Goal: Information Seeking & Learning: Learn about a topic

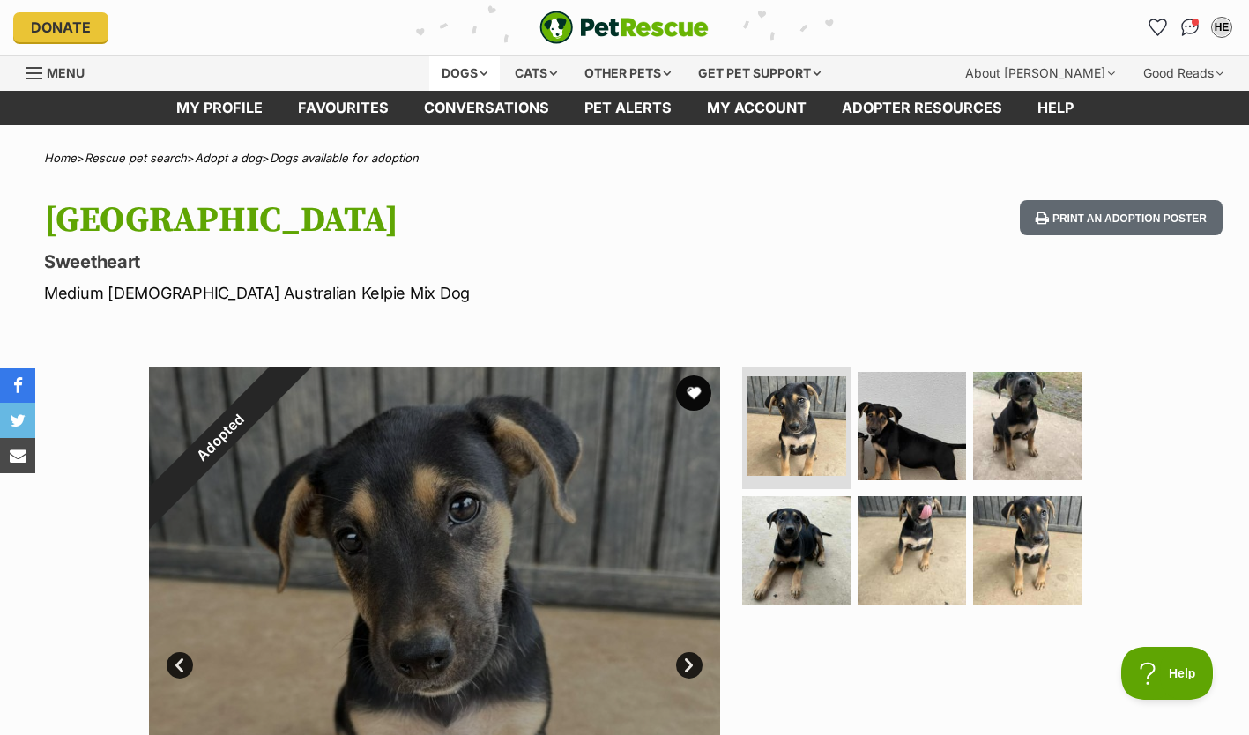
click at [486, 72] on div "Dogs" at bounding box center [464, 73] width 71 height 35
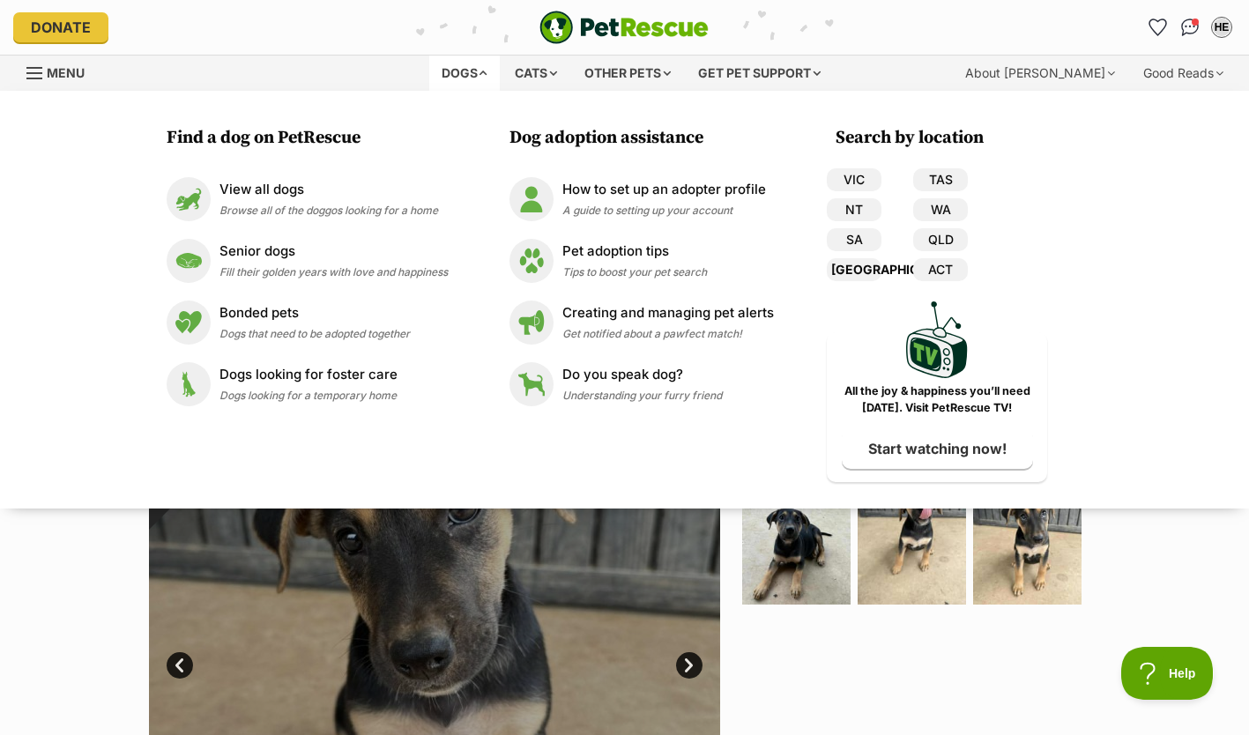
click at [860, 269] on link "[GEOGRAPHIC_DATA]" at bounding box center [854, 269] width 55 height 23
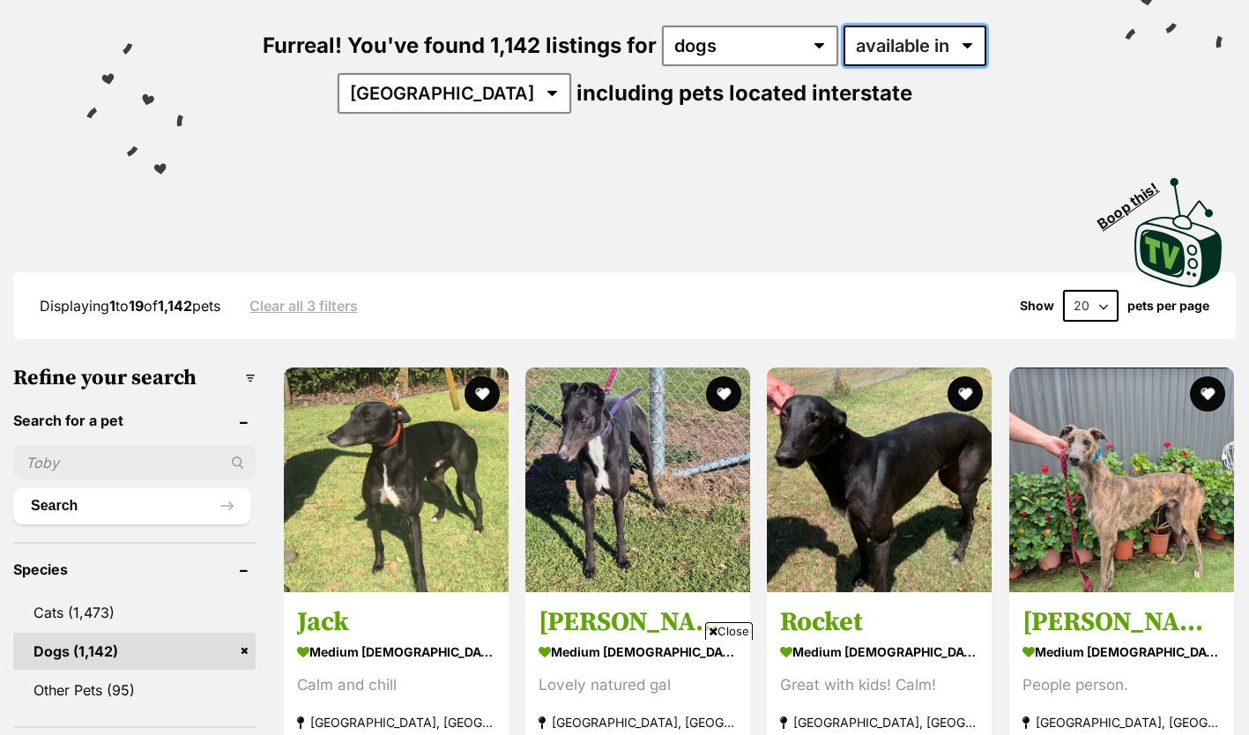
click at [986, 37] on select "available in located in" at bounding box center [914, 46] width 143 height 41
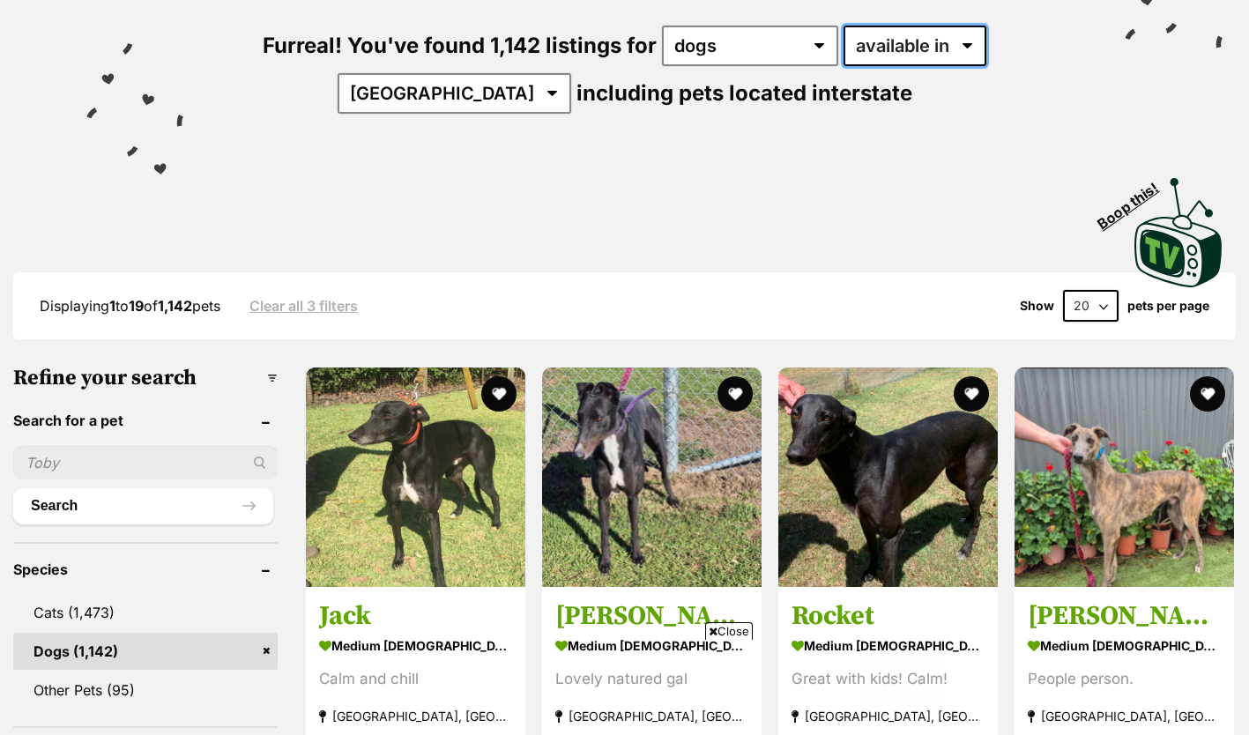
click at [986, 37] on select "available in located in" at bounding box center [914, 46] width 143 height 41
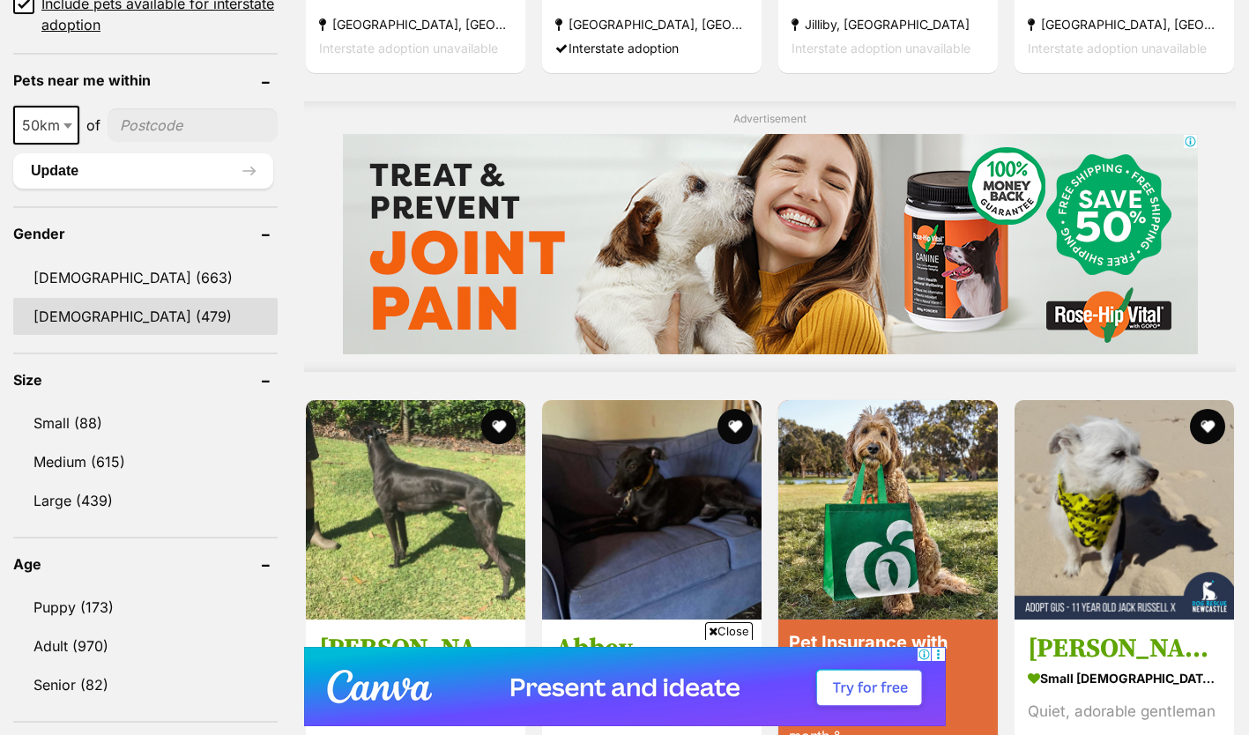
scroll to position [1316, 0]
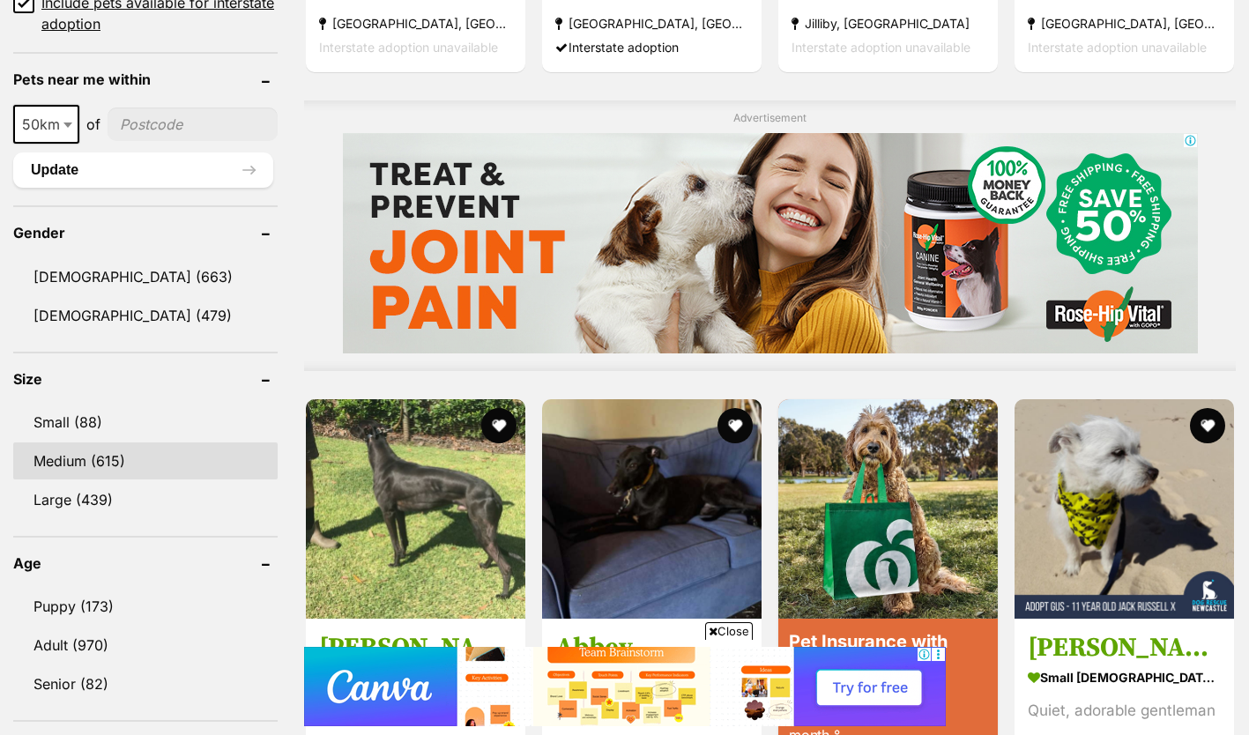
click at [50, 454] on link "Medium (615)" at bounding box center [145, 460] width 264 height 37
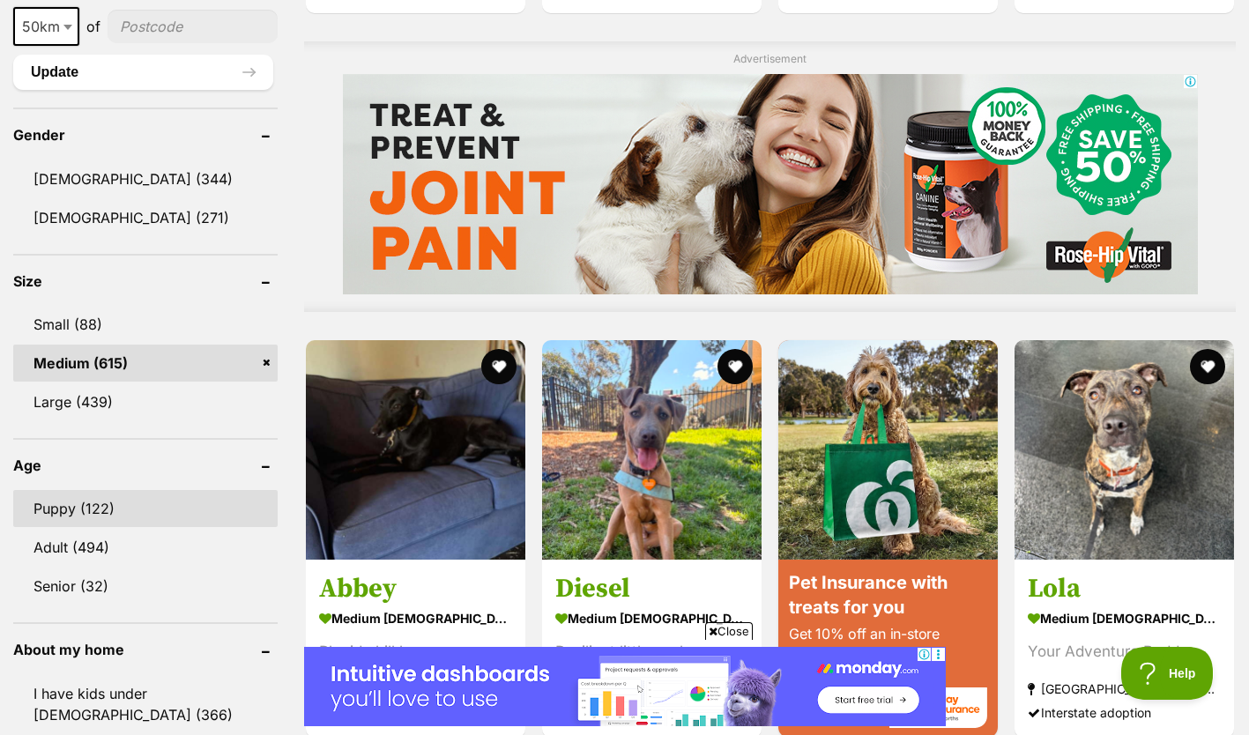
click at [51, 505] on link "Puppy (122)" at bounding box center [145, 508] width 264 height 37
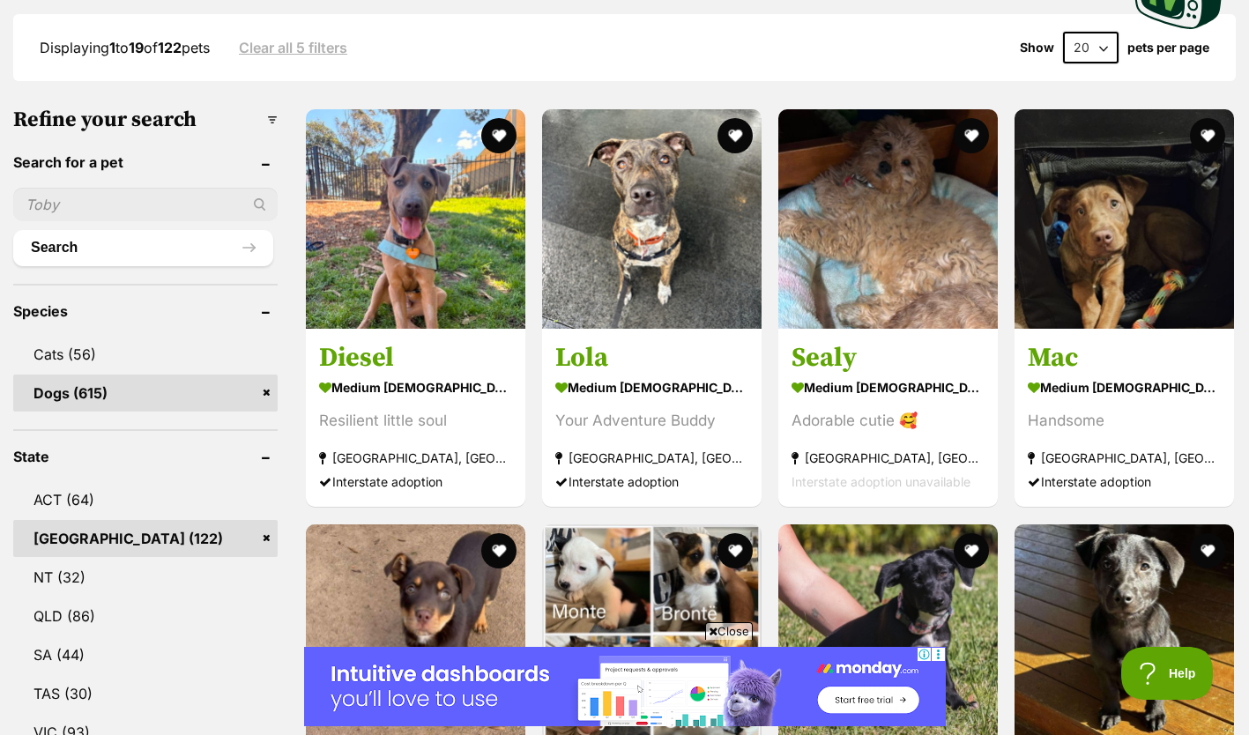
scroll to position [467, 0]
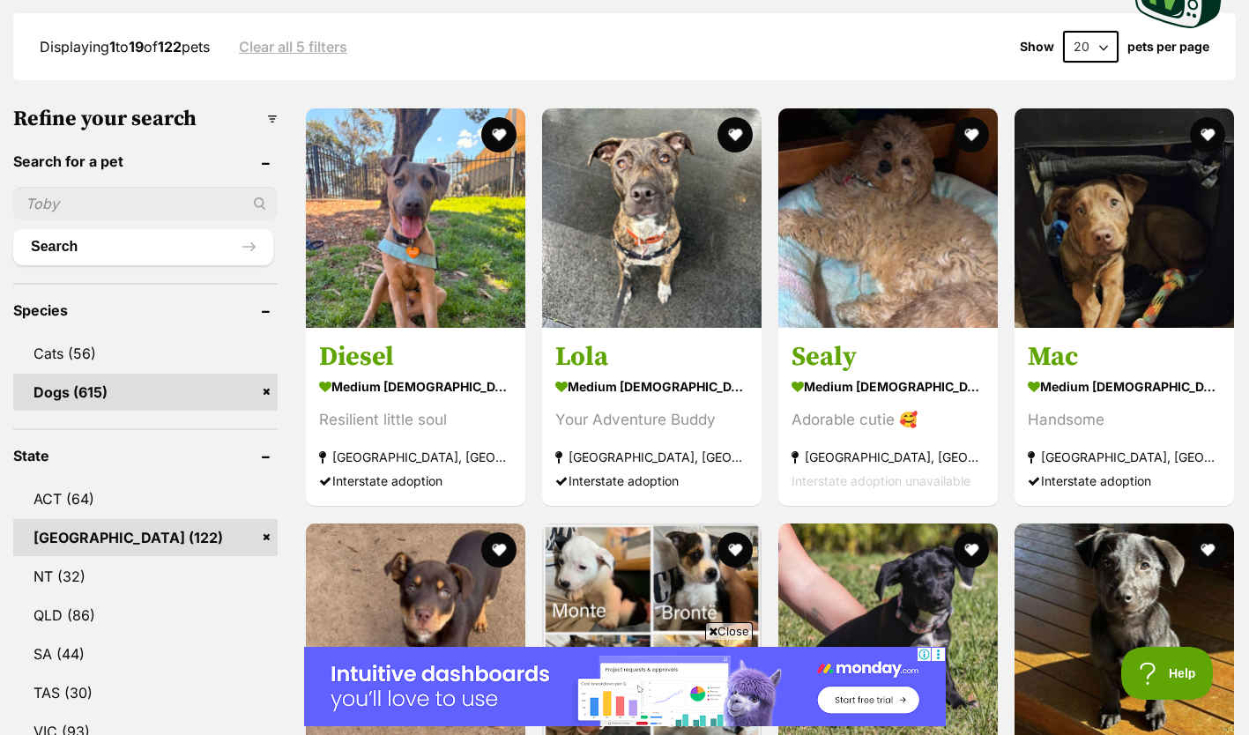
click at [719, 625] on span "Close" at bounding box center [729, 631] width 48 height 18
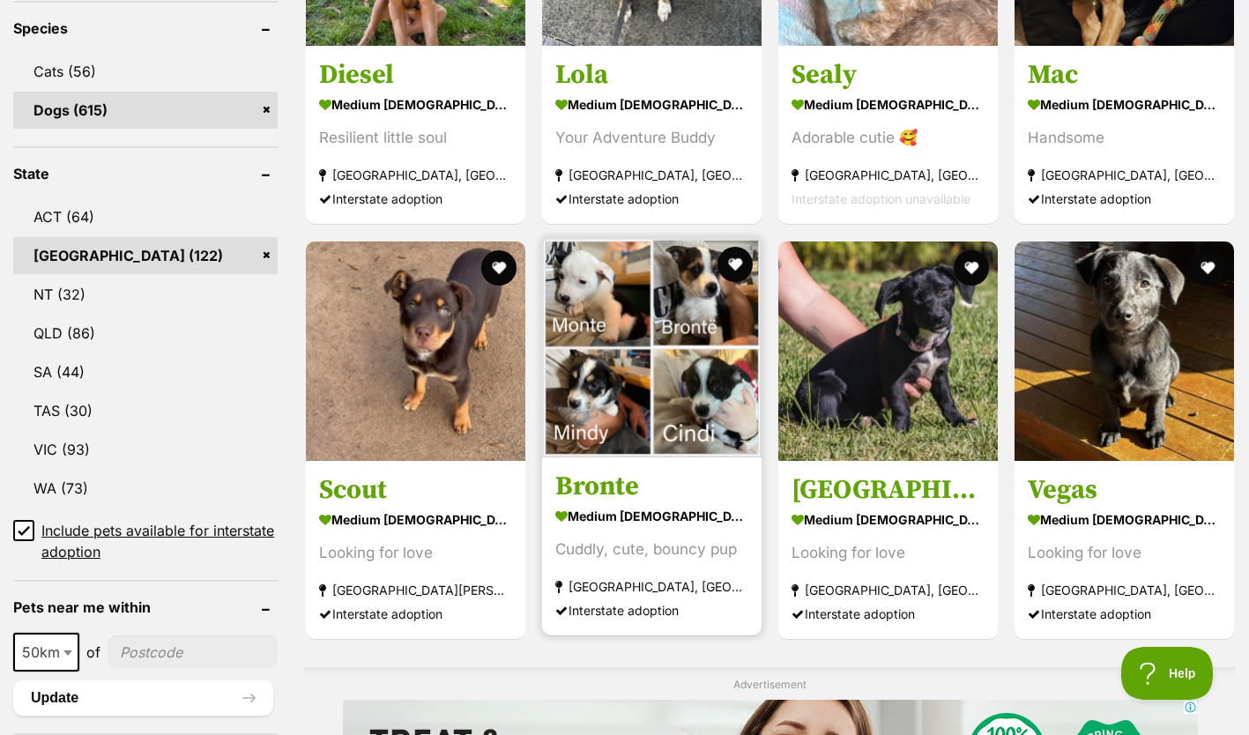
scroll to position [752, 0]
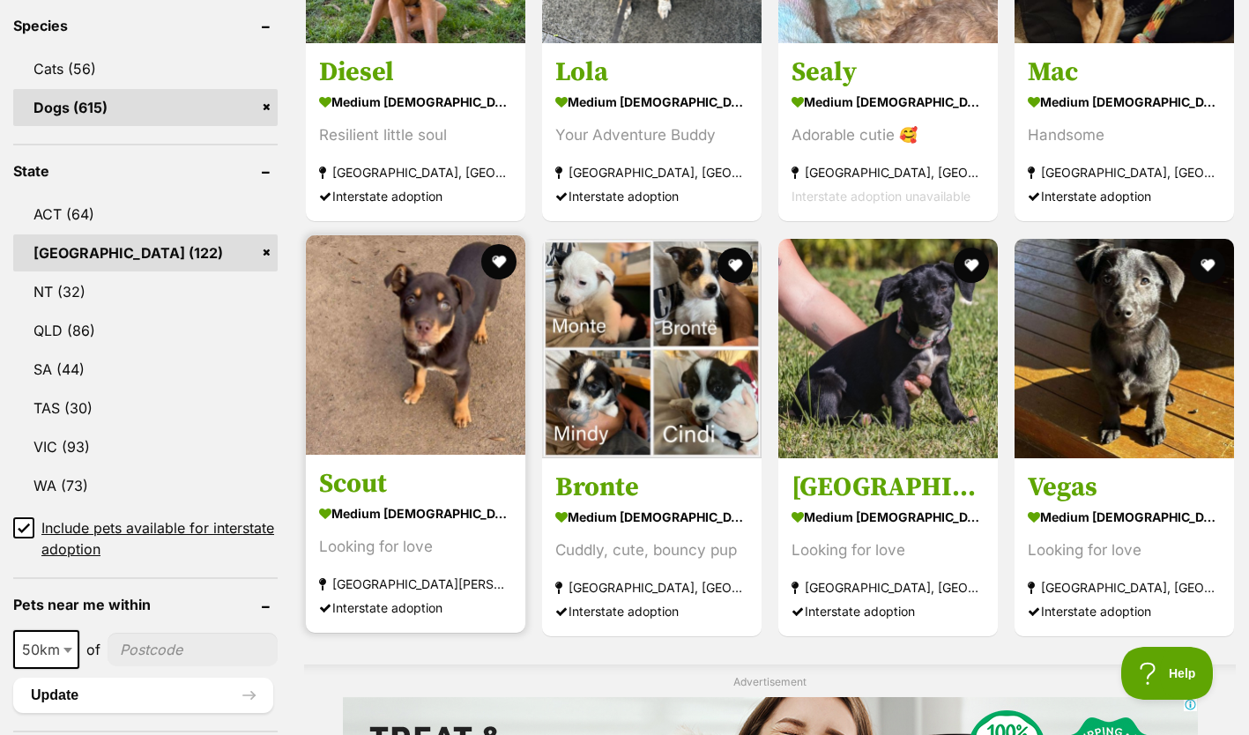
click at [415, 333] on img at bounding box center [415, 344] width 219 height 219
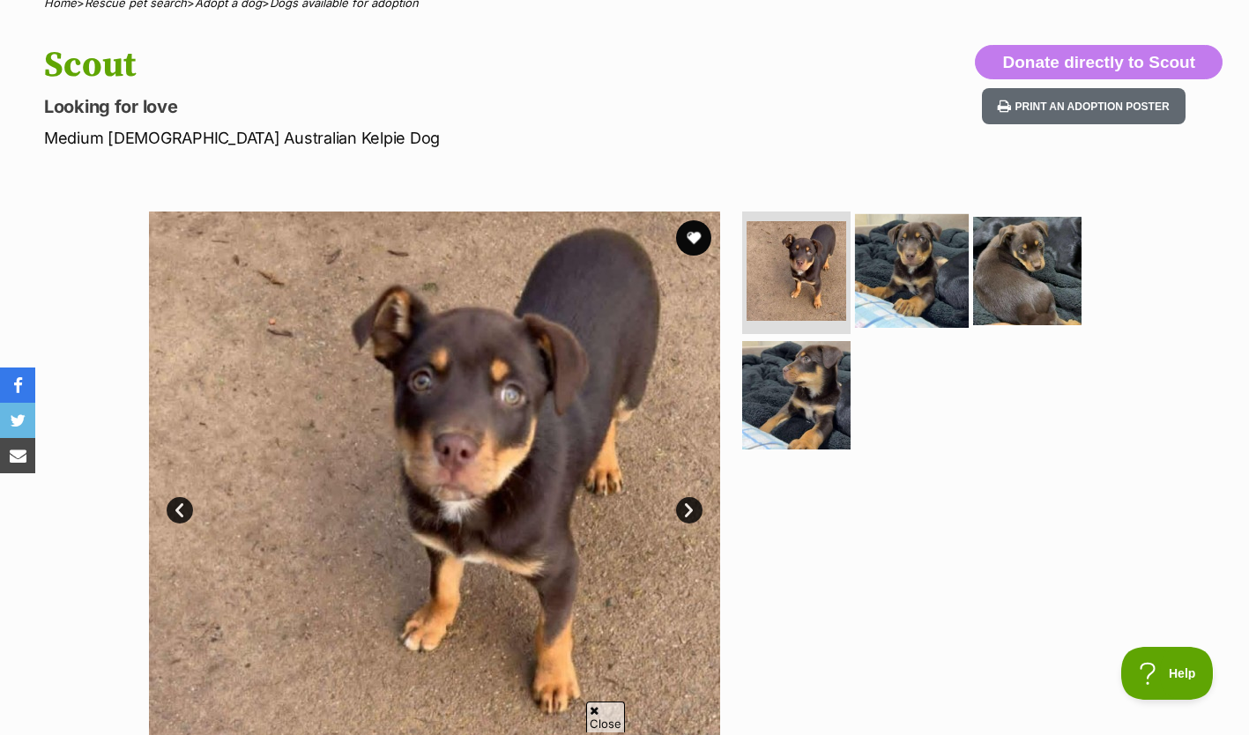
click at [905, 280] on img at bounding box center [912, 270] width 114 height 114
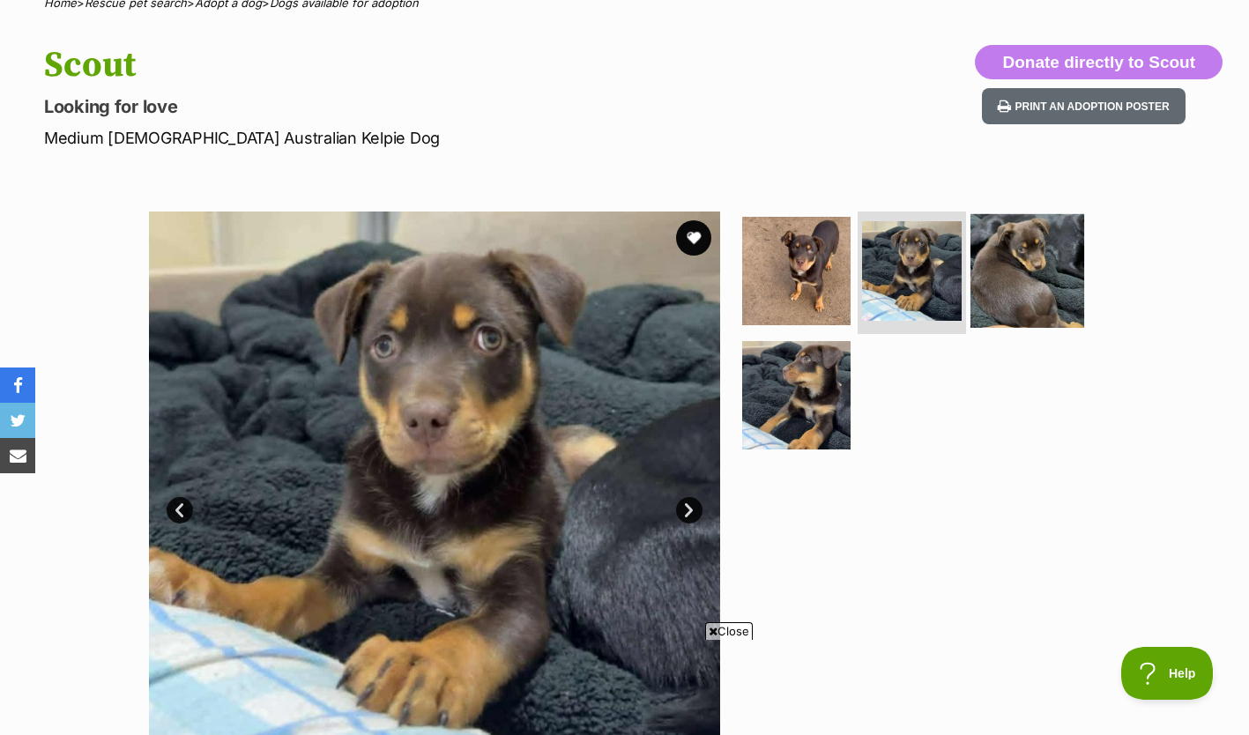
click at [1036, 264] on img at bounding box center [1027, 270] width 114 height 114
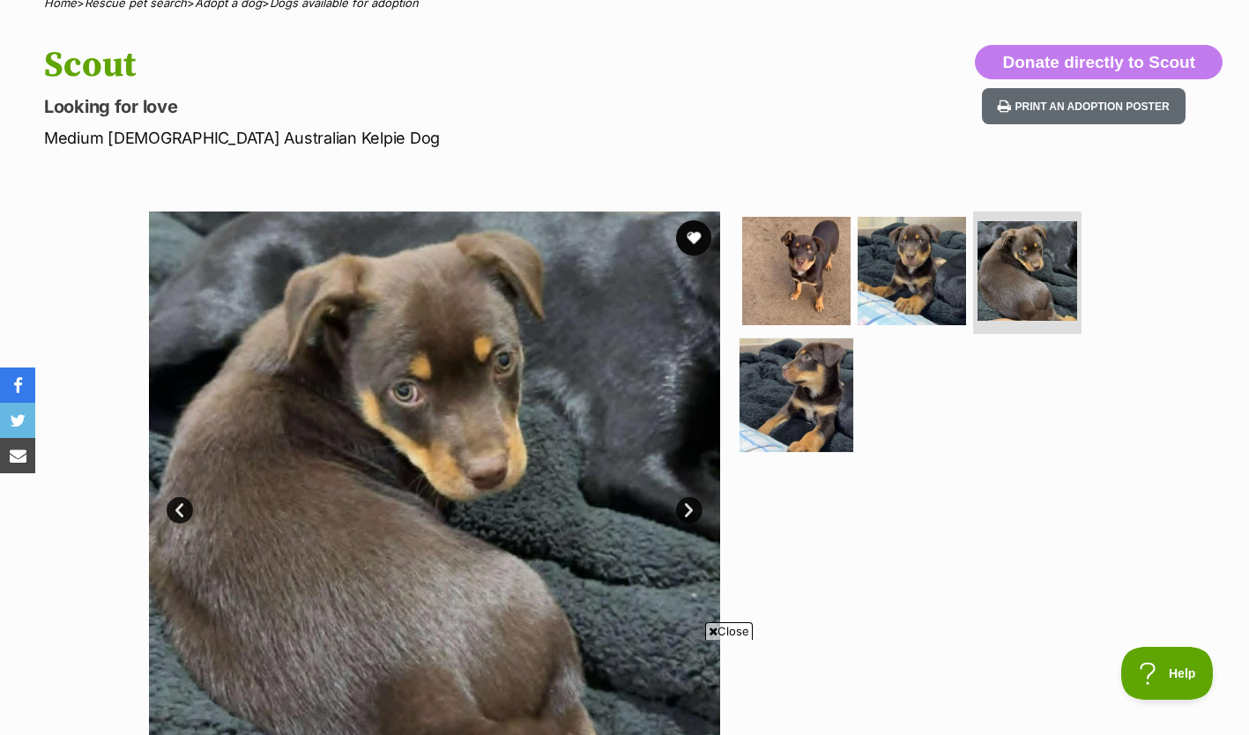
click at [797, 378] on img at bounding box center [796, 395] width 114 height 114
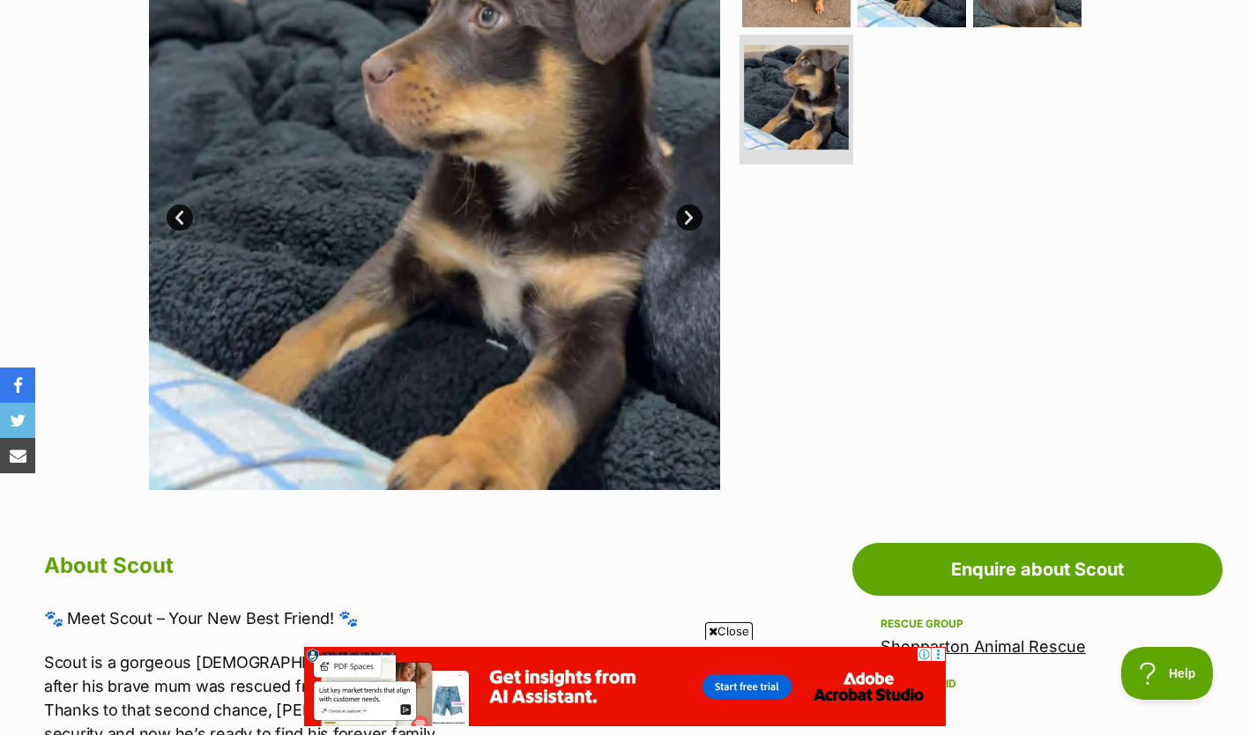
scroll to position [449, 0]
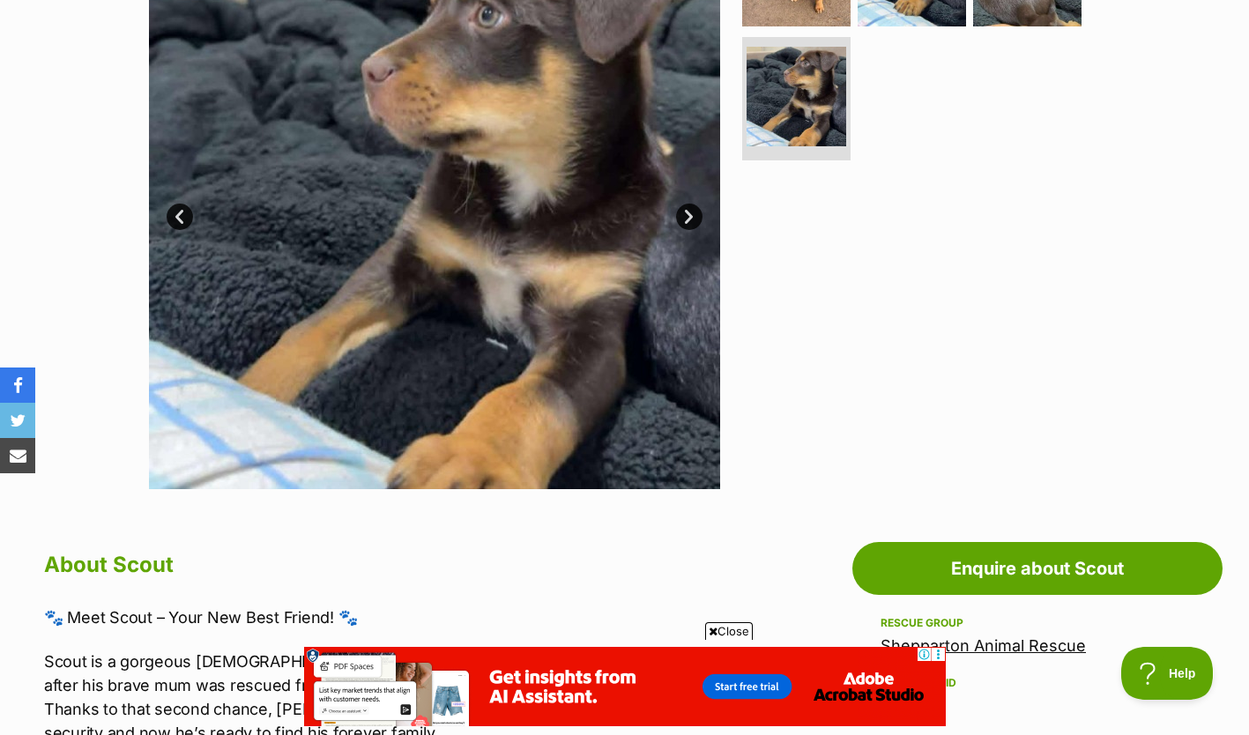
click at [724, 629] on span "Close" at bounding box center [729, 631] width 48 height 18
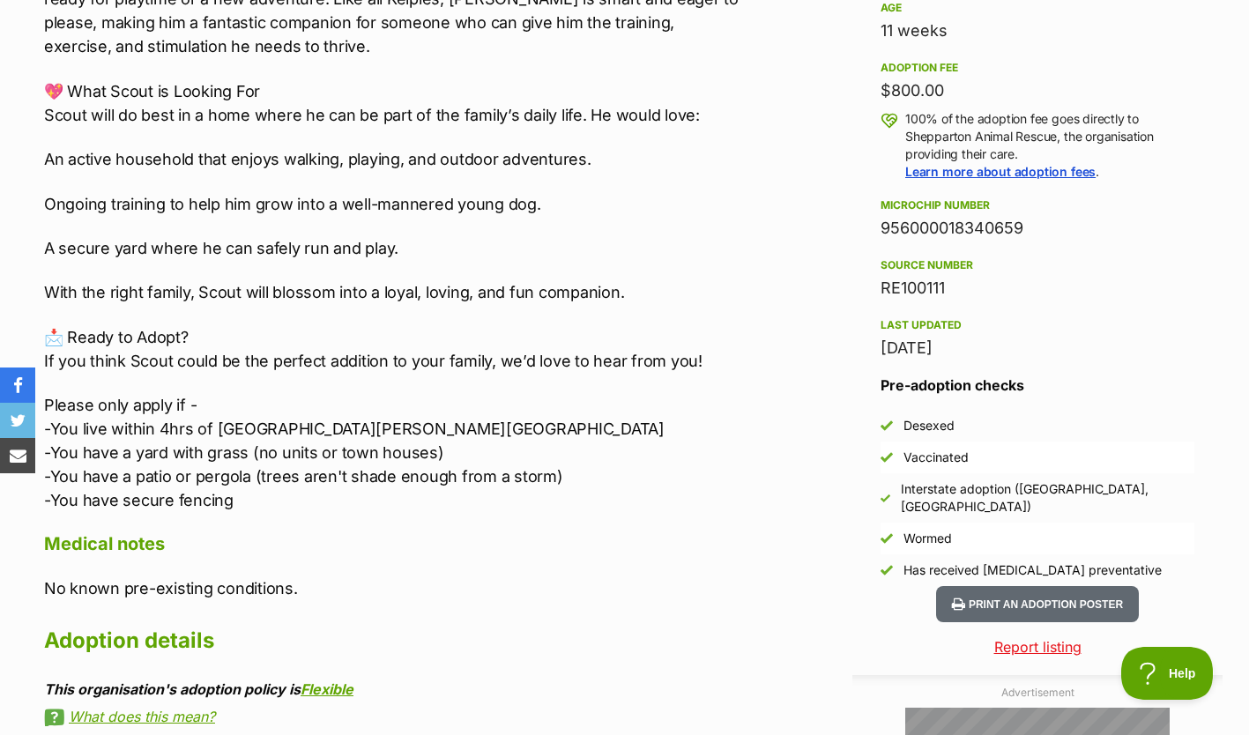
scroll to position [1250, 0]
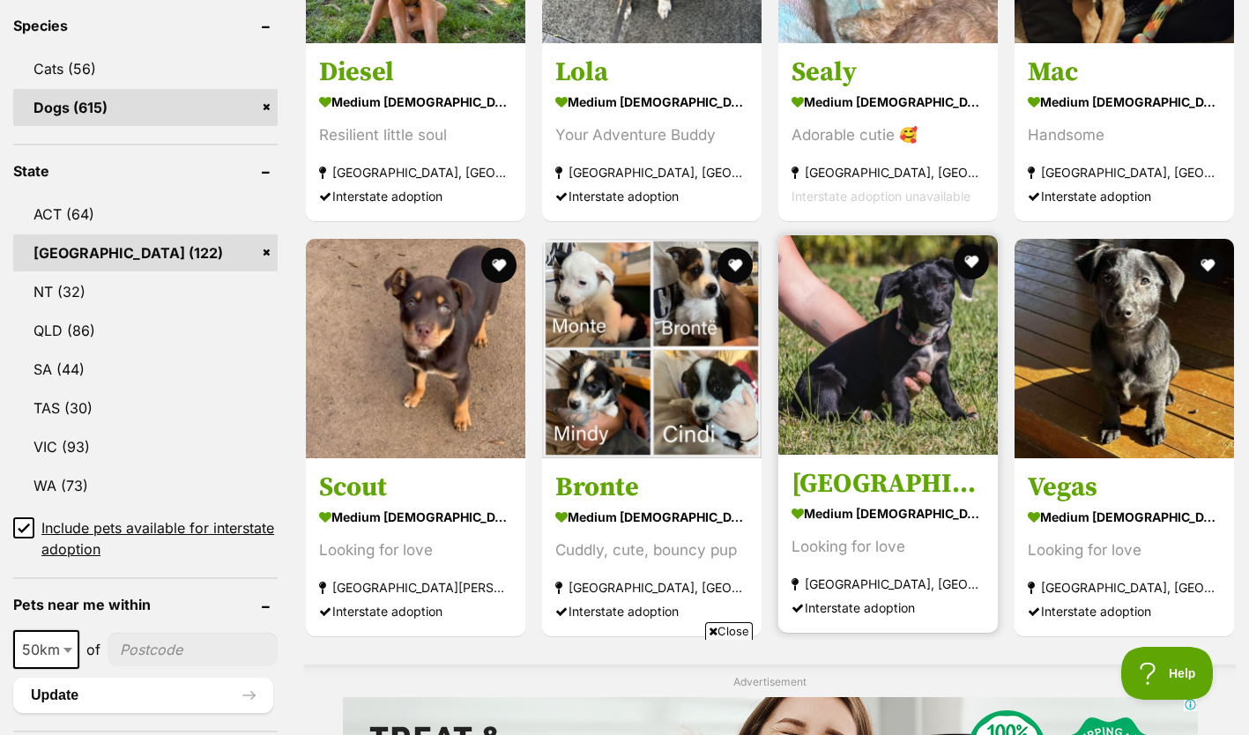
click at [847, 376] on img at bounding box center [887, 344] width 219 height 219
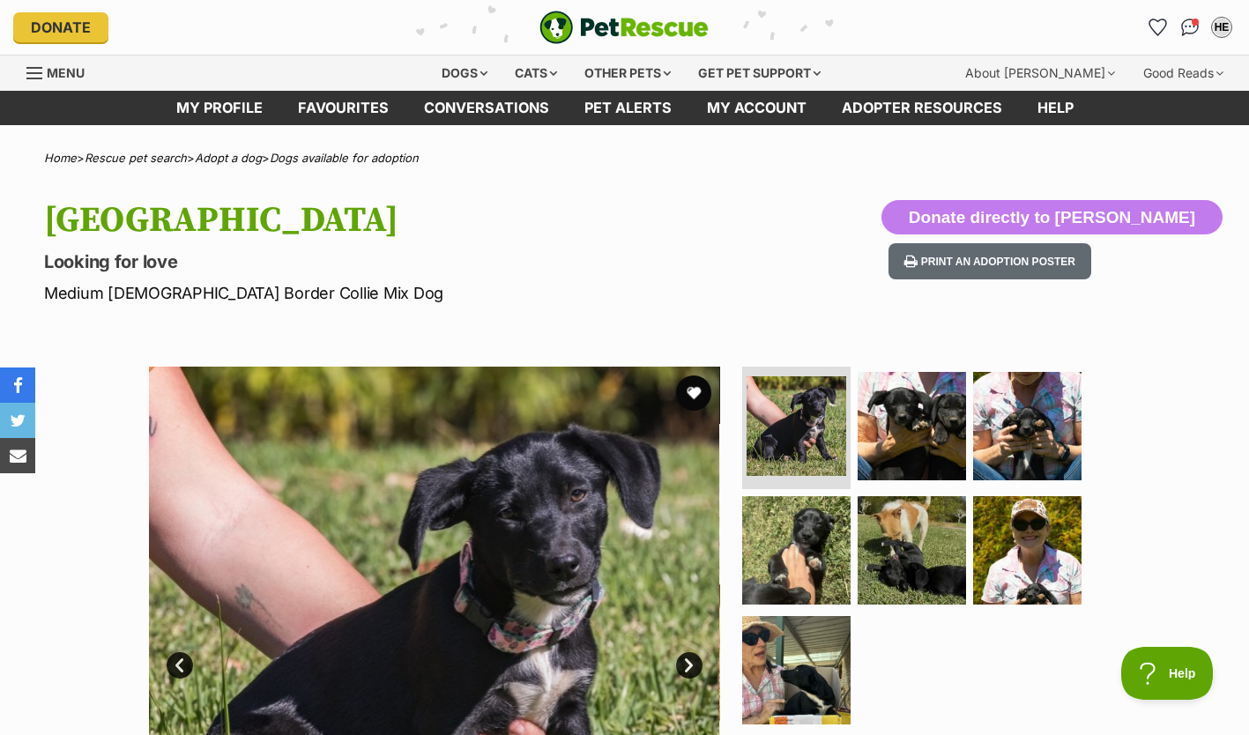
click at [847, 376] on li at bounding box center [796, 428] width 108 height 123
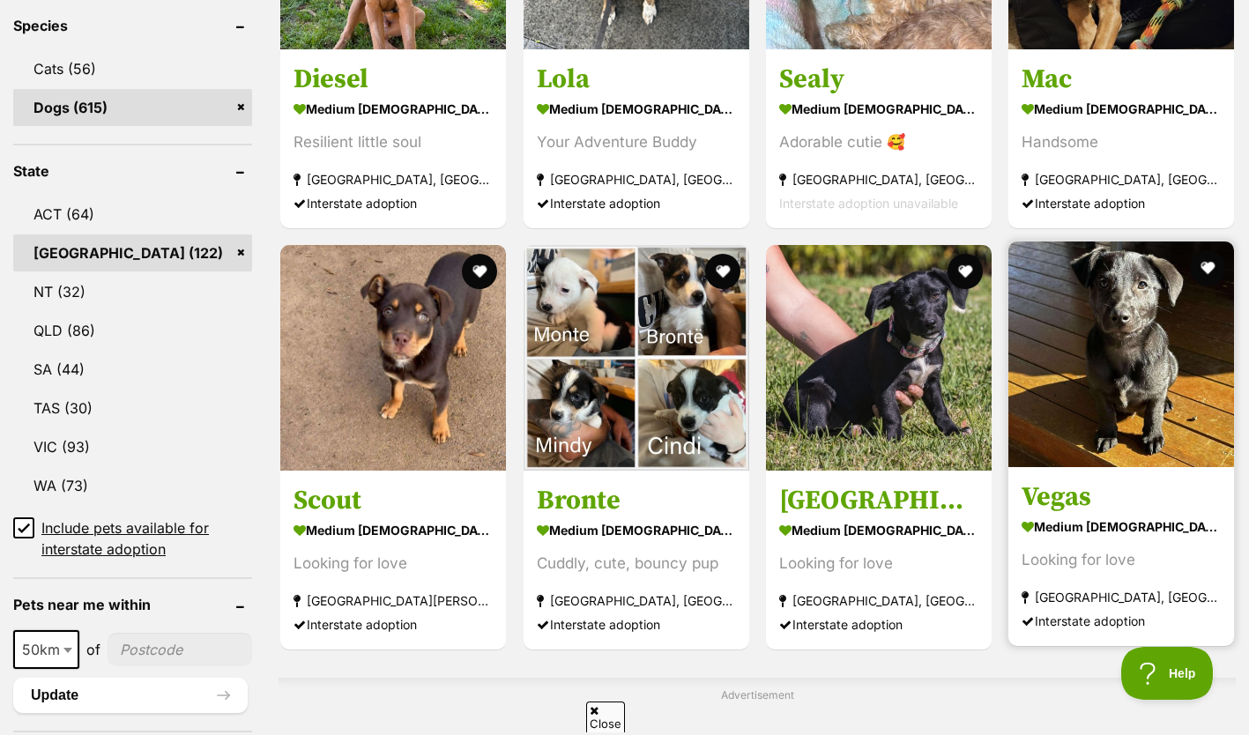
click at [1148, 439] on img at bounding box center [1121, 354] width 226 height 226
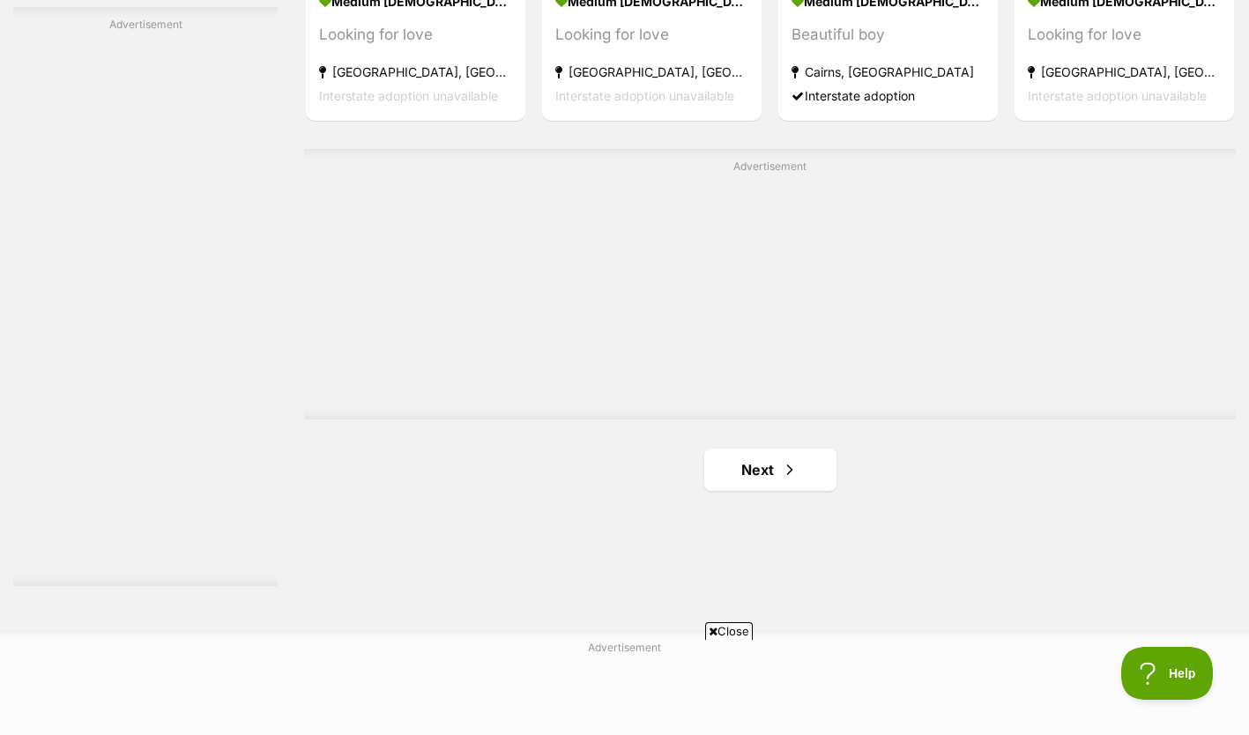
scroll to position [3036, 0]
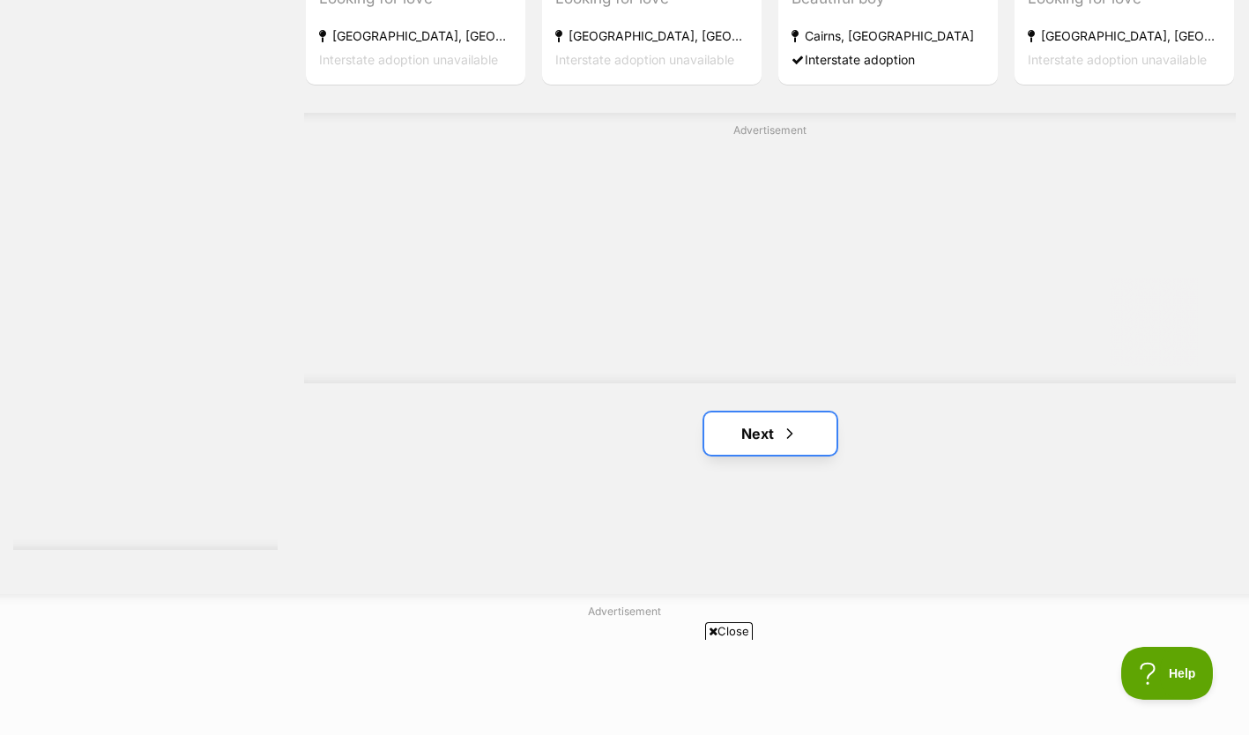
click at [737, 440] on link "Next" at bounding box center [770, 433] width 132 height 42
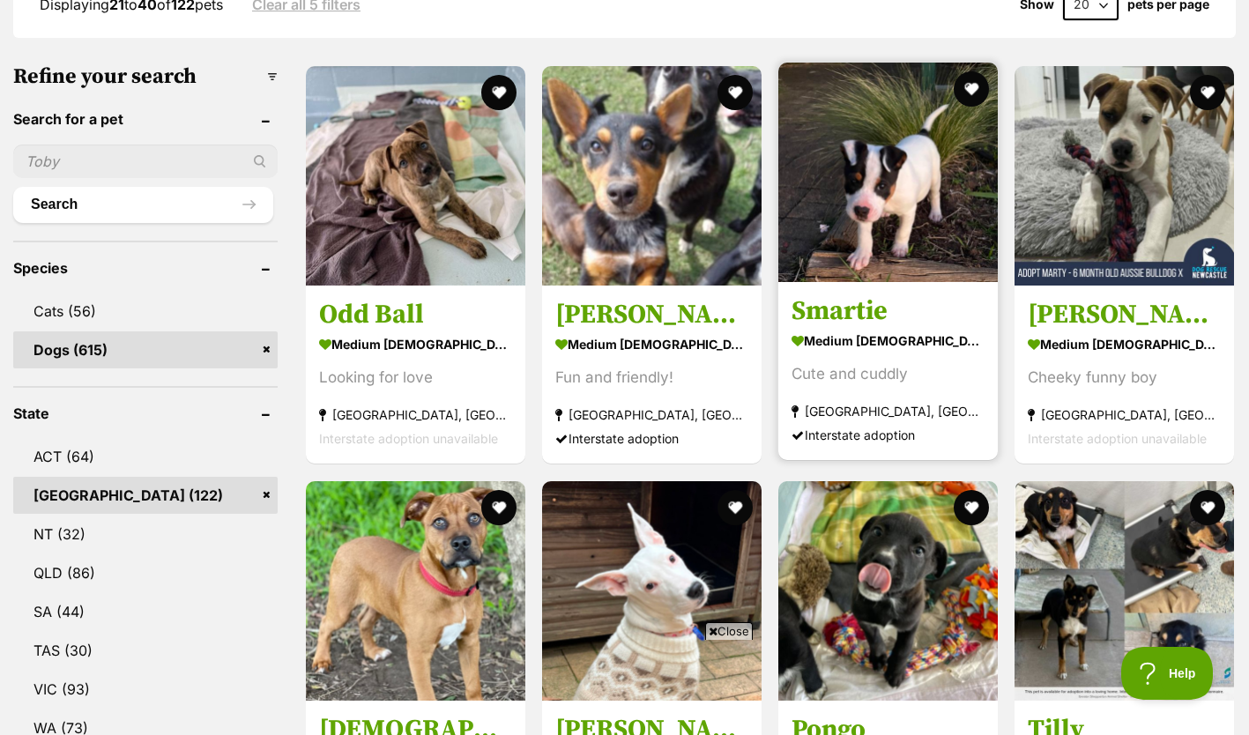
click at [855, 225] on img at bounding box center [887, 172] width 219 height 219
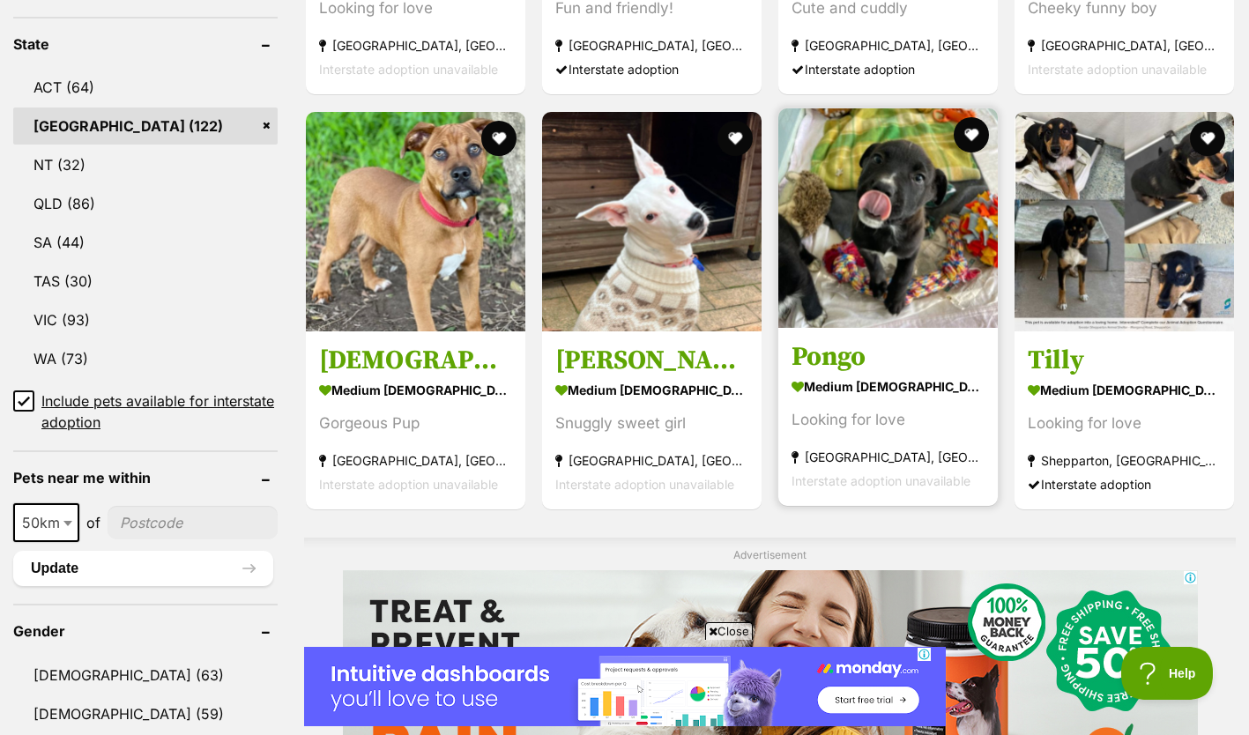
click at [847, 204] on img at bounding box center [887, 217] width 219 height 219
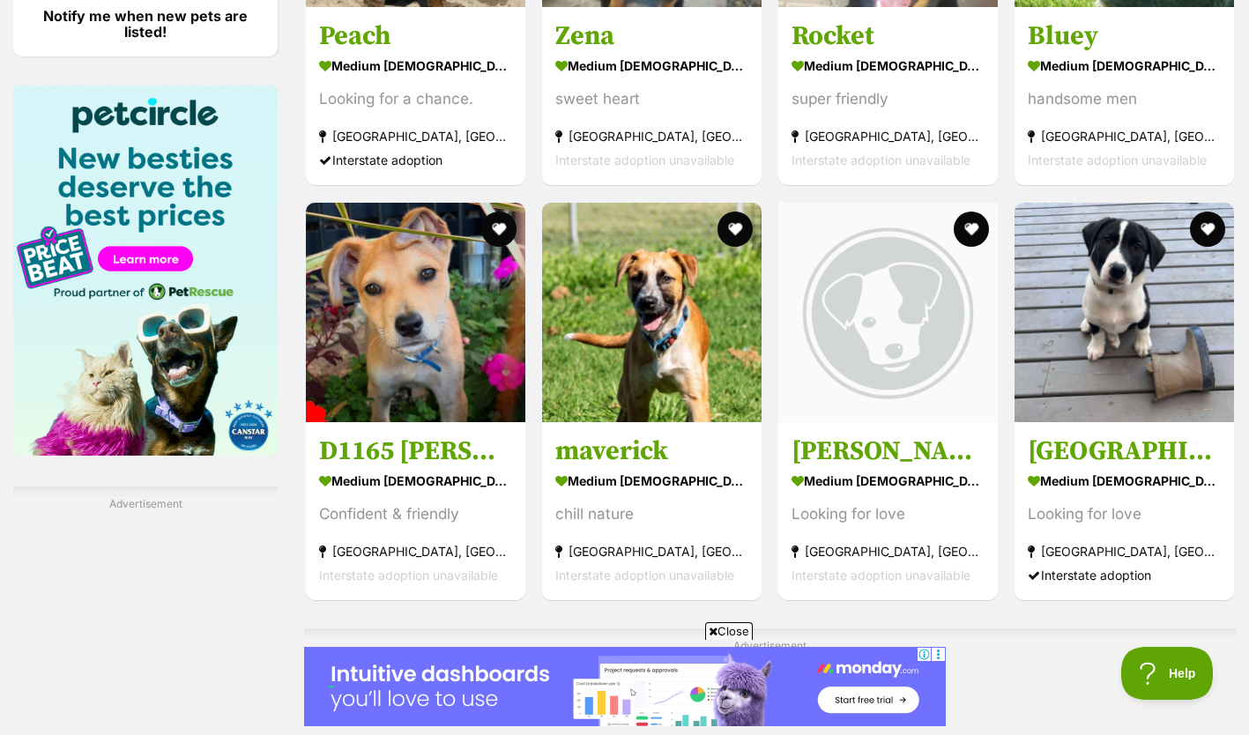
scroll to position [2522, 0]
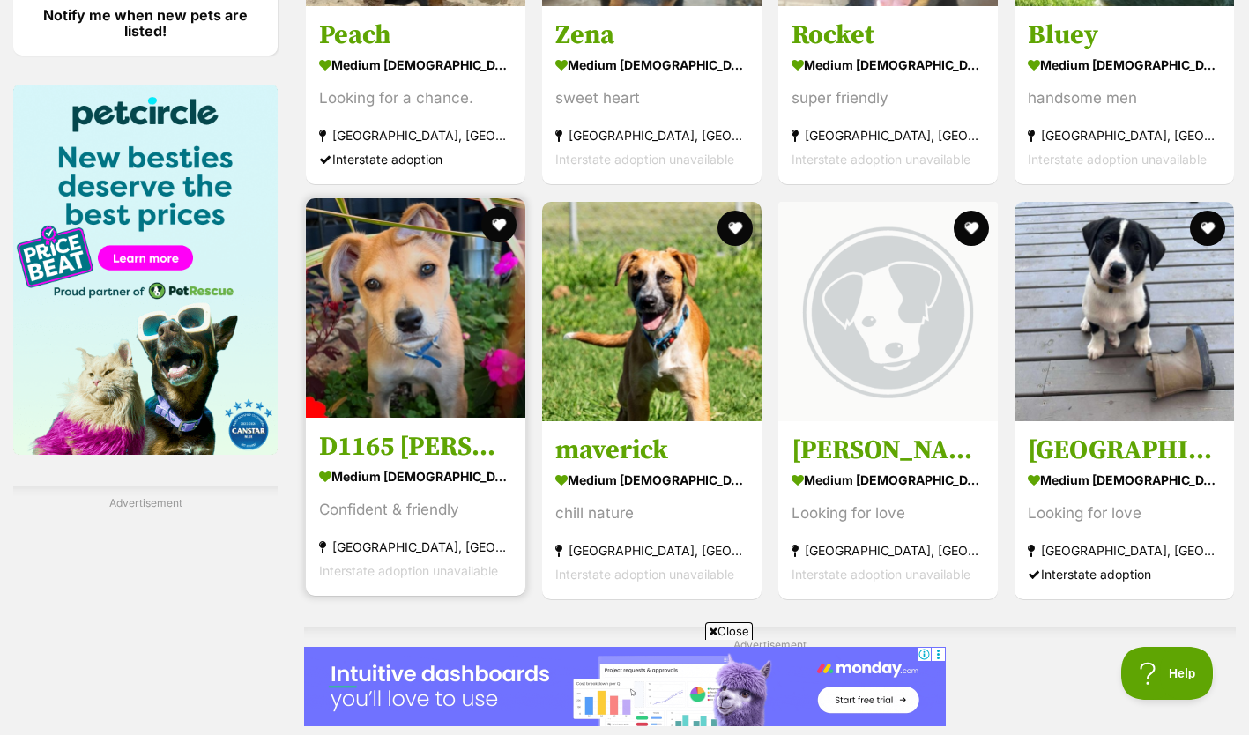
click at [396, 349] on img at bounding box center [415, 307] width 219 height 219
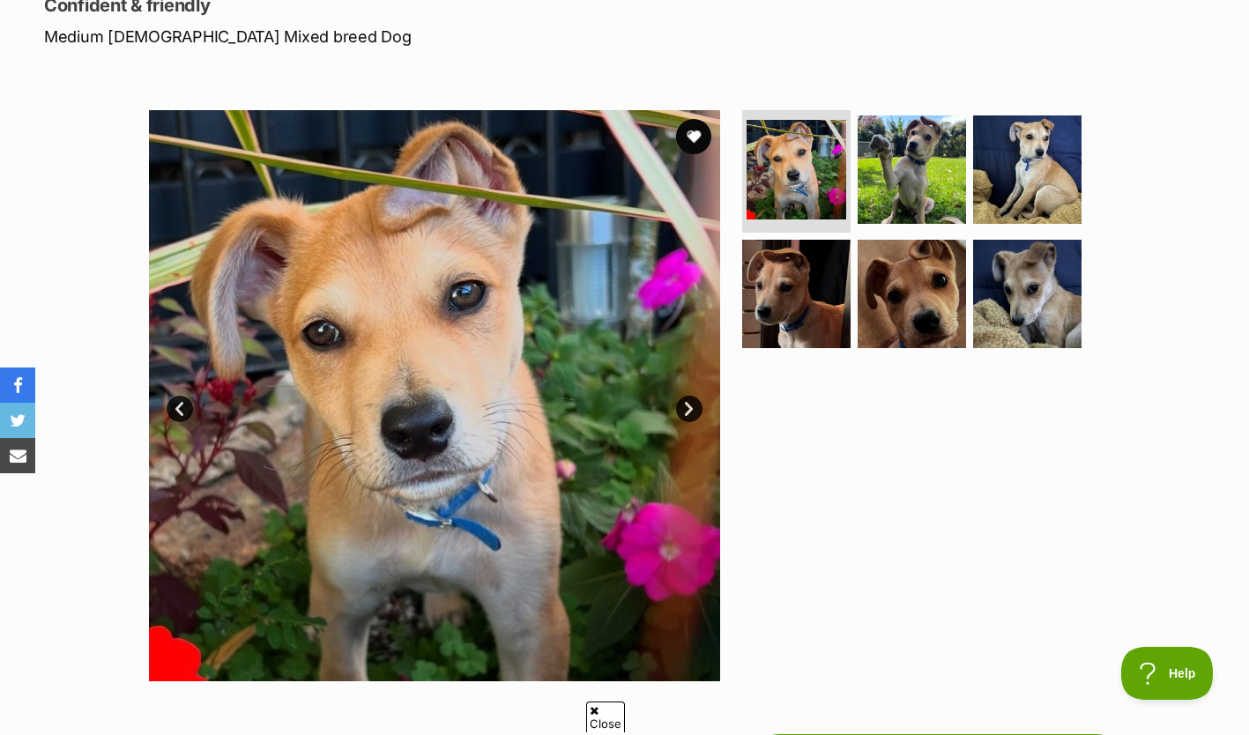
scroll to position [257, 0]
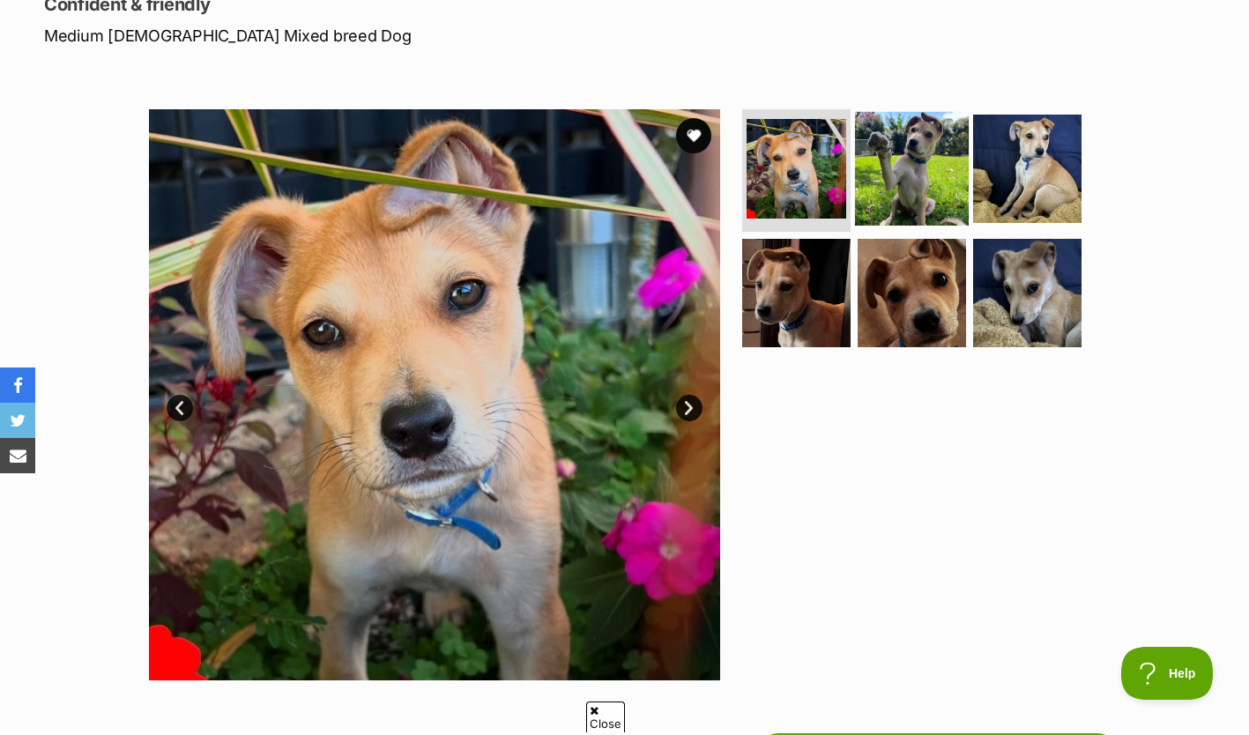
click at [900, 159] on img at bounding box center [912, 168] width 114 height 114
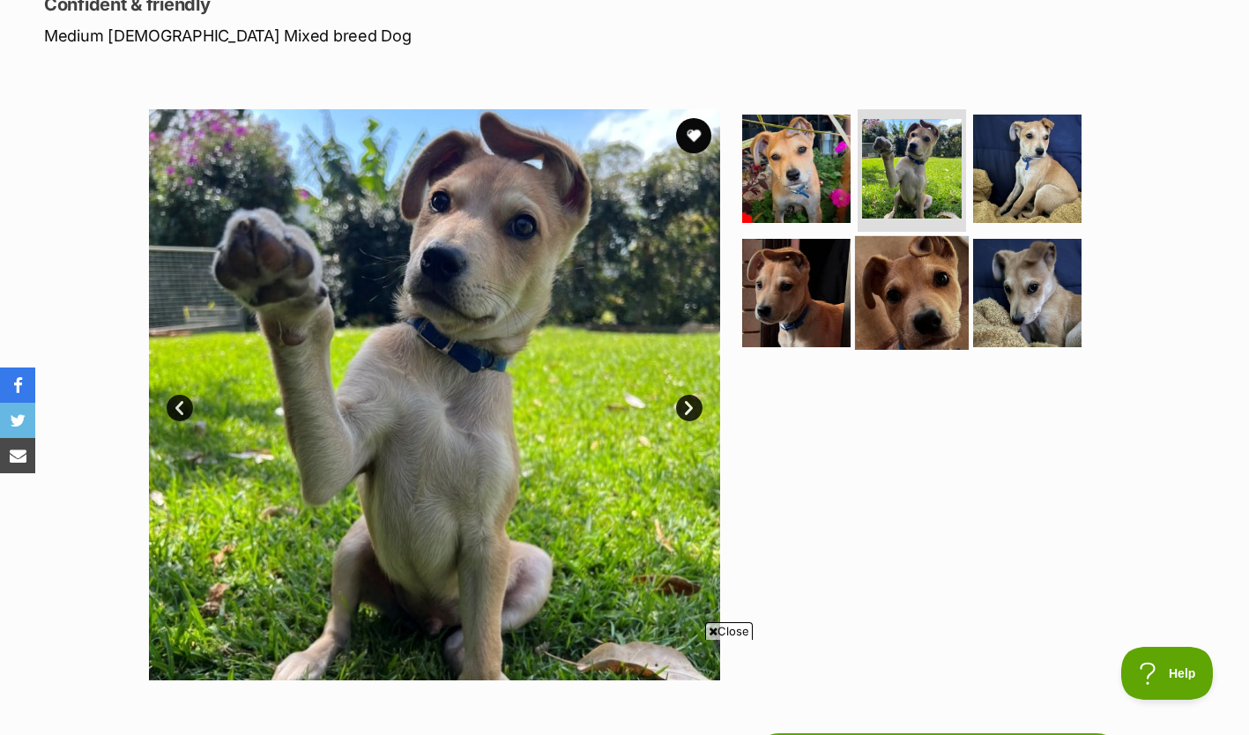
scroll to position [0, 0]
click at [908, 279] on img at bounding box center [912, 293] width 114 height 114
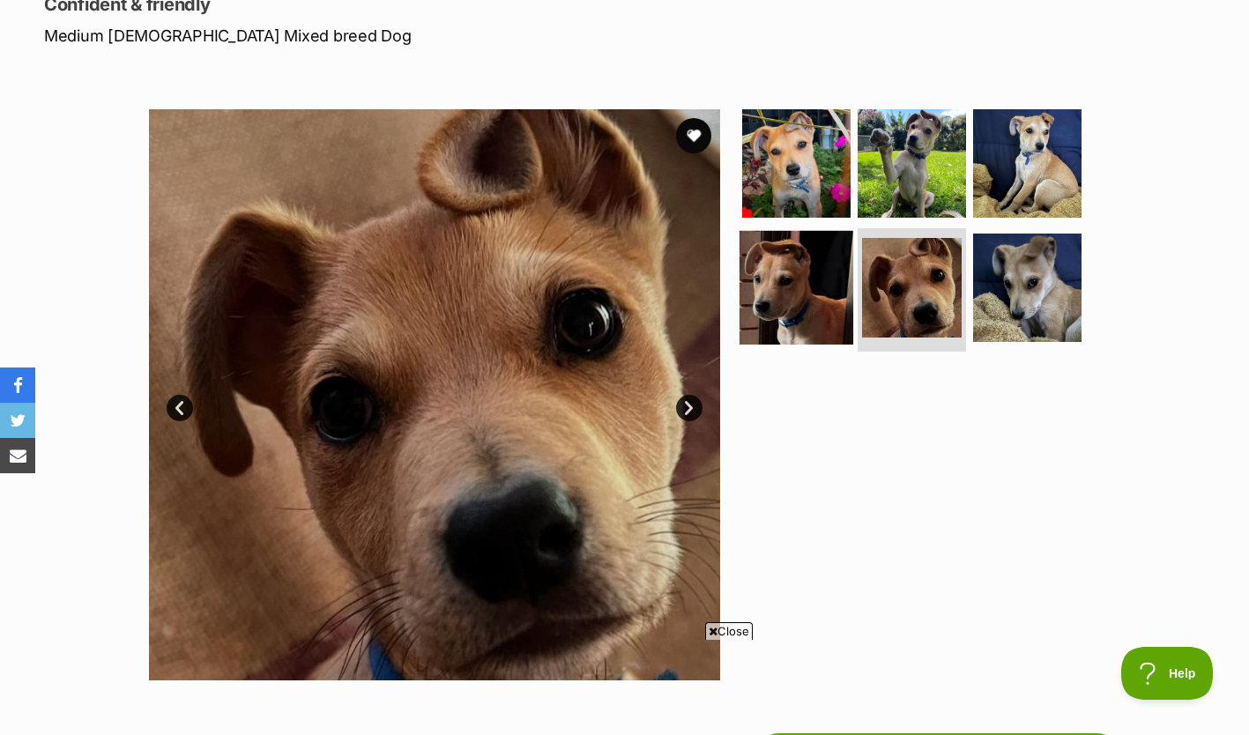
click at [804, 288] on img at bounding box center [796, 288] width 114 height 114
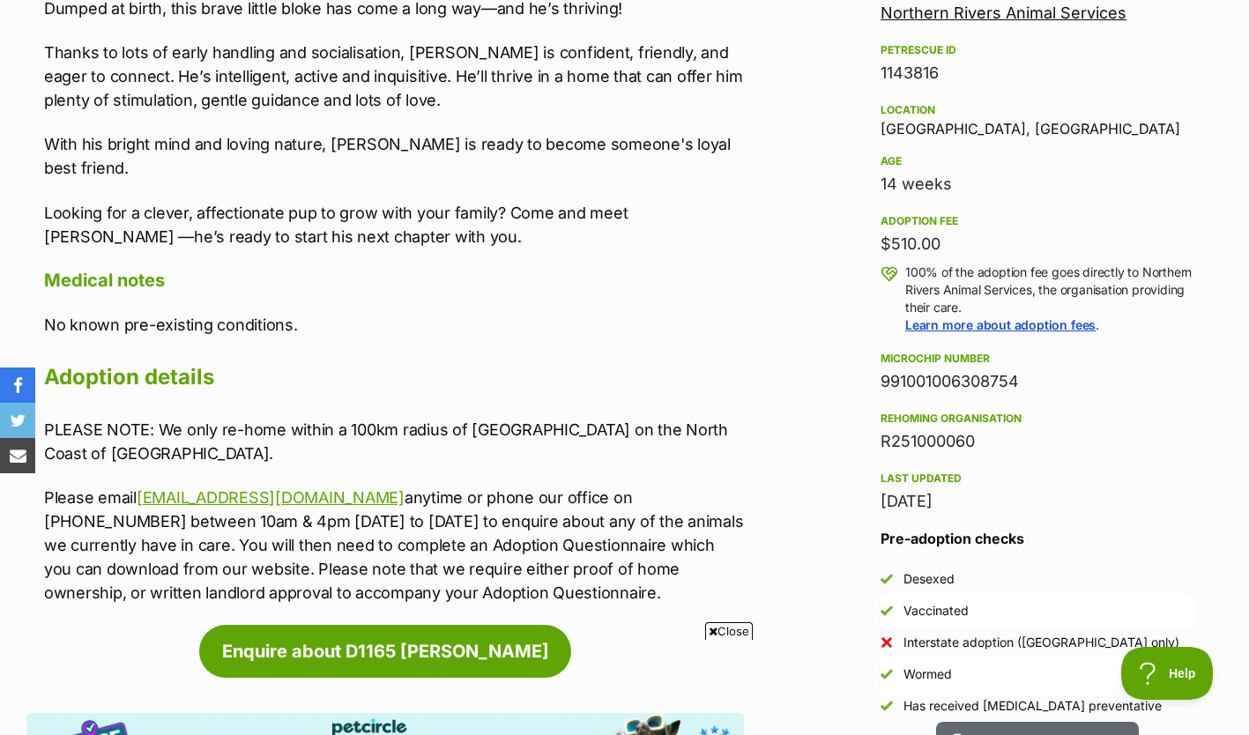
scroll to position [1082, 0]
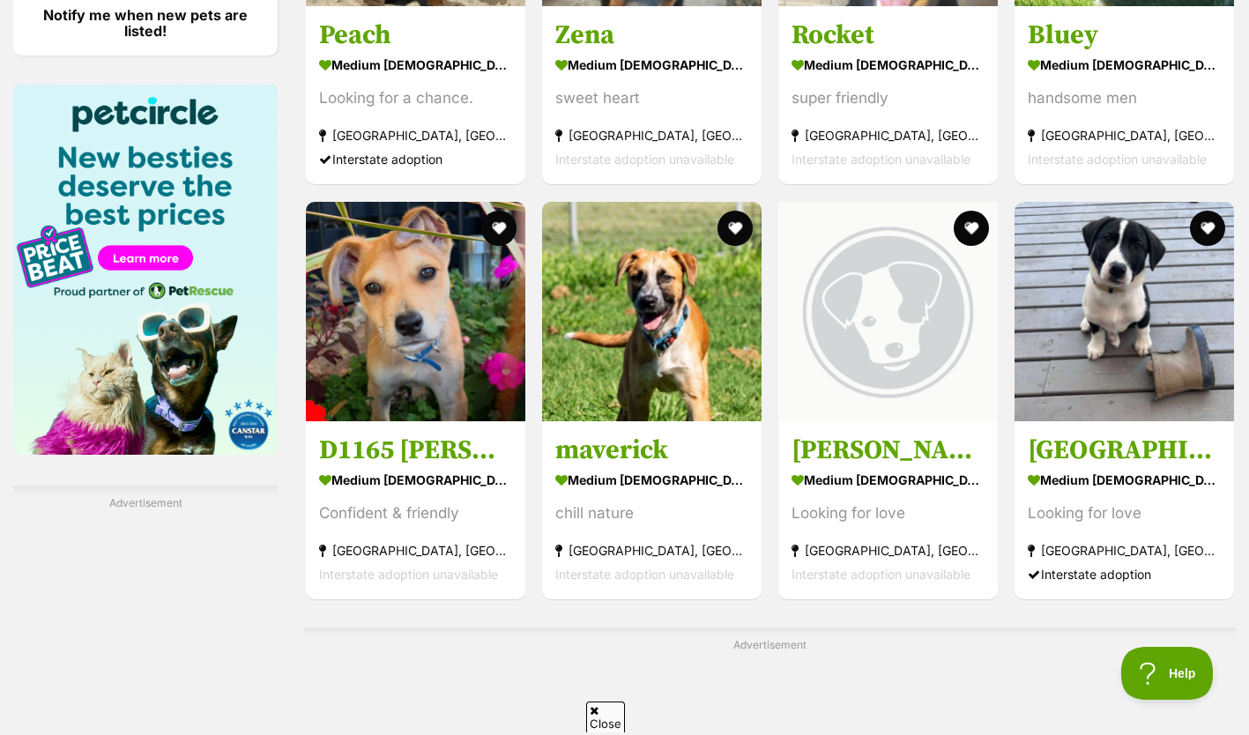
click at [813, 684] on div "Advertisement" at bounding box center [770, 692] width 932 height 129
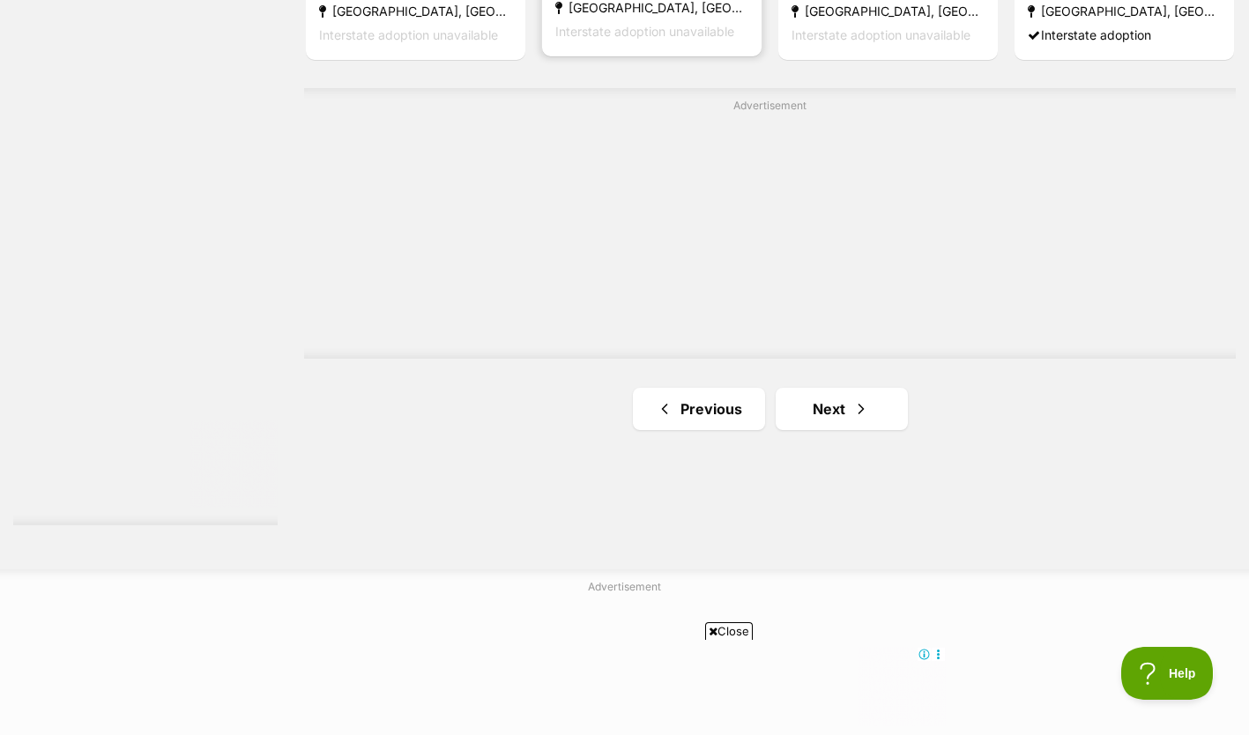
scroll to position [3117, 0]
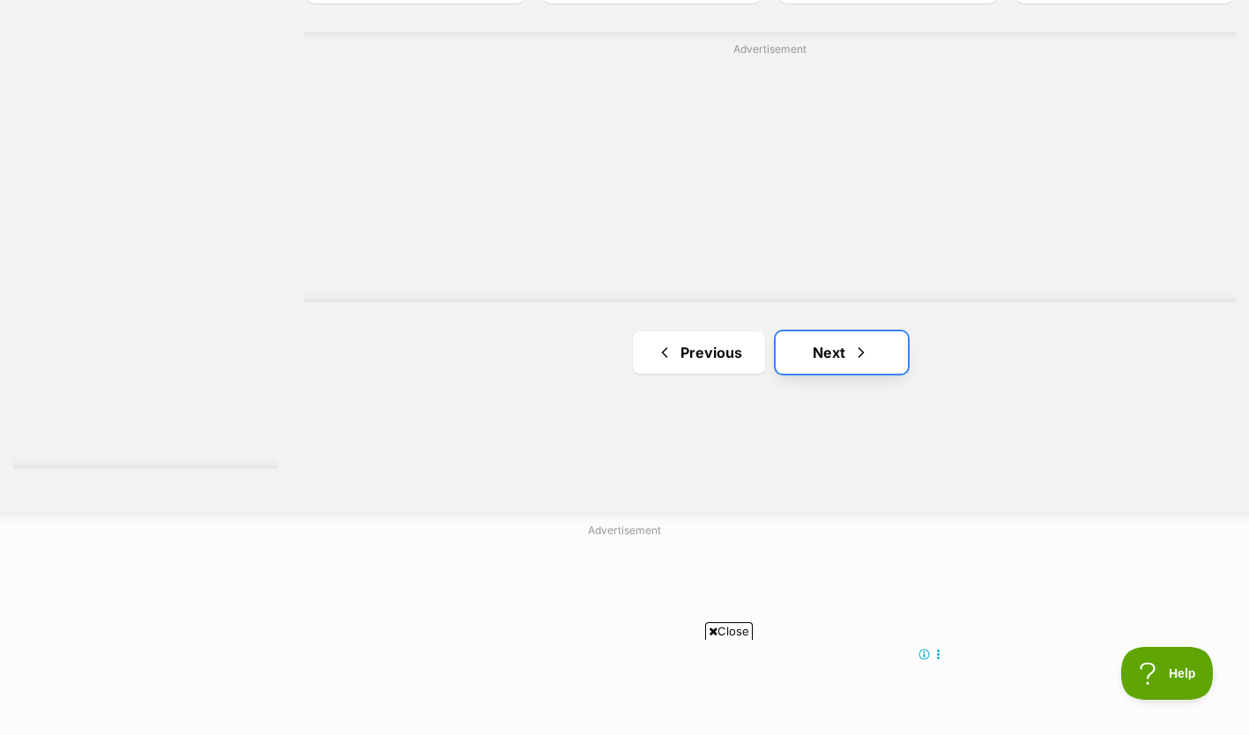
click at [844, 344] on link "Next" at bounding box center [842, 352] width 132 height 42
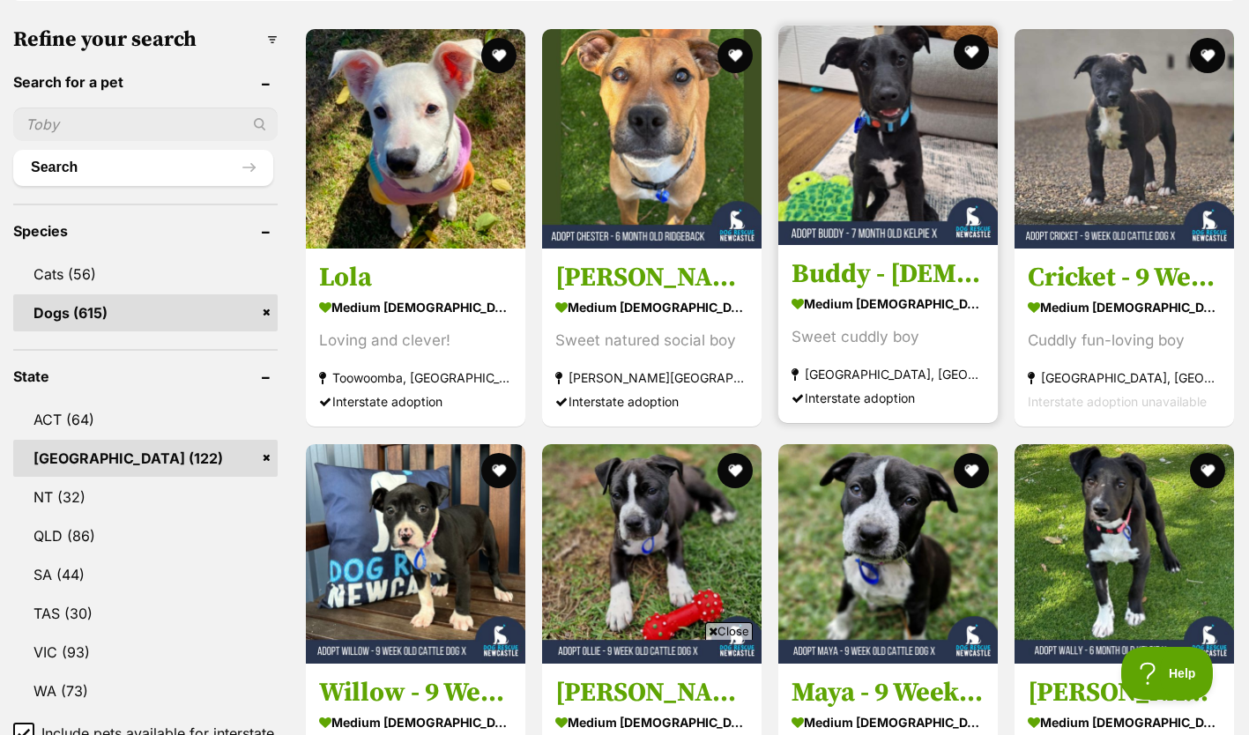
scroll to position [547, 0]
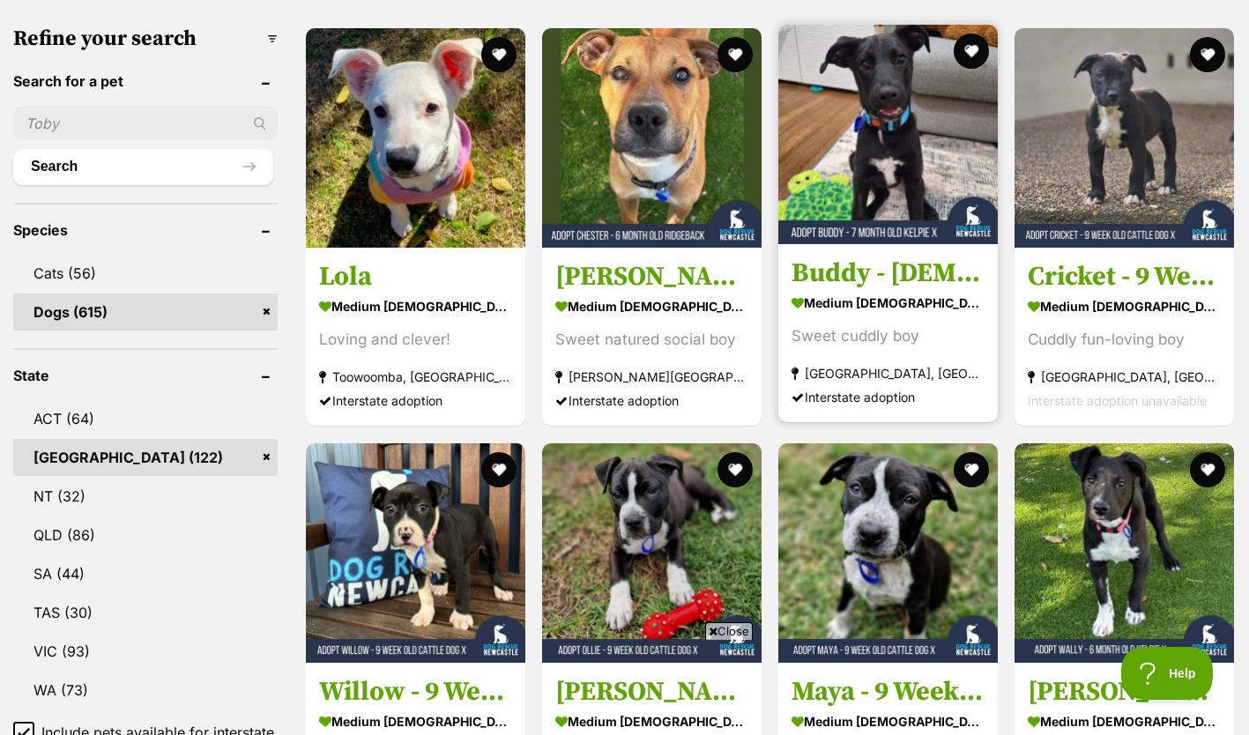
click at [868, 294] on strong "medium [DEMOGRAPHIC_DATA] Dog" at bounding box center [887, 304] width 193 height 26
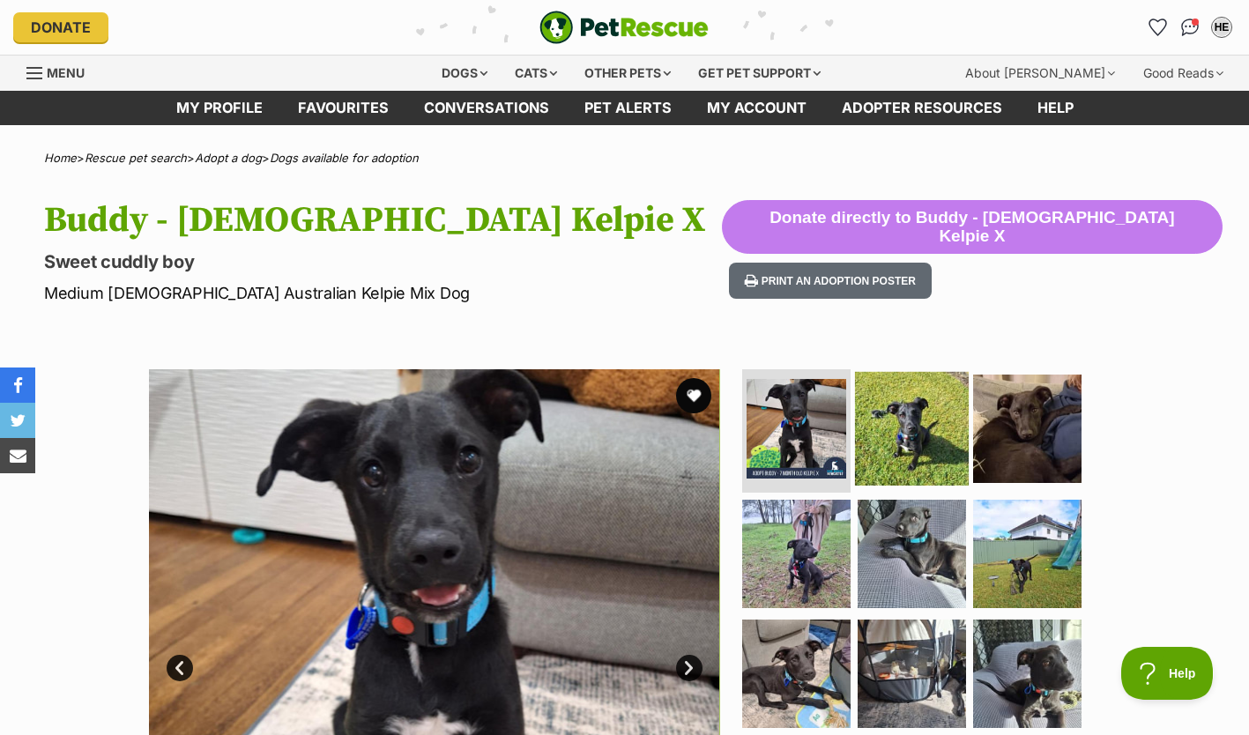
click at [907, 437] on img at bounding box center [912, 429] width 114 height 114
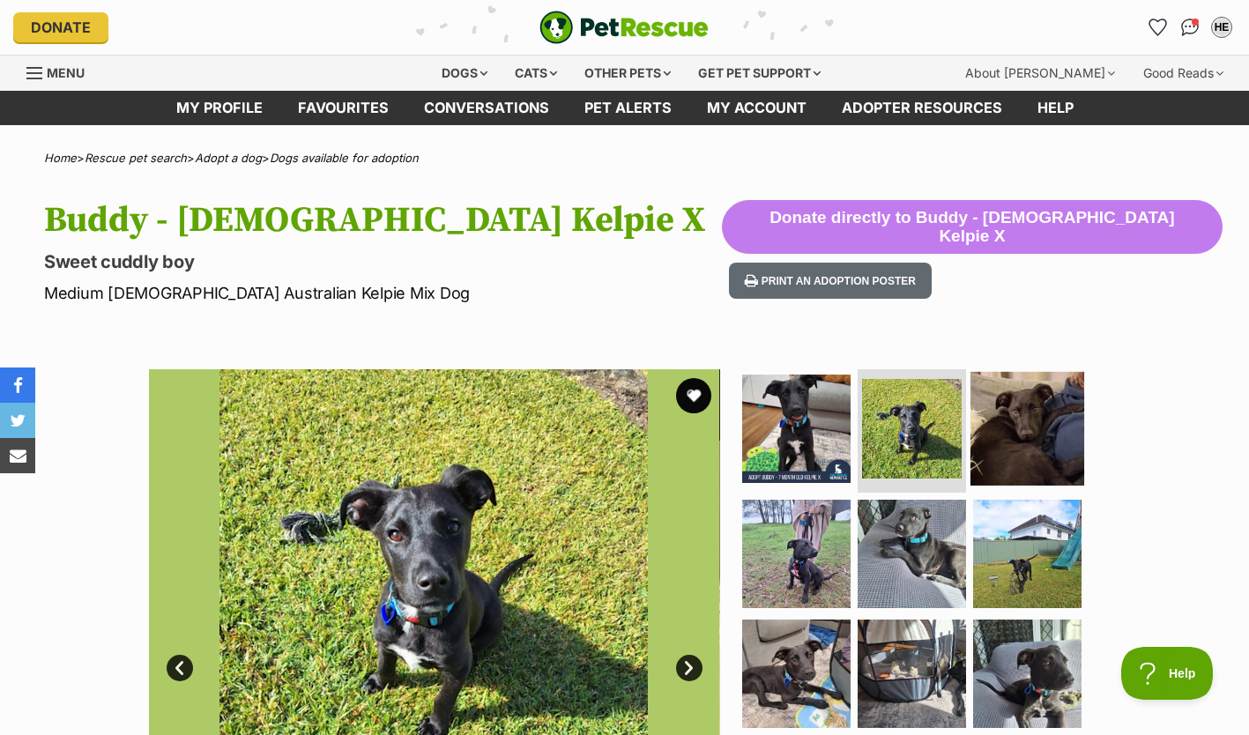
click at [977, 430] on img at bounding box center [1027, 429] width 114 height 114
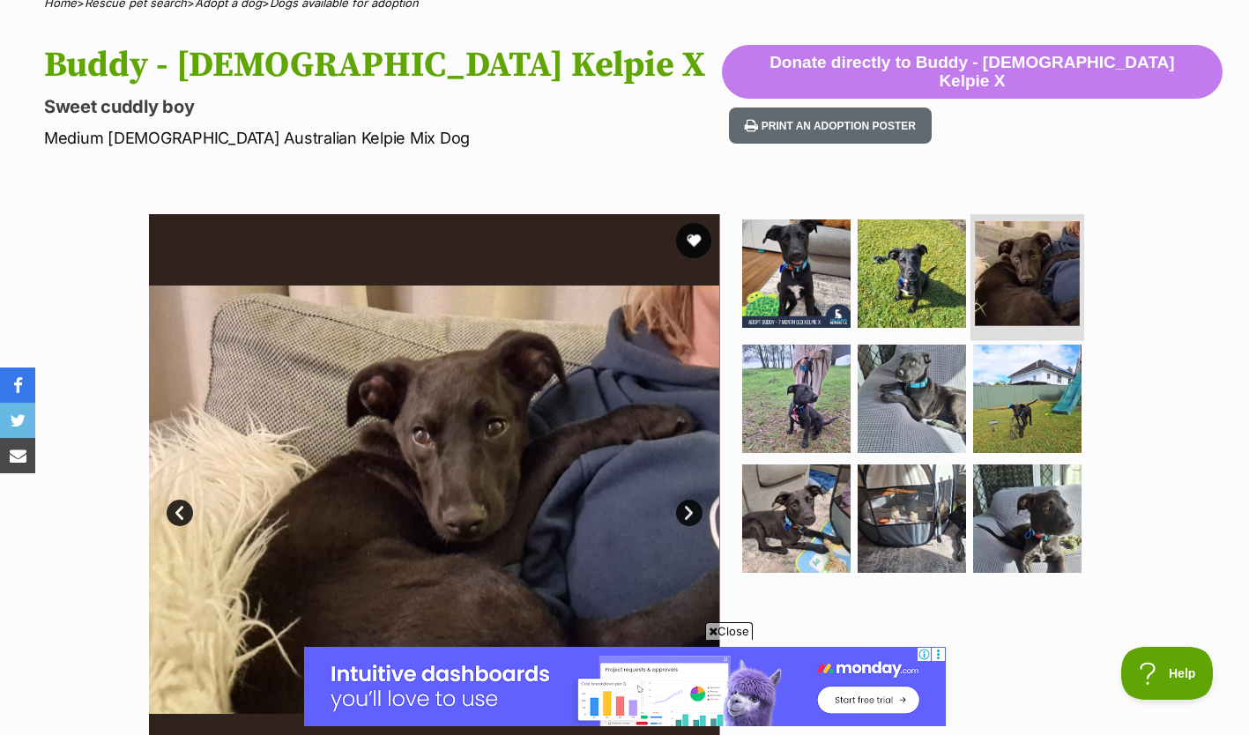
click at [977, 430] on img at bounding box center [1027, 399] width 108 height 108
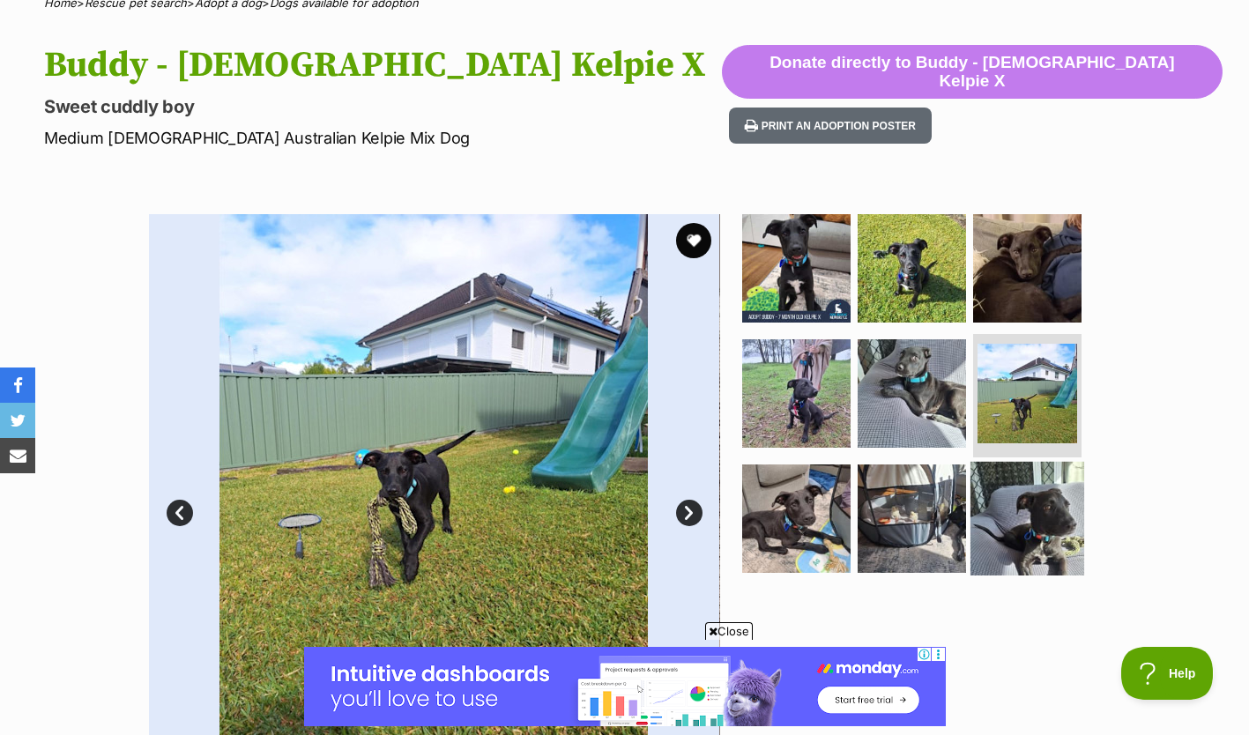
click at [1007, 480] on img at bounding box center [1027, 518] width 114 height 114
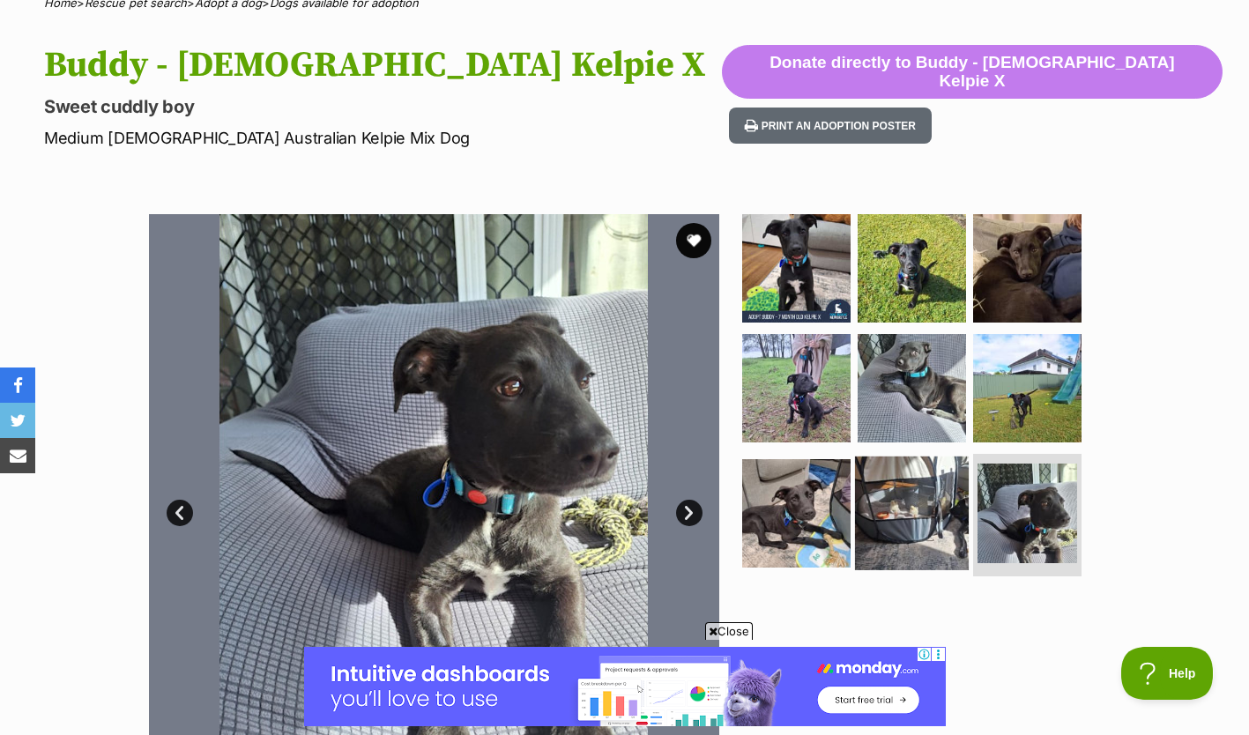
click at [953, 489] on img at bounding box center [912, 513] width 114 height 114
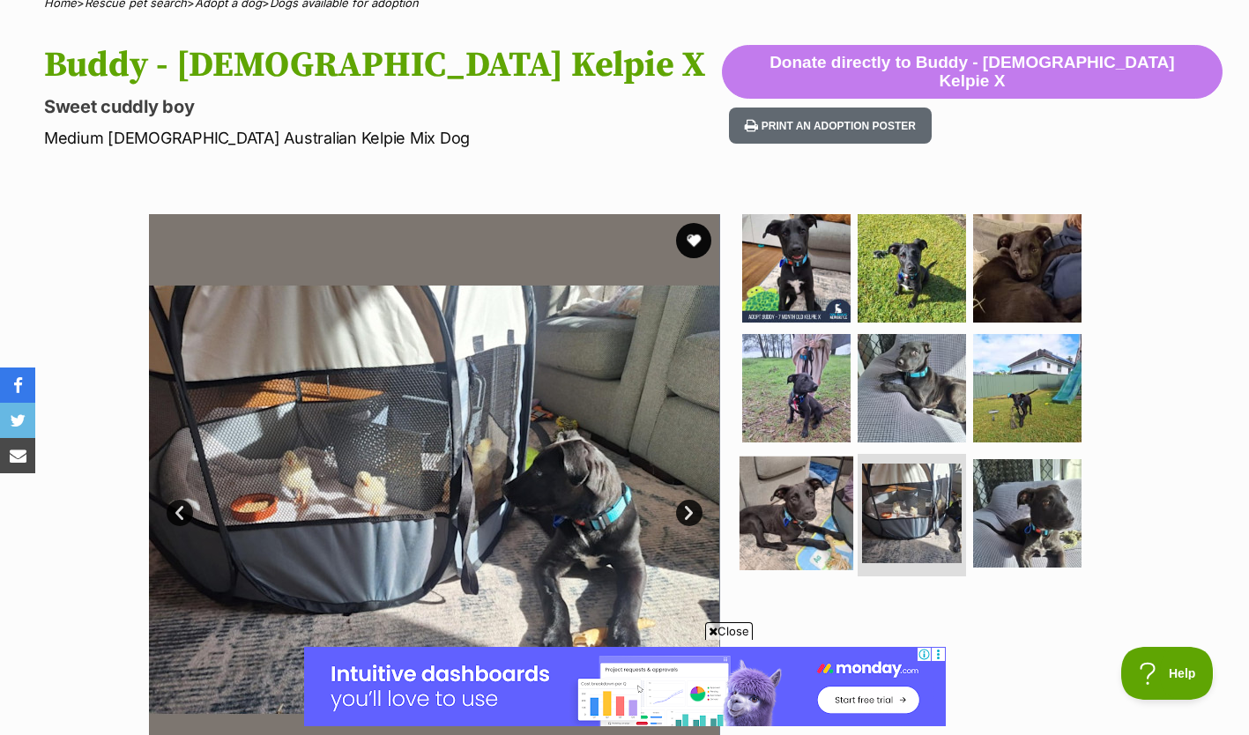
click at [799, 491] on img at bounding box center [796, 513] width 114 height 114
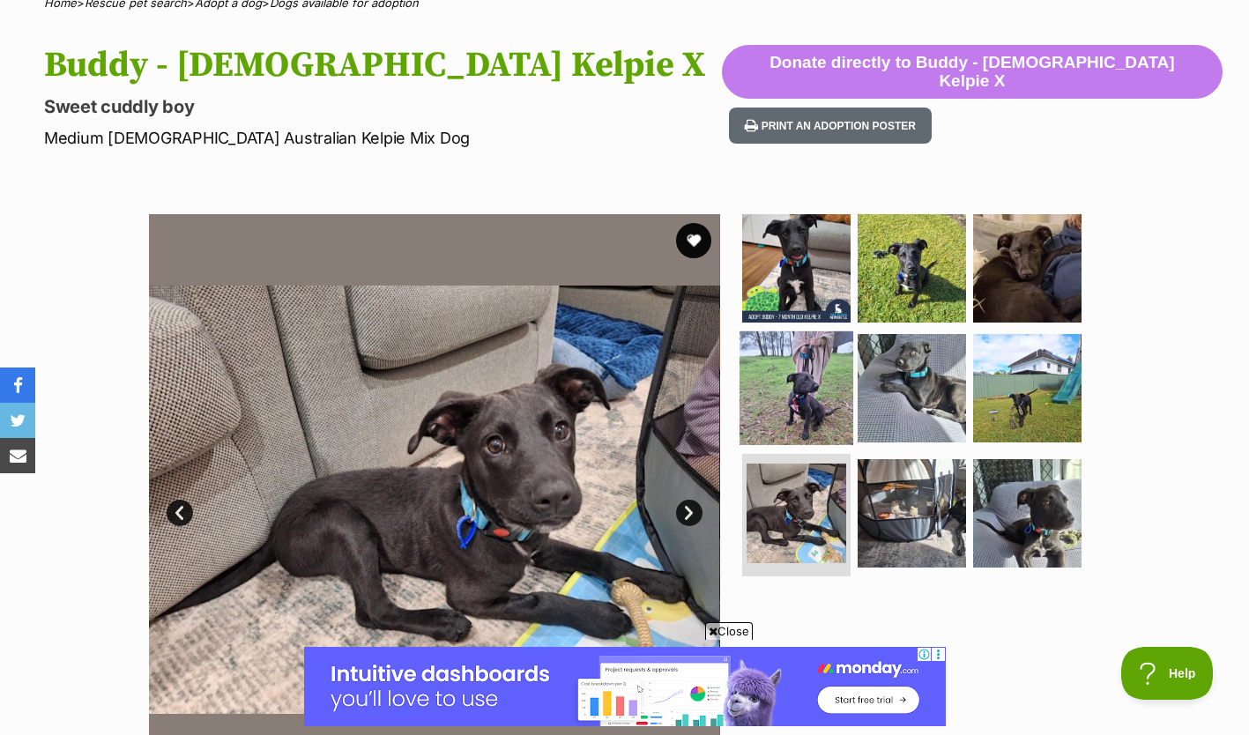
click at [773, 382] on img at bounding box center [796, 388] width 114 height 114
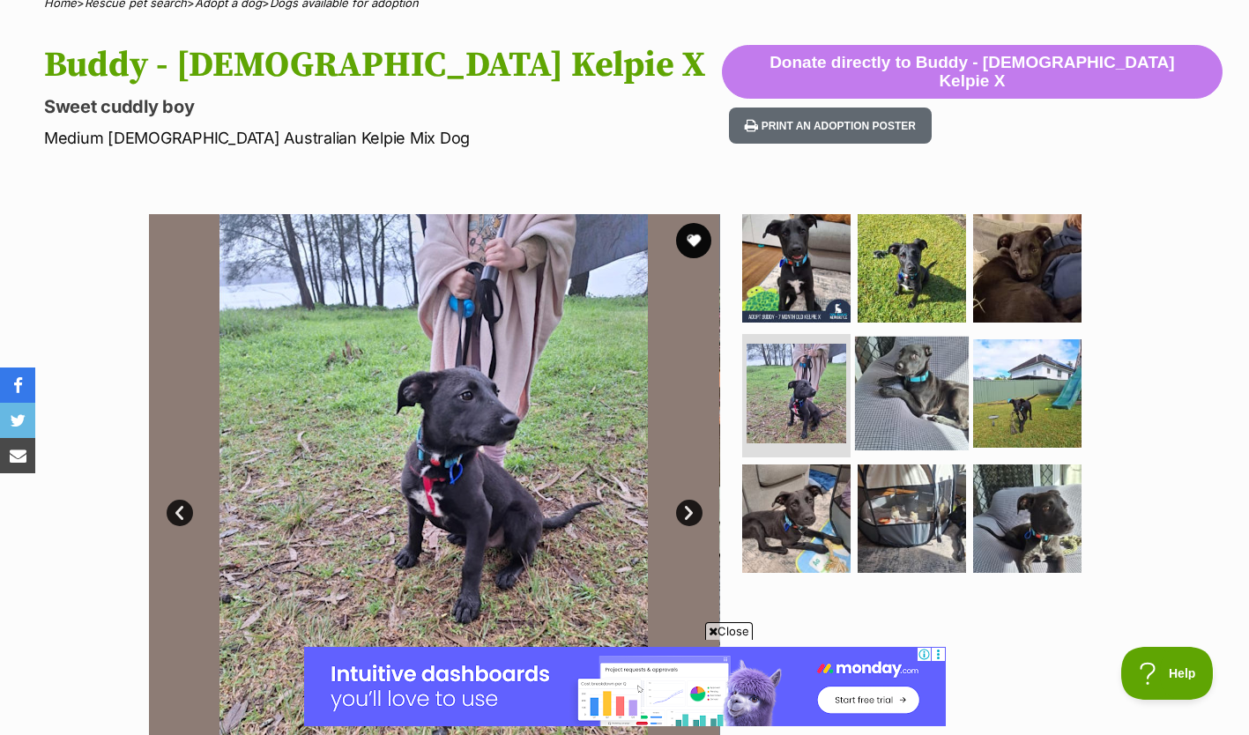
click at [909, 407] on img at bounding box center [912, 394] width 114 height 114
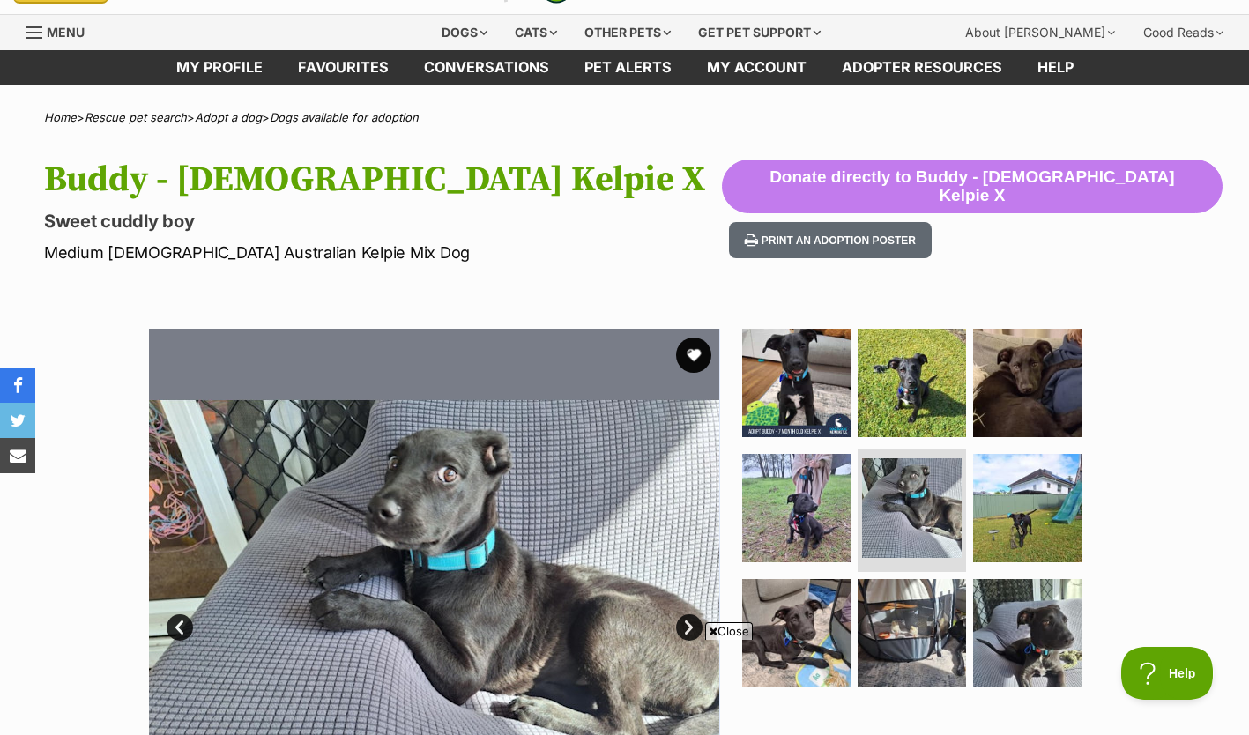
scroll to position [159, 0]
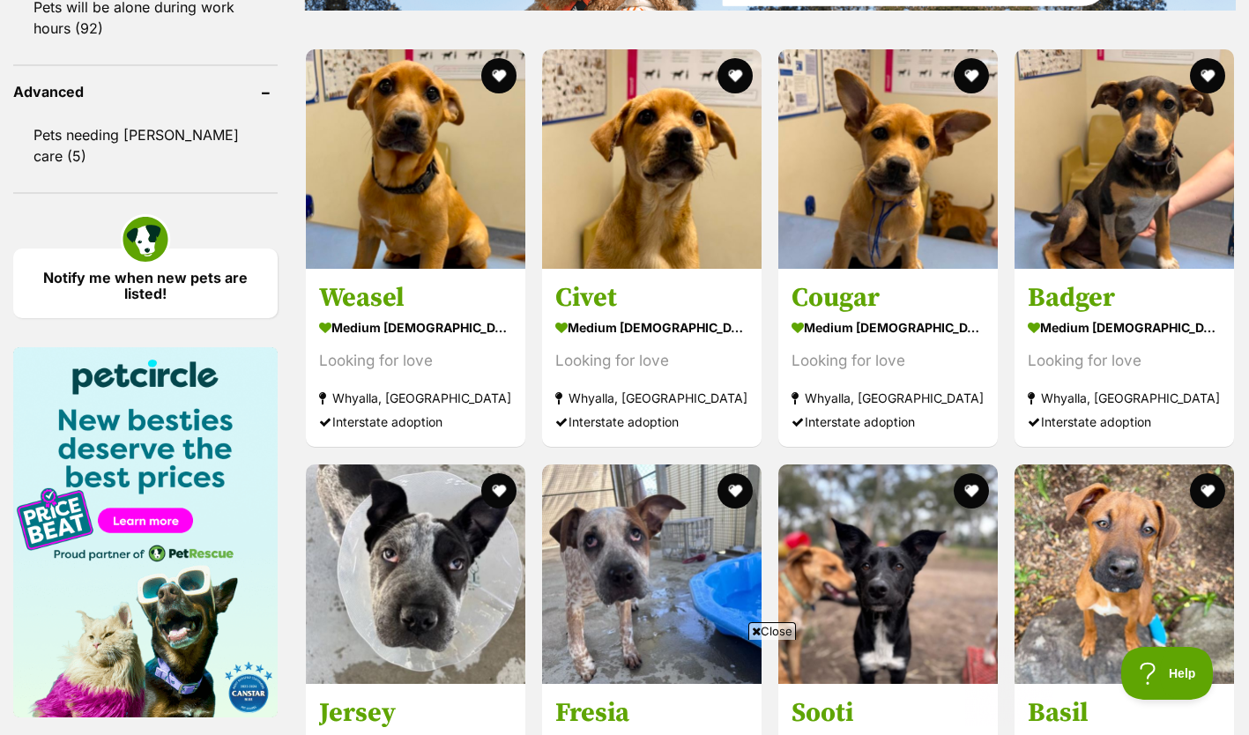
scroll to position [2265, 0]
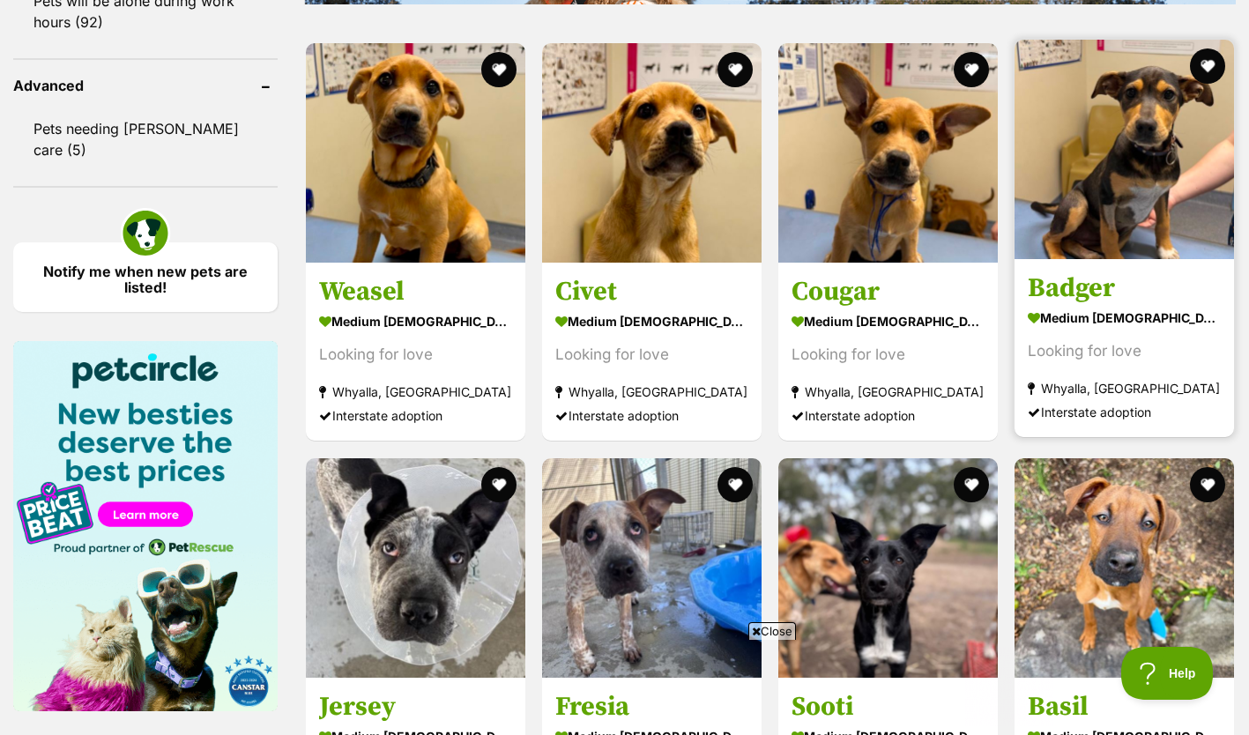
click at [1051, 124] on img at bounding box center [1123, 149] width 219 height 219
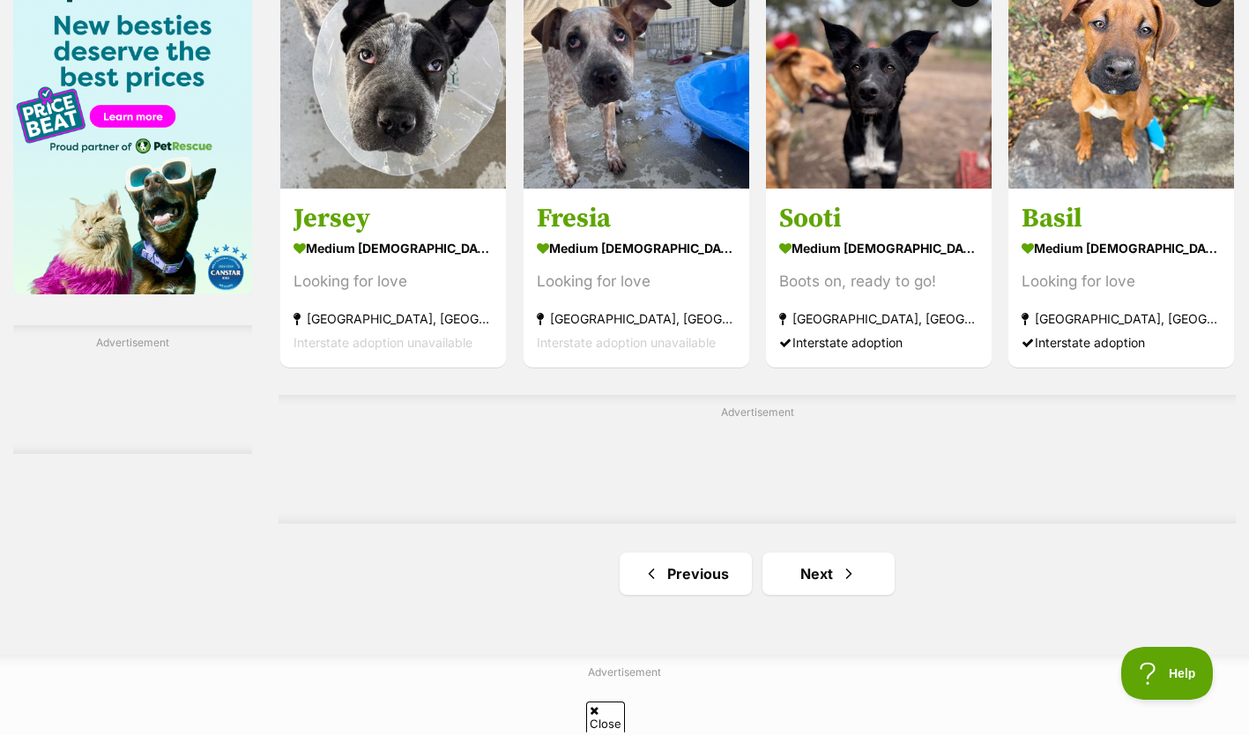
scroll to position [2648, 0]
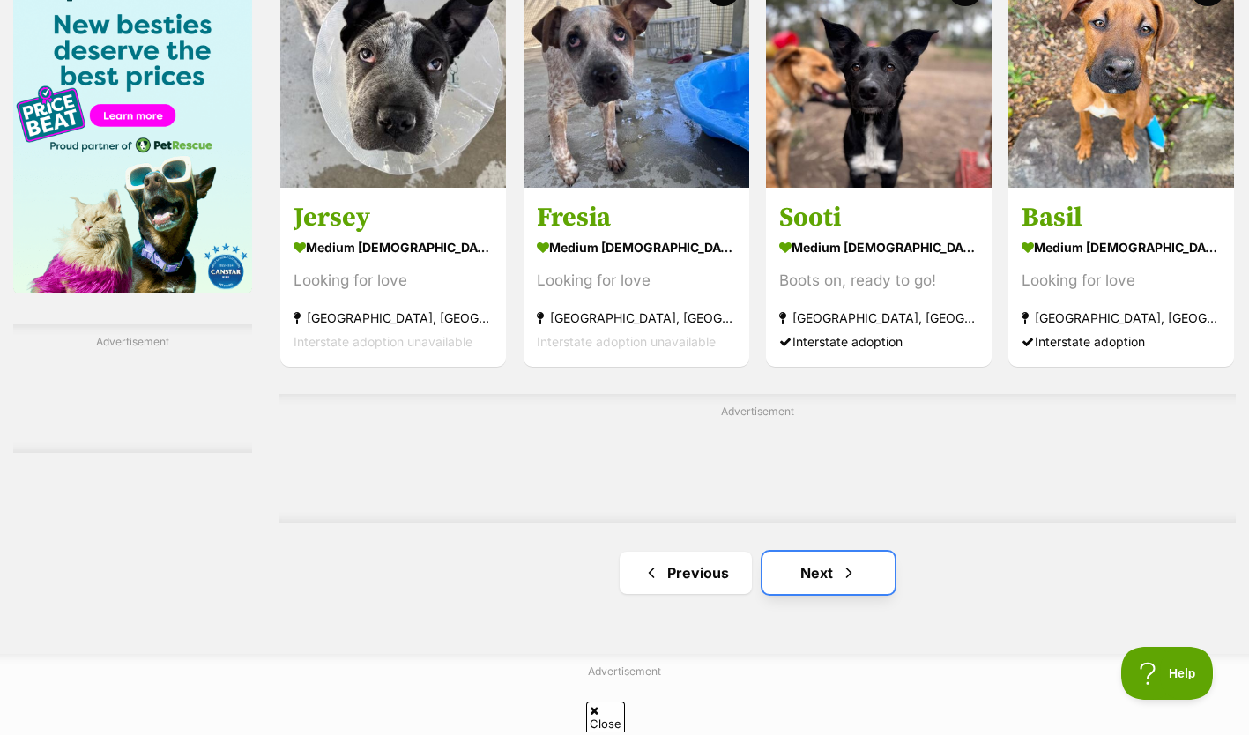
click at [809, 578] on link "Next" at bounding box center [828, 573] width 132 height 42
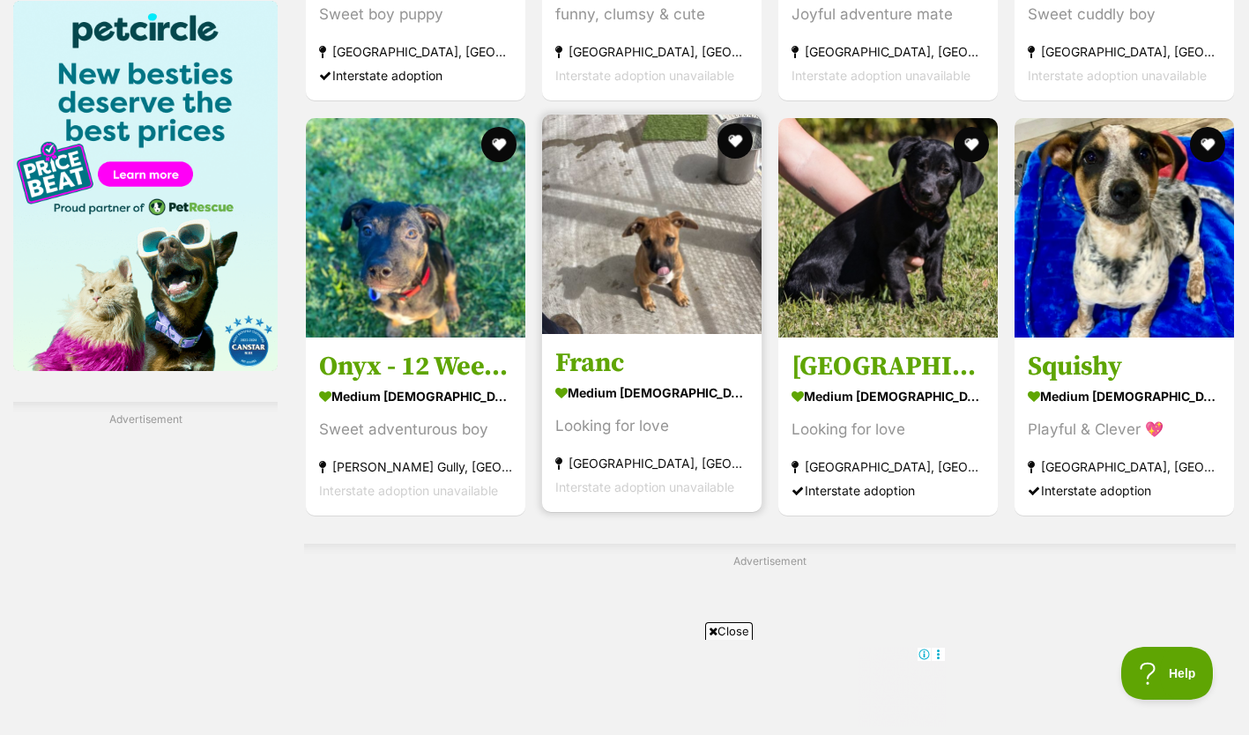
click at [643, 265] on img at bounding box center [651, 224] width 219 height 219
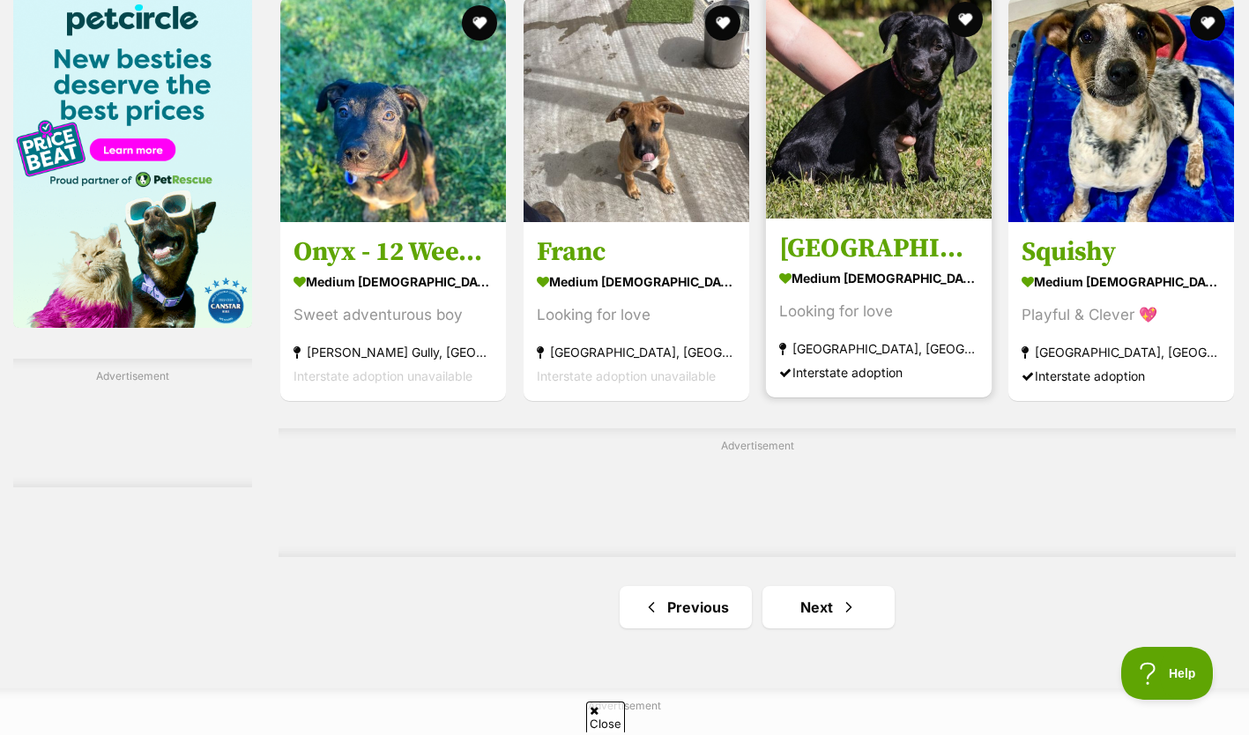
click at [878, 166] on img at bounding box center [879, 106] width 226 height 226
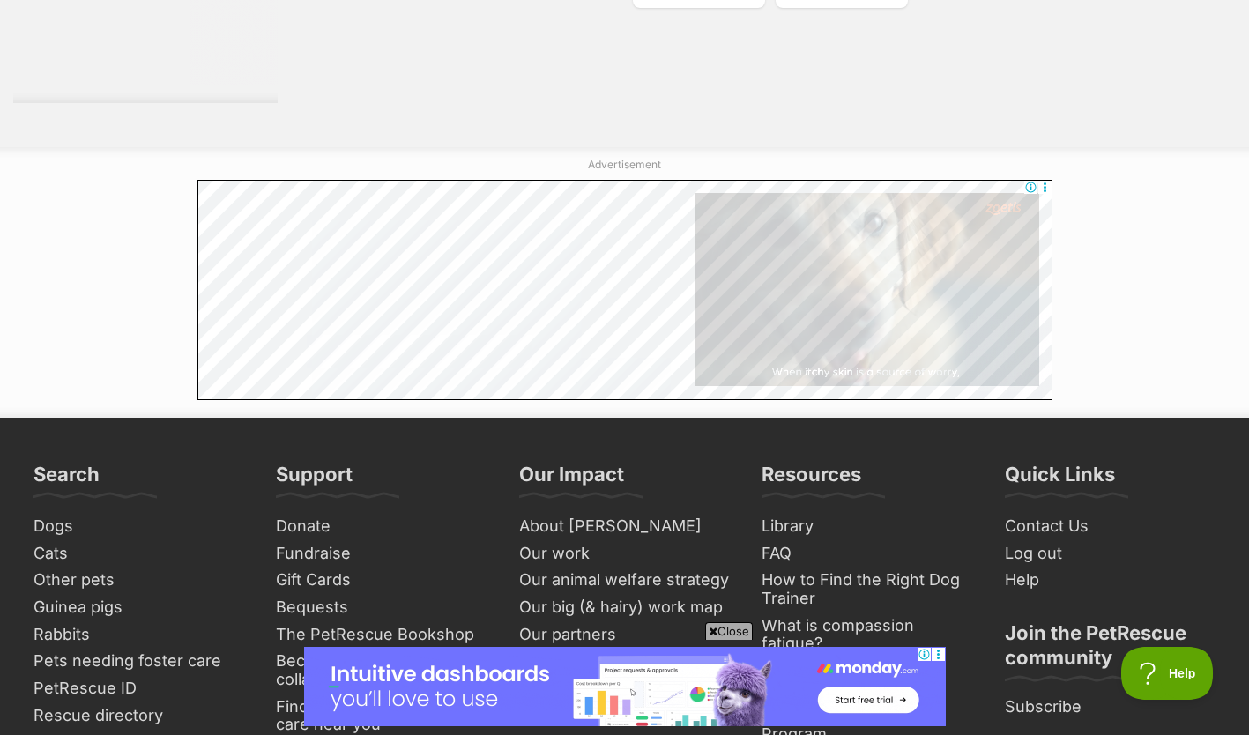
scroll to position [3230, 0]
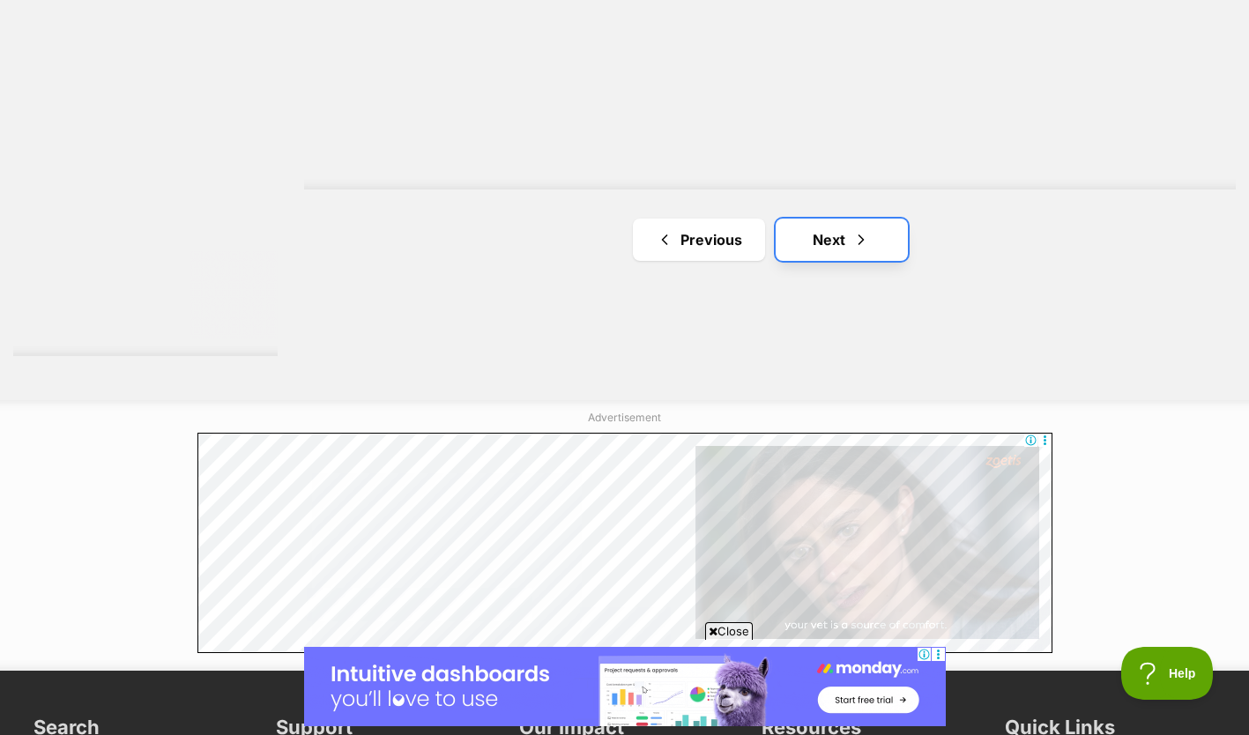
click at [838, 236] on link "Next" at bounding box center [842, 240] width 132 height 42
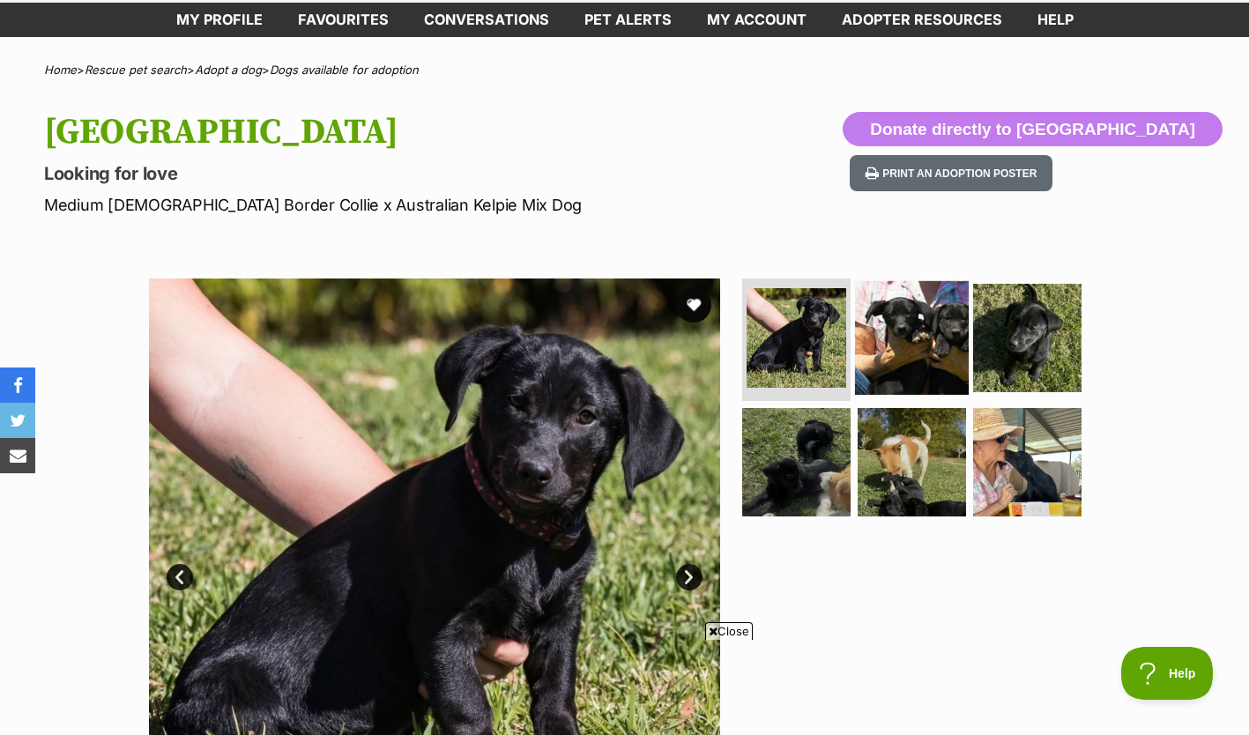
click at [905, 345] on img at bounding box center [912, 337] width 114 height 114
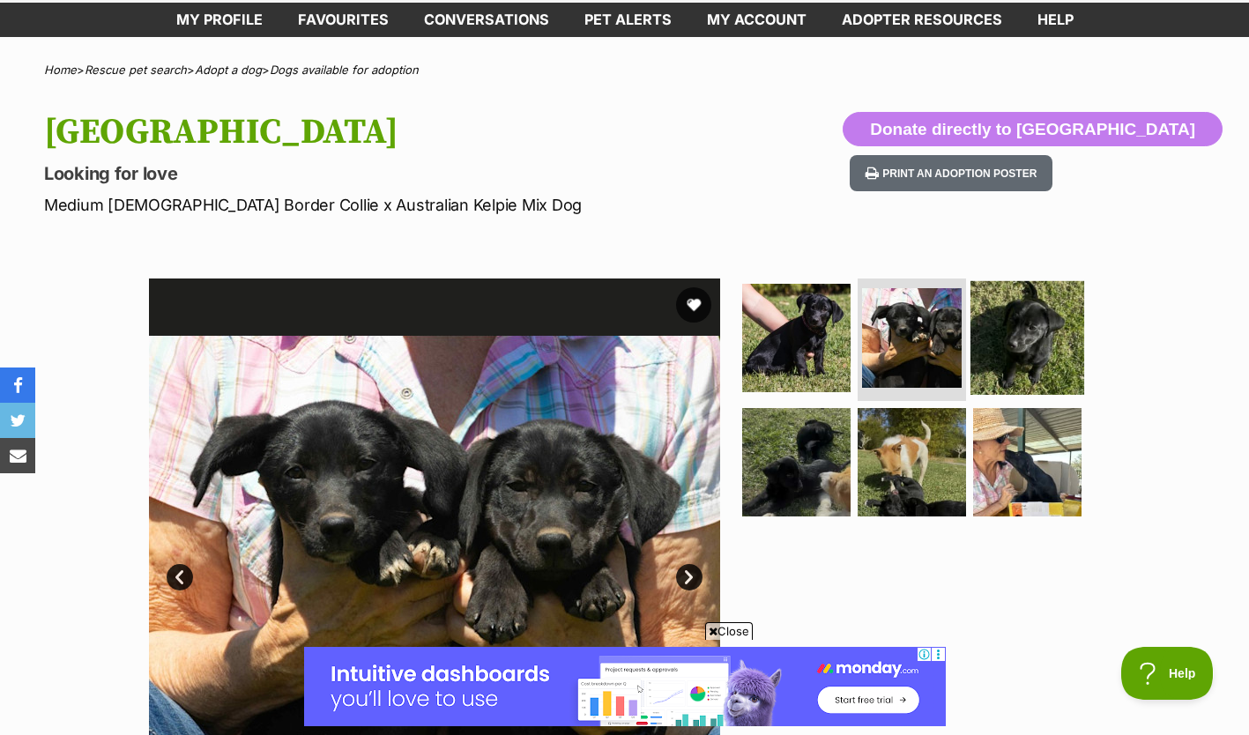
click at [994, 351] on img at bounding box center [1027, 337] width 114 height 114
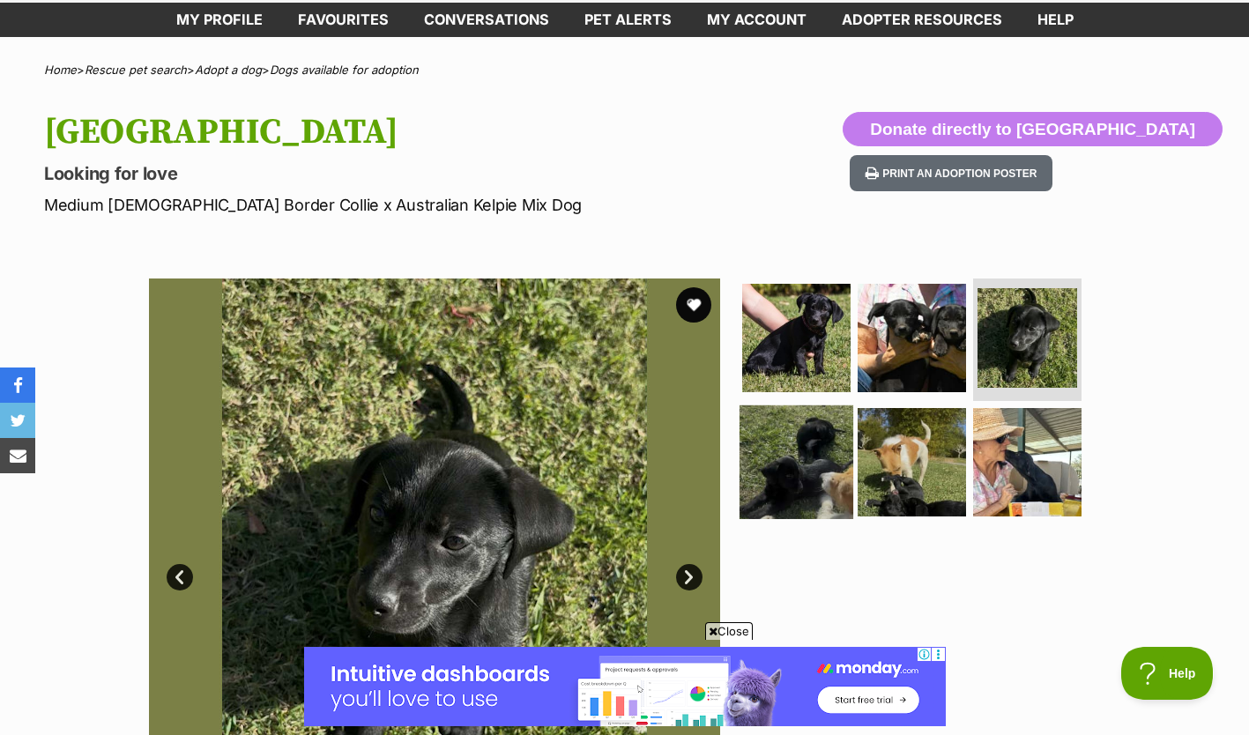
click at [788, 461] on img at bounding box center [796, 462] width 114 height 114
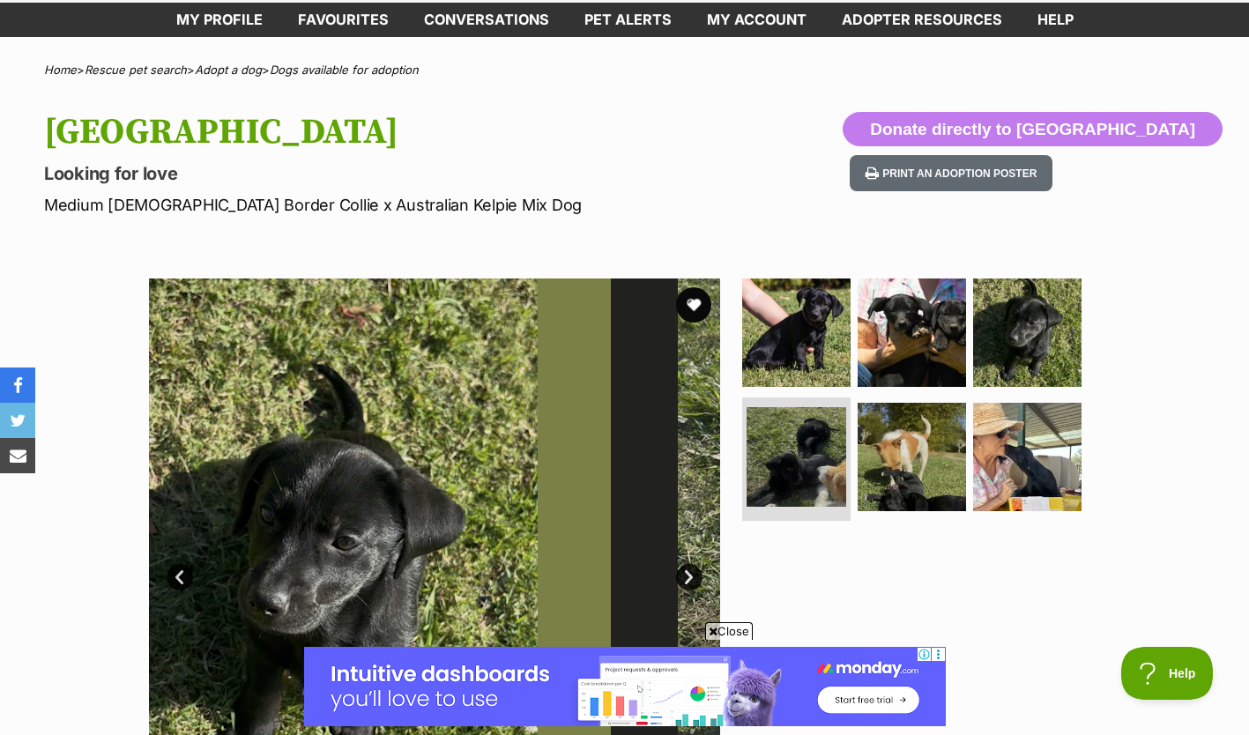
scroll to position [176, 0]
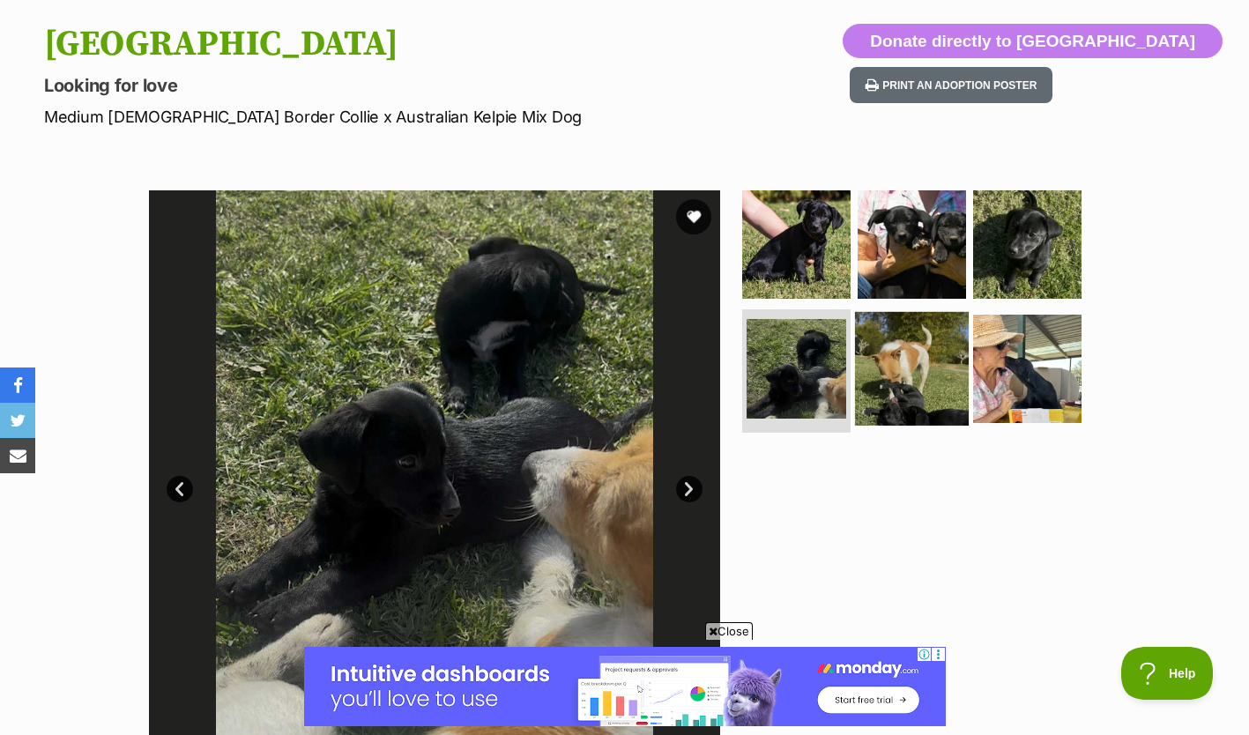
click at [931, 405] on img at bounding box center [912, 369] width 114 height 114
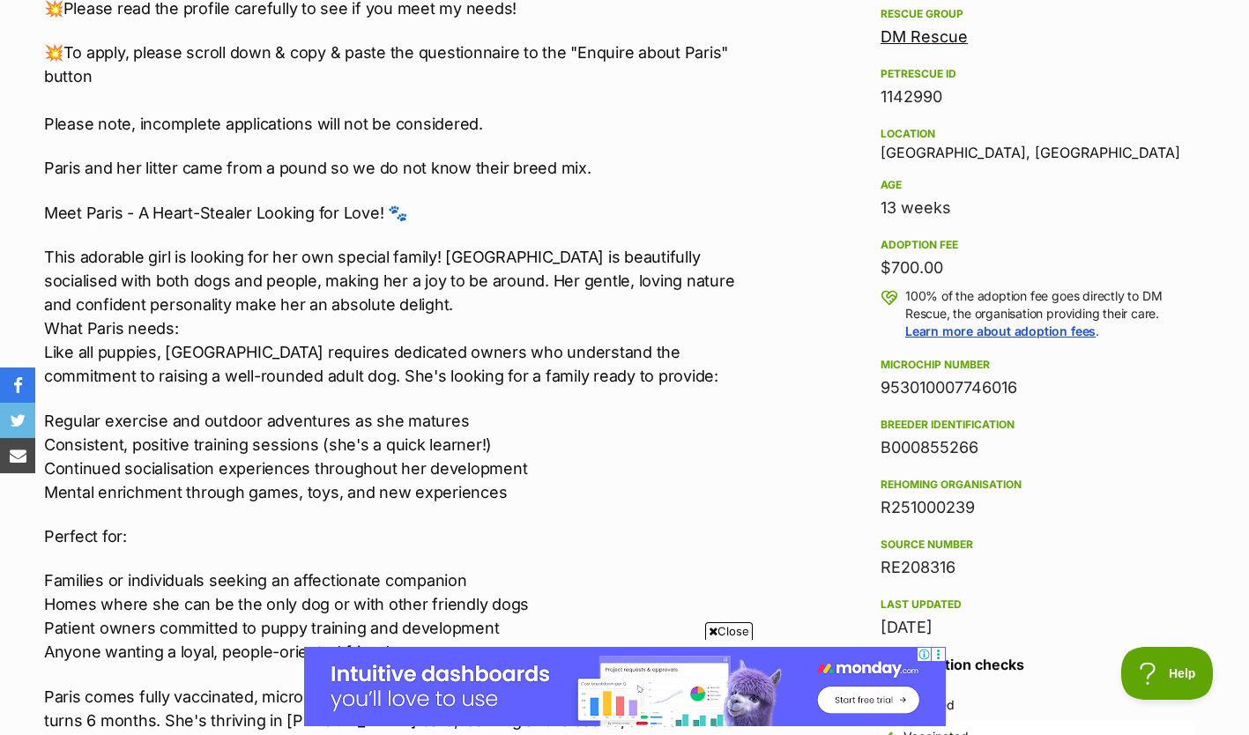
scroll to position [1146, 0]
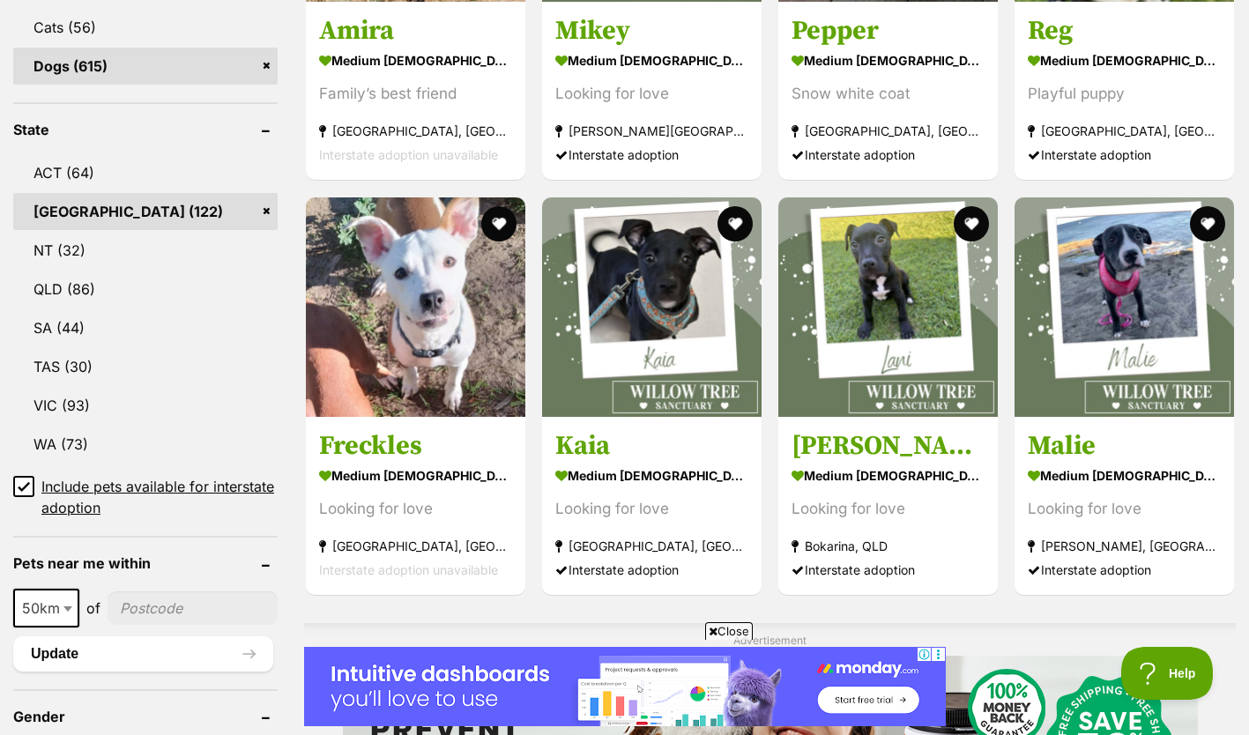
scroll to position [881, 0]
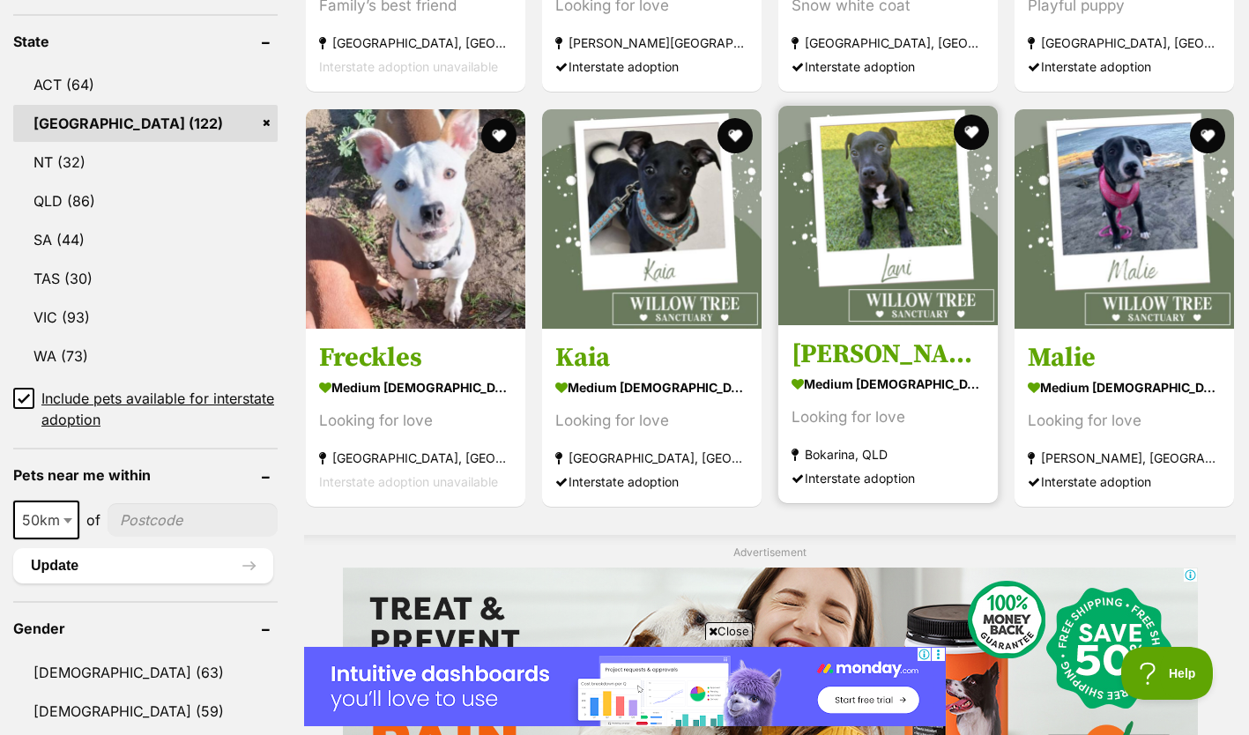
click at [873, 364] on h3 "[PERSON_NAME]" at bounding box center [887, 354] width 193 height 33
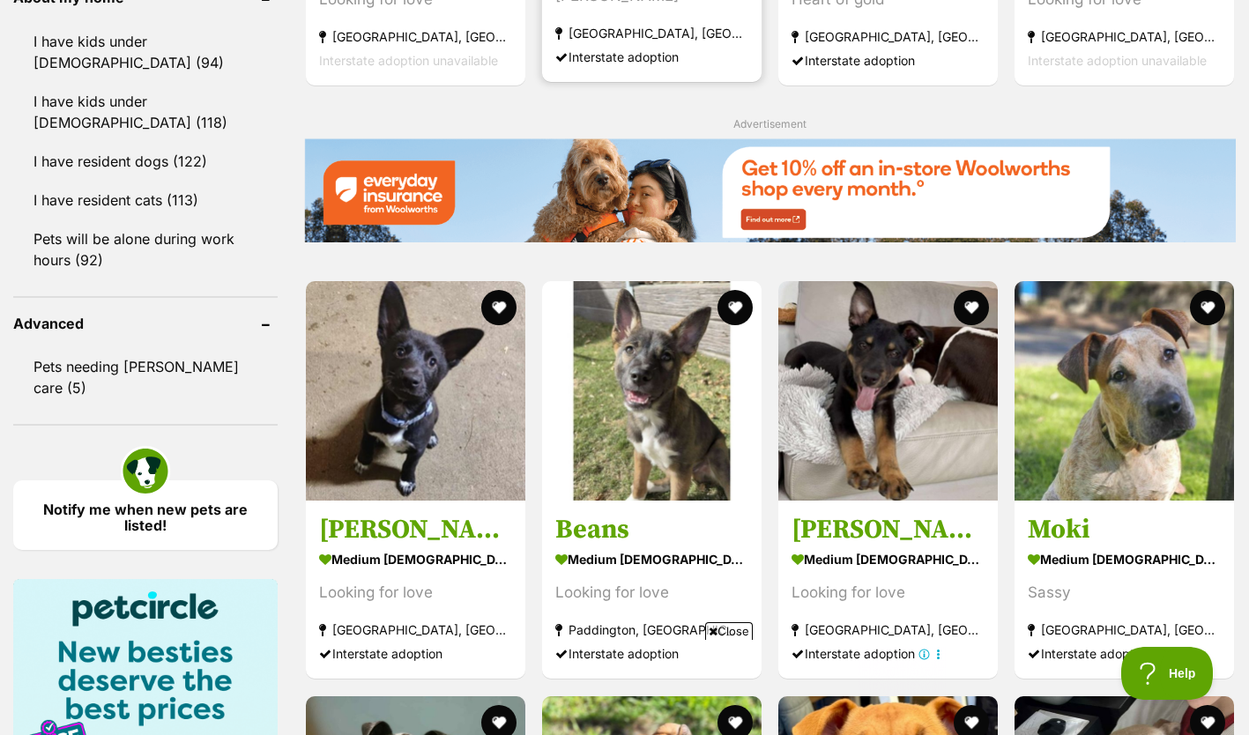
scroll to position [2115, 0]
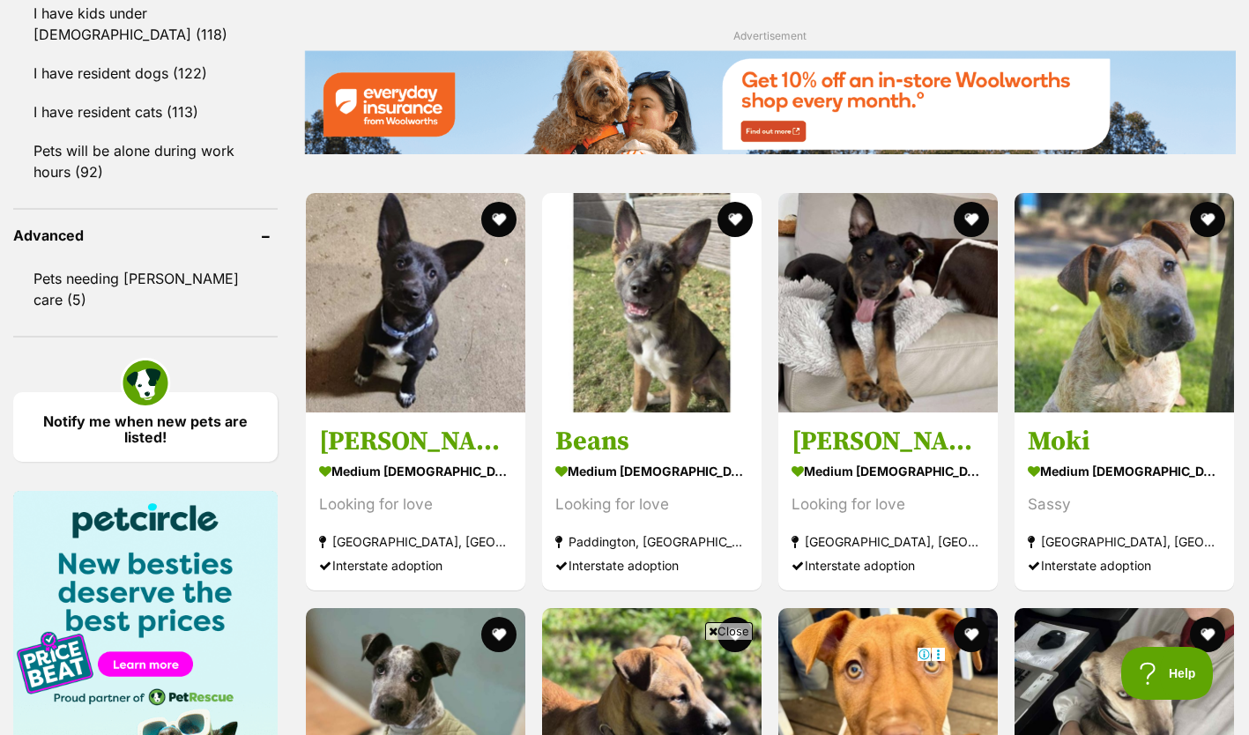
click at [723, 628] on span "Close" at bounding box center [729, 631] width 48 height 18
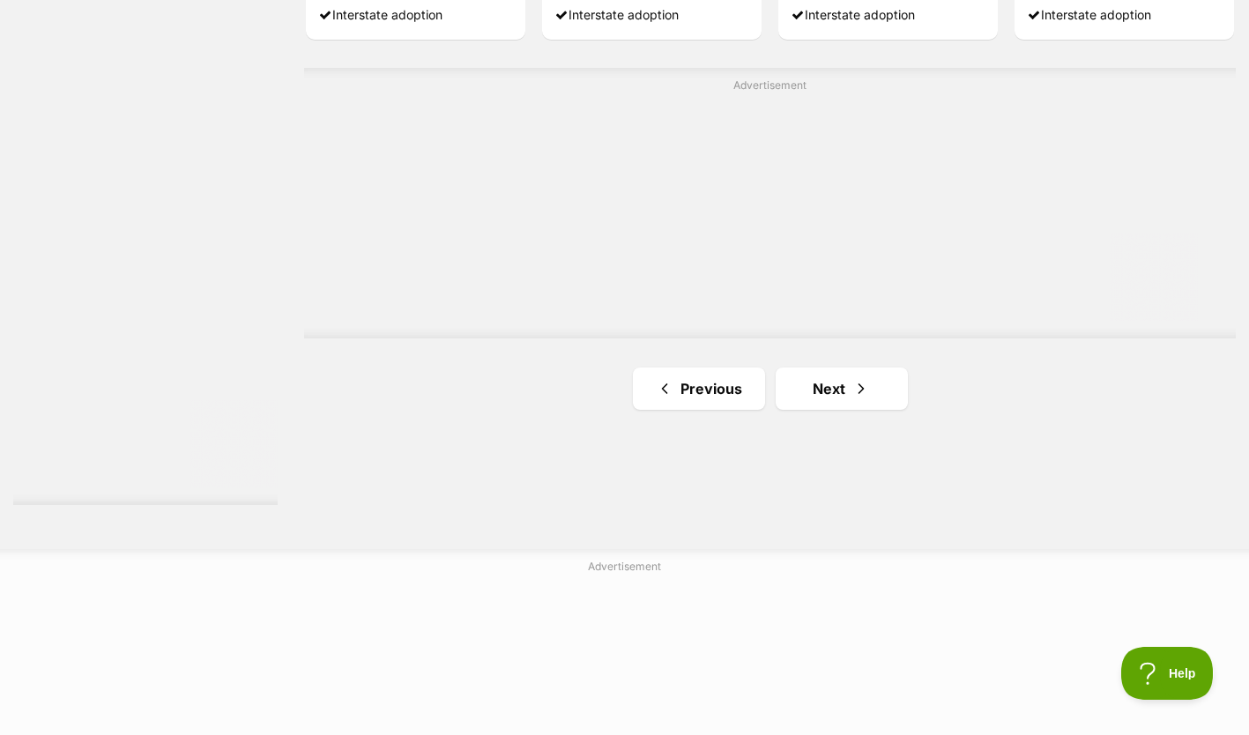
scroll to position [3085, 0]
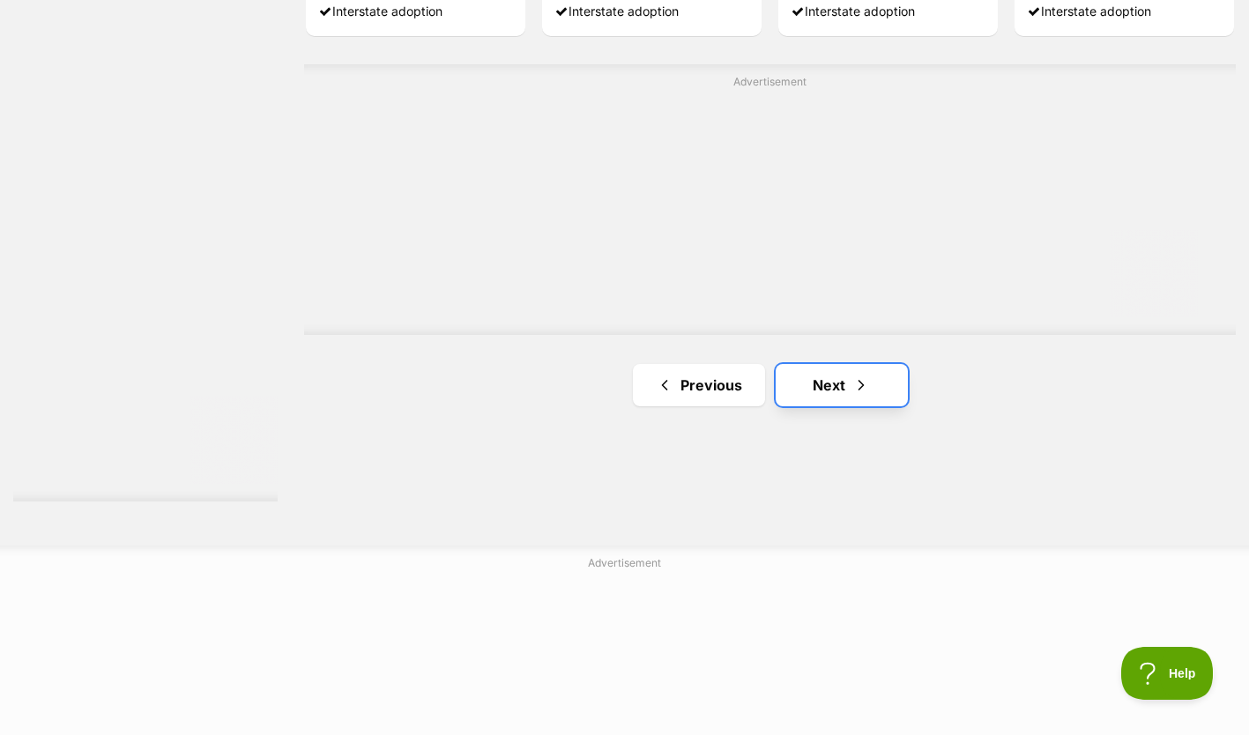
click at [829, 383] on link "Next" at bounding box center [842, 385] width 132 height 42
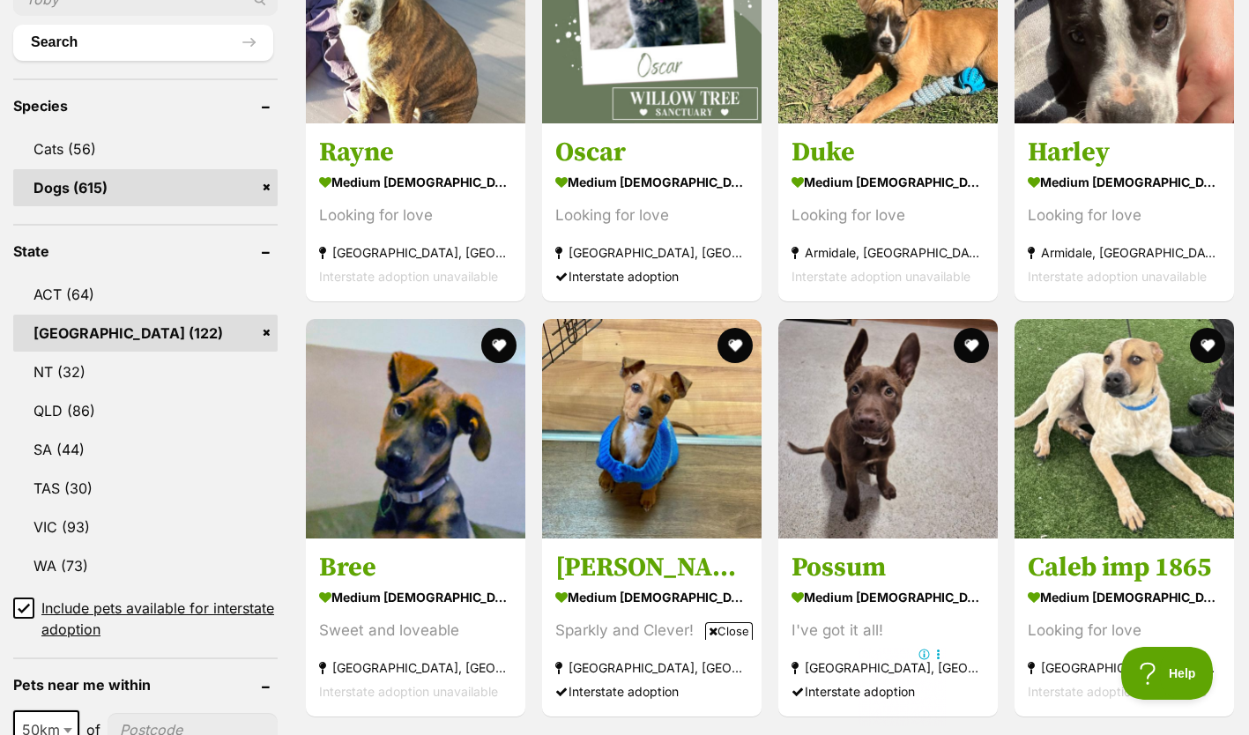
scroll to position [685, 0]
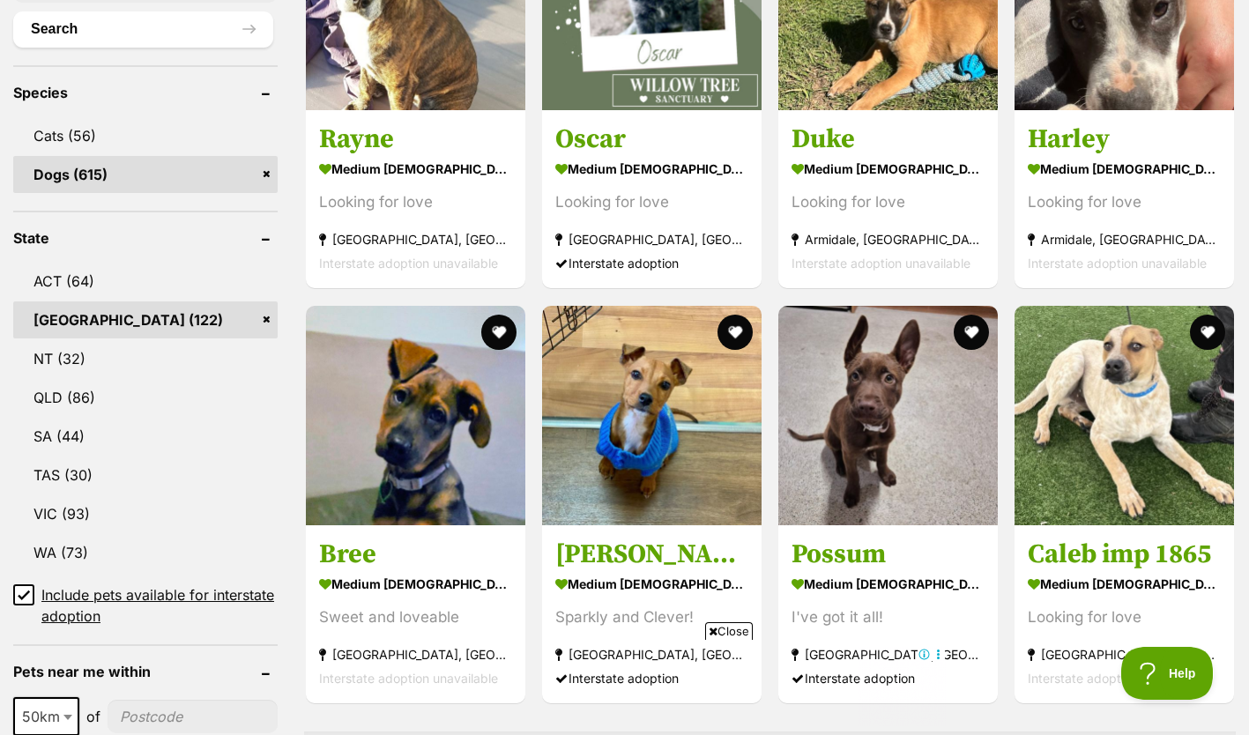
click at [732, 633] on span "Close" at bounding box center [729, 631] width 48 height 18
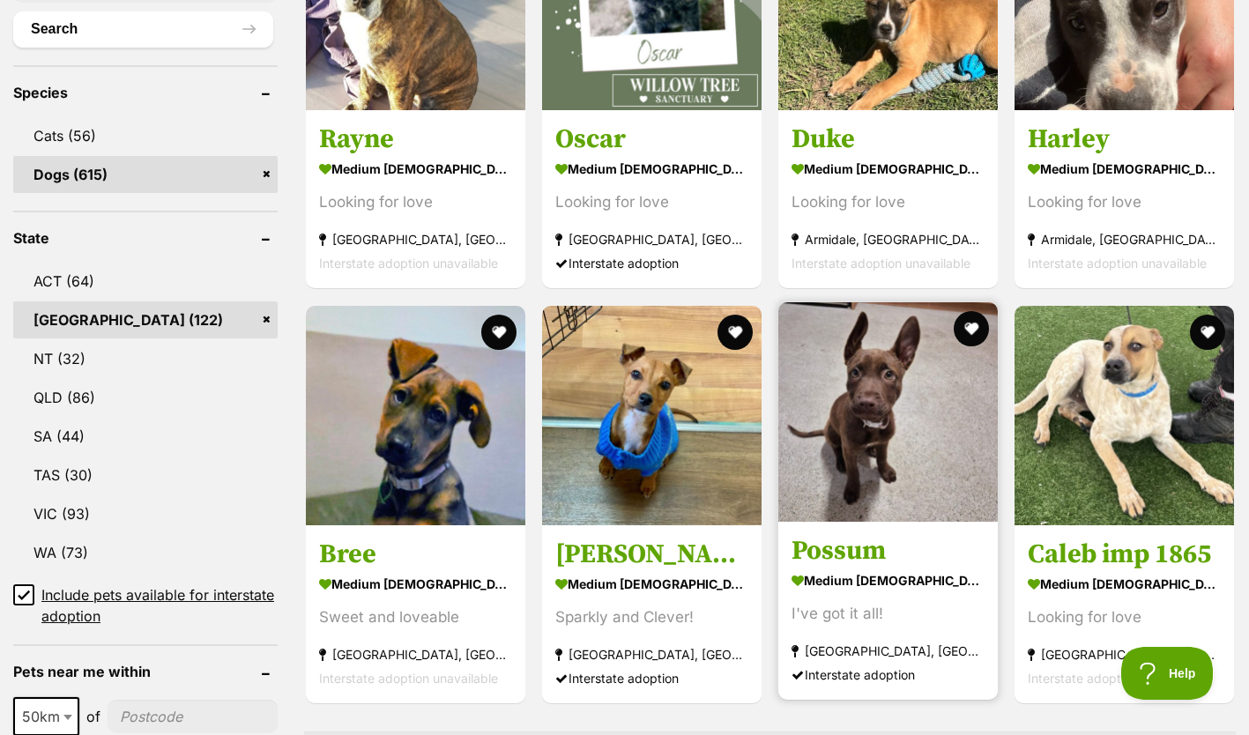
click at [825, 557] on h3 "Possum" at bounding box center [887, 550] width 193 height 33
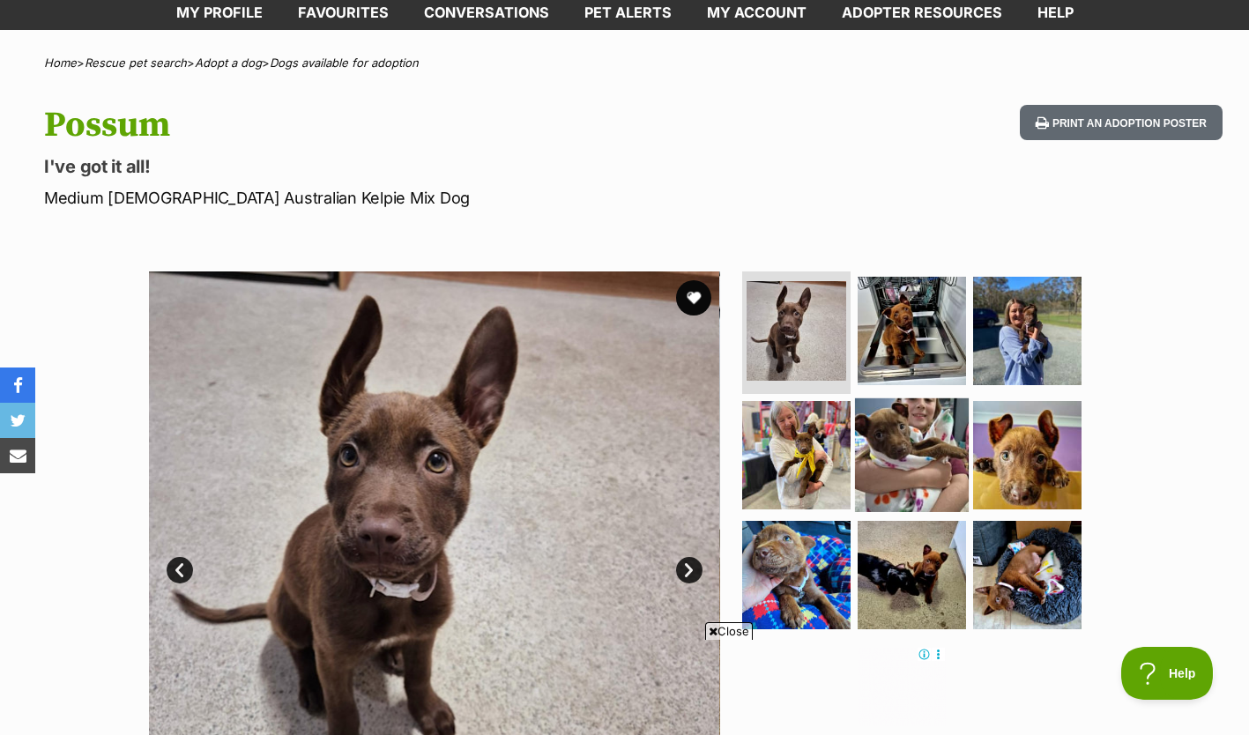
click at [919, 477] on img at bounding box center [912, 455] width 114 height 114
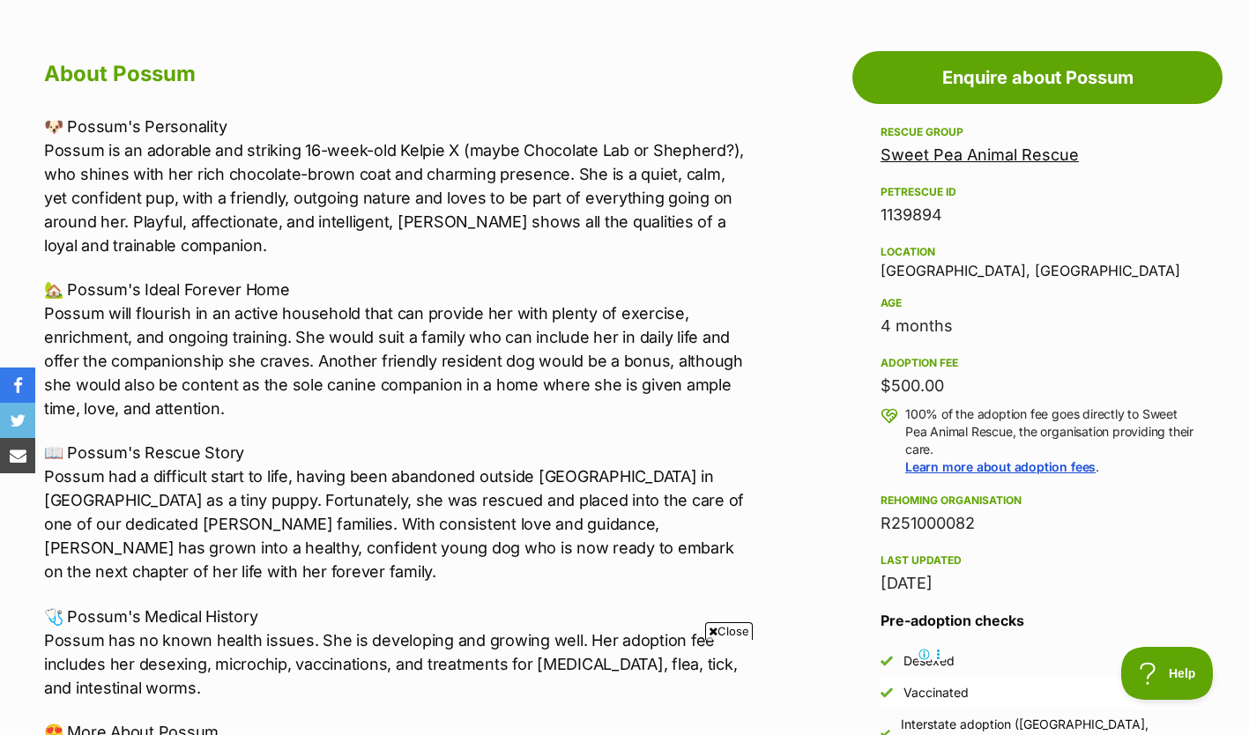
scroll to position [956, 0]
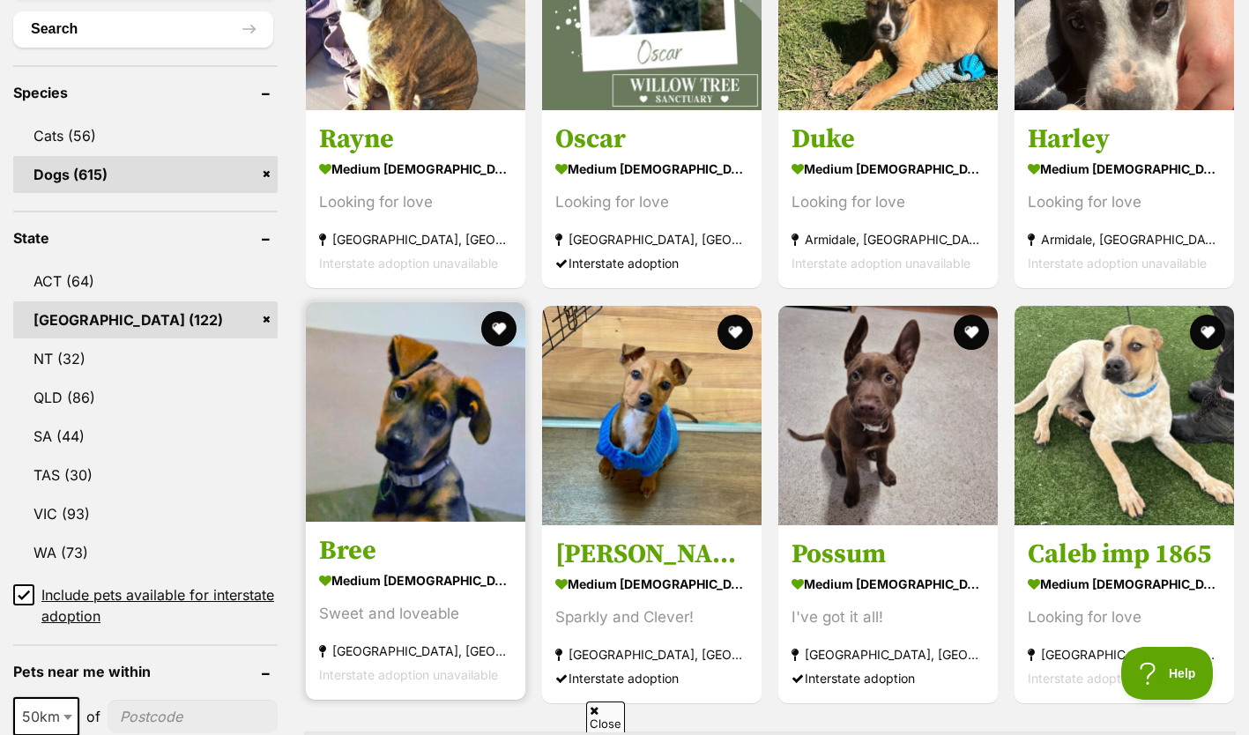
click at [363, 364] on img at bounding box center [415, 411] width 219 height 219
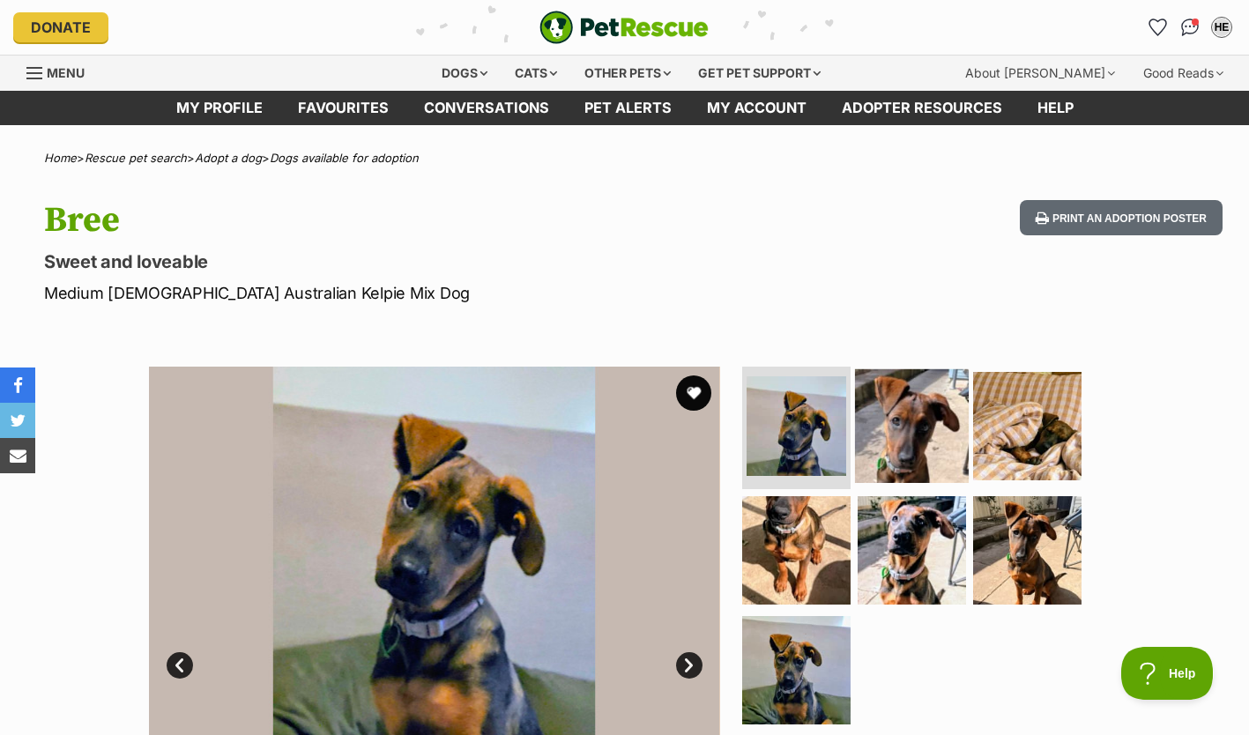
click at [880, 418] on img at bounding box center [912, 425] width 114 height 114
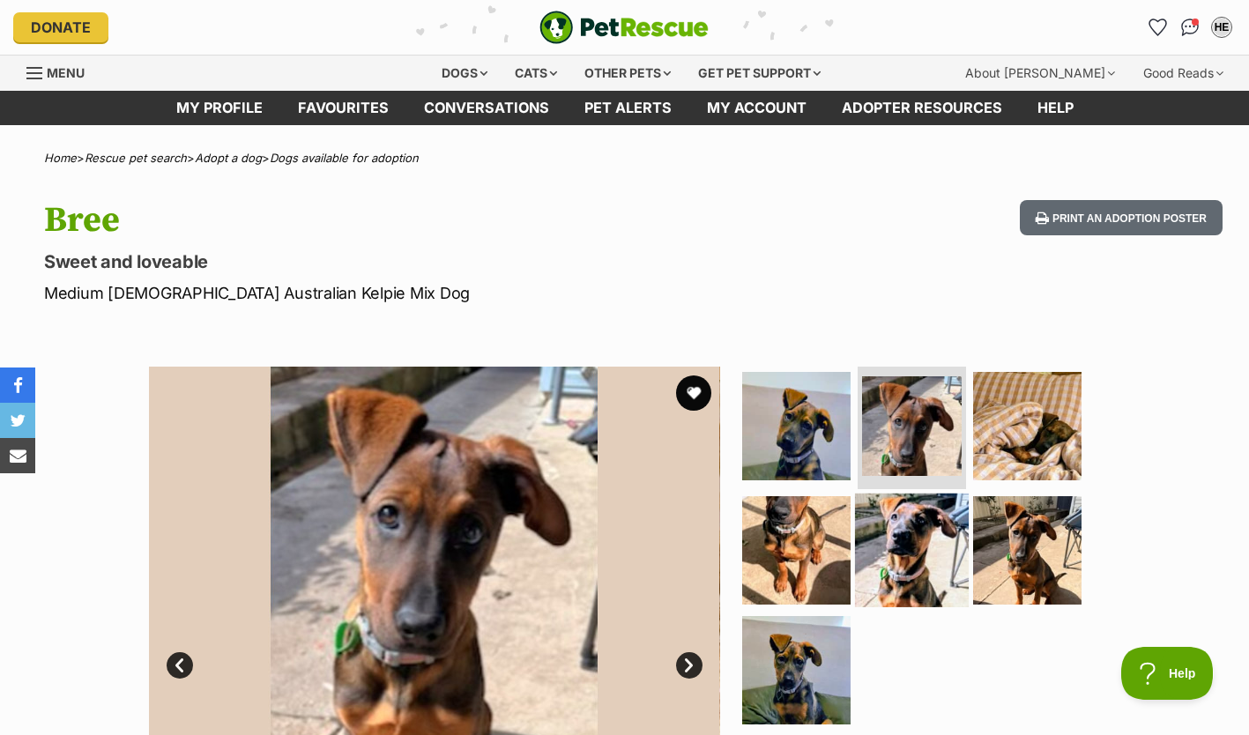
click at [903, 509] on img at bounding box center [912, 551] width 114 height 114
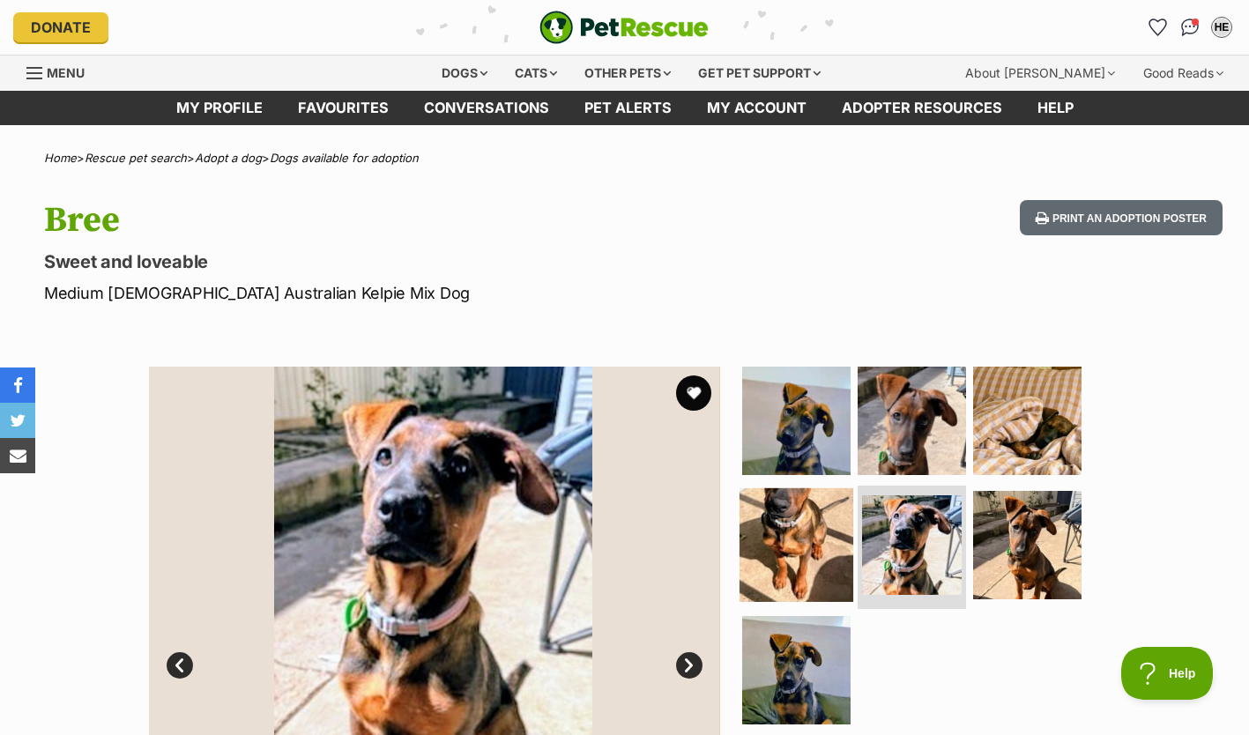
click at [784, 528] on img at bounding box center [796, 545] width 114 height 114
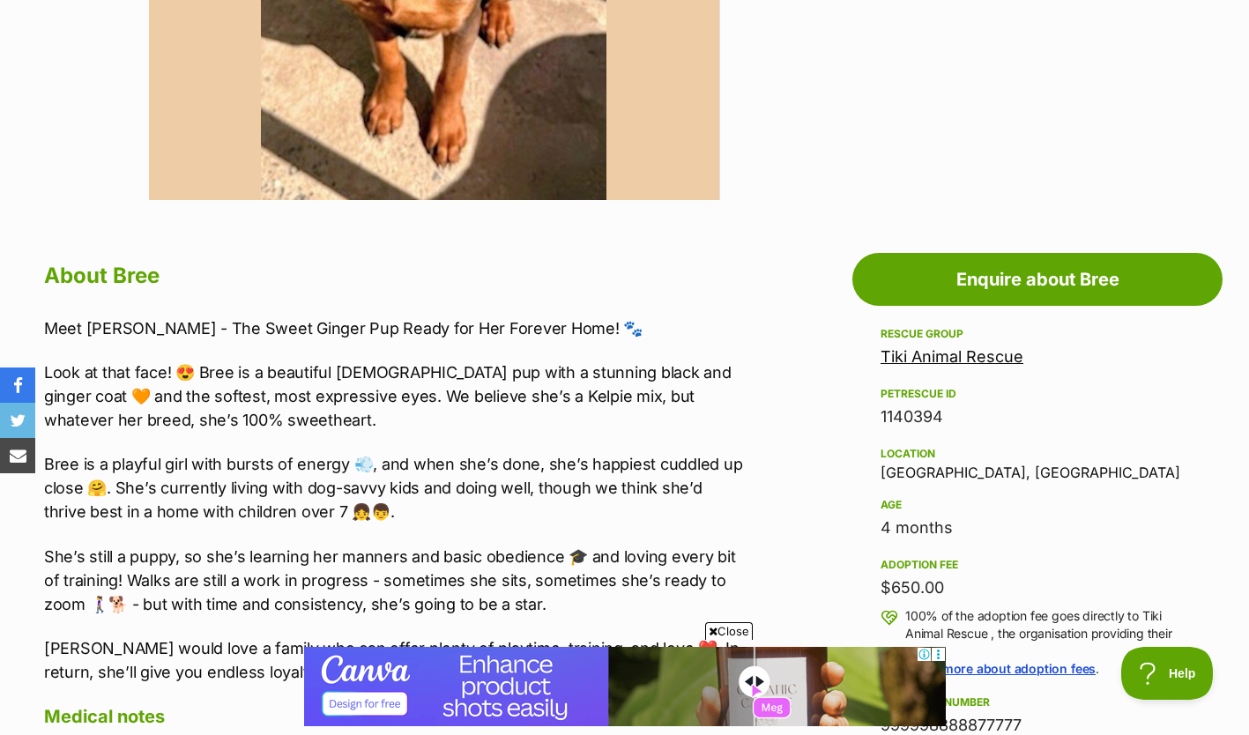
scroll to position [739, 0]
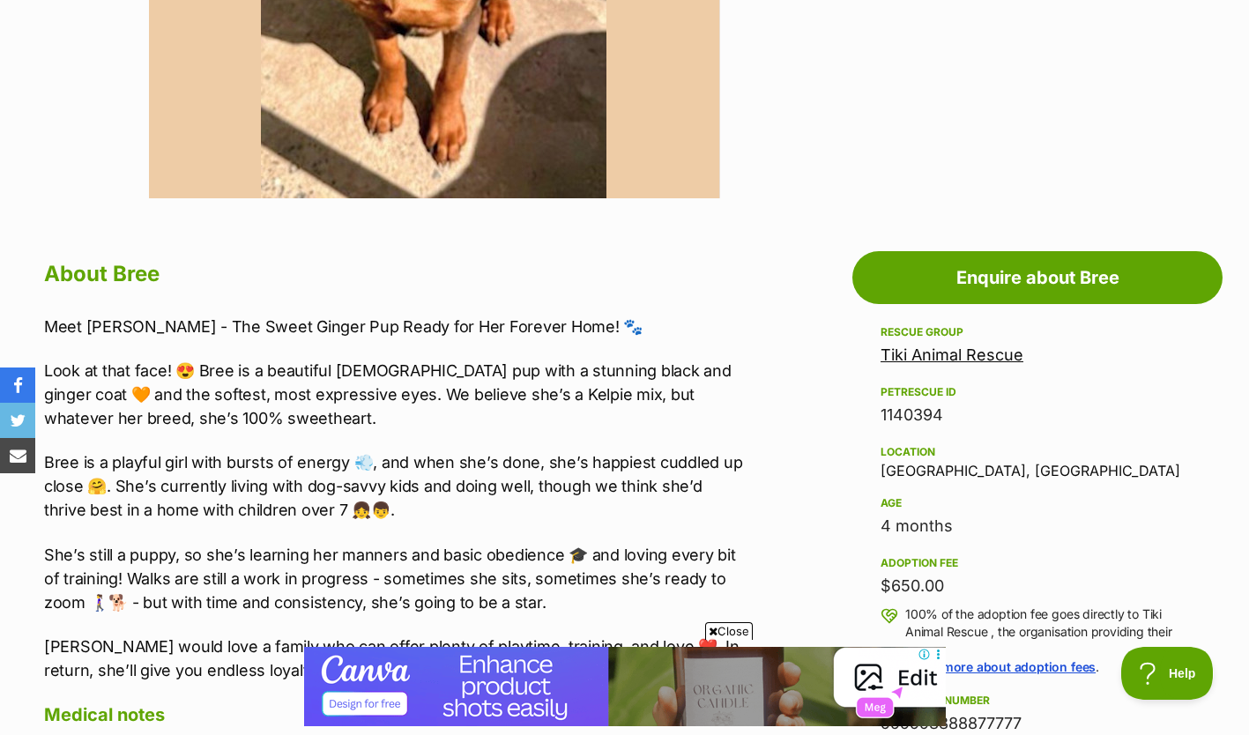
click at [717, 628] on span "Close" at bounding box center [729, 631] width 48 height 18
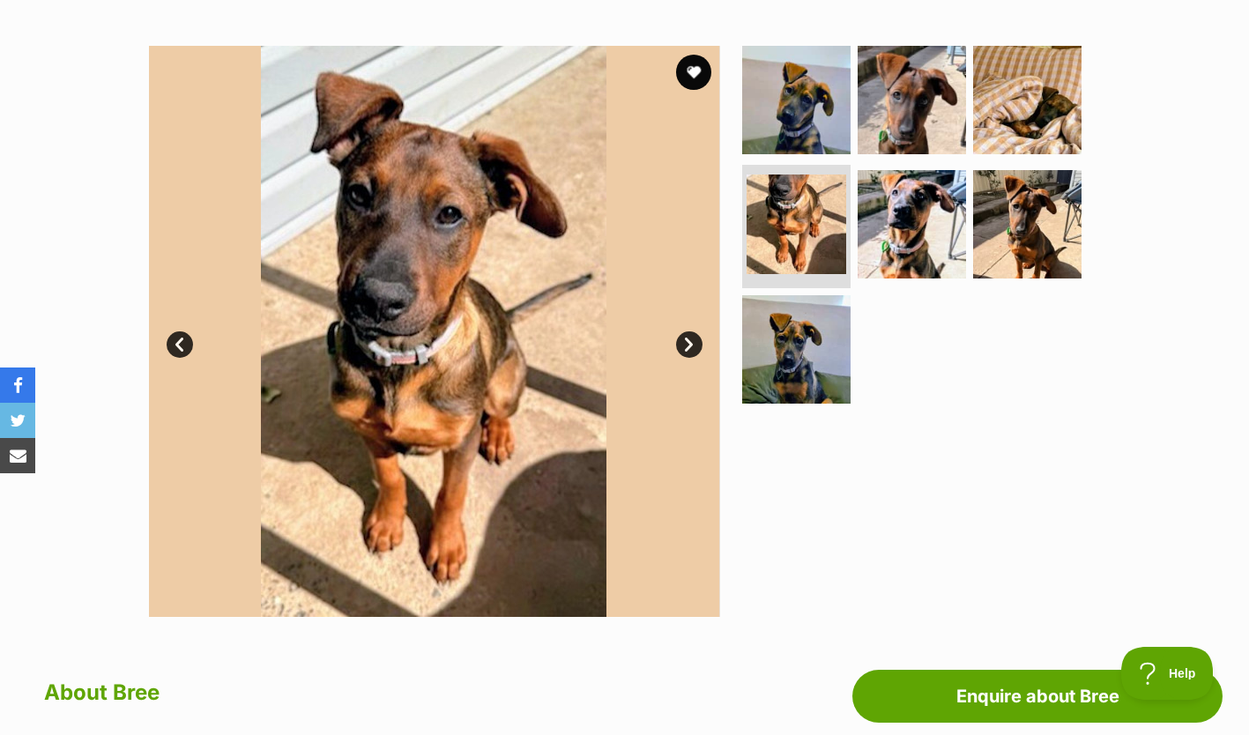
scroll to position [0, 0]
click at [791, 340] on img at bounding box center [796, 350] width 114 height 114
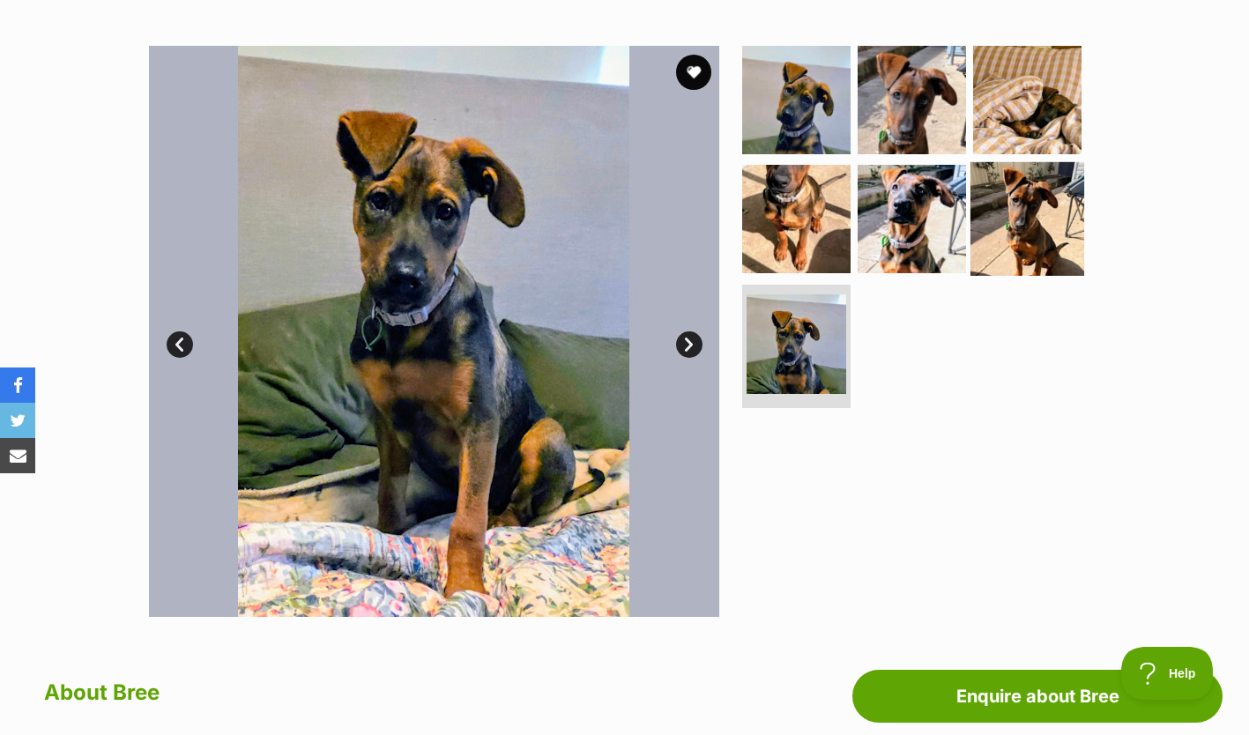
click at [992, 250] on img at bounding box center [1027, 219] width 114 height 114
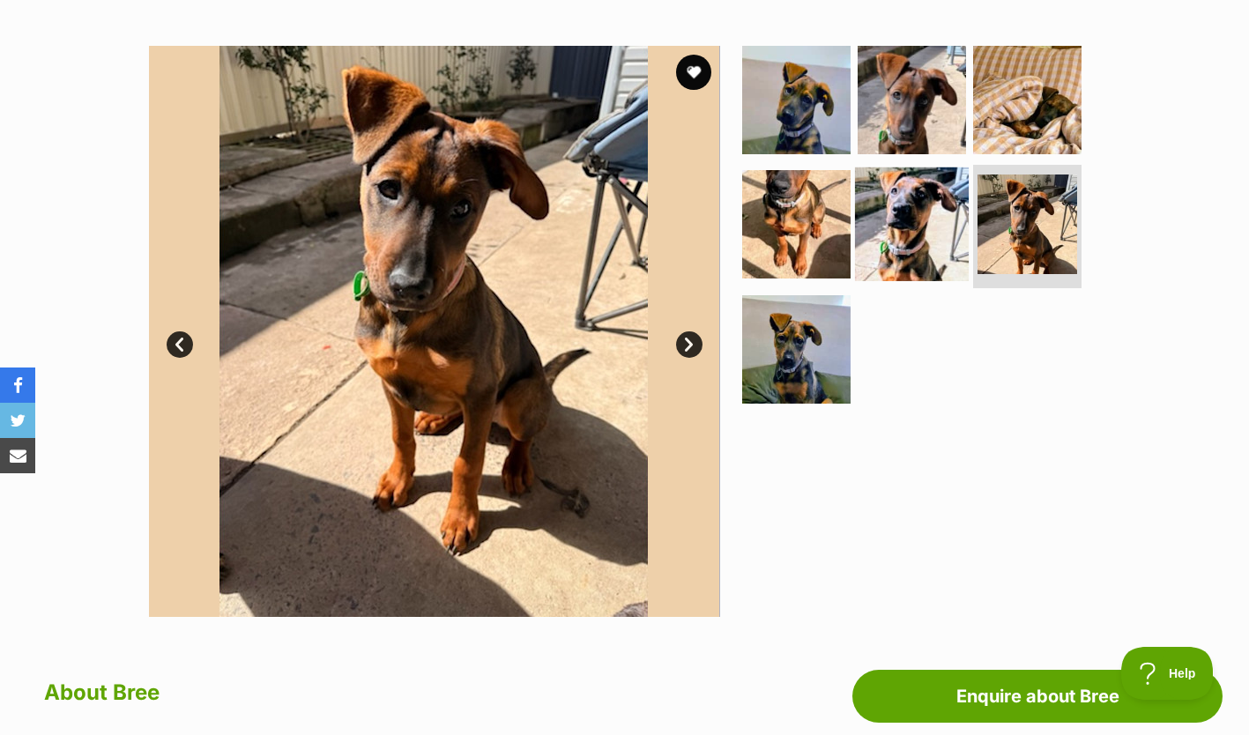
click at [940, 248] on img at bounding box center [912, 224] width 114 height 114
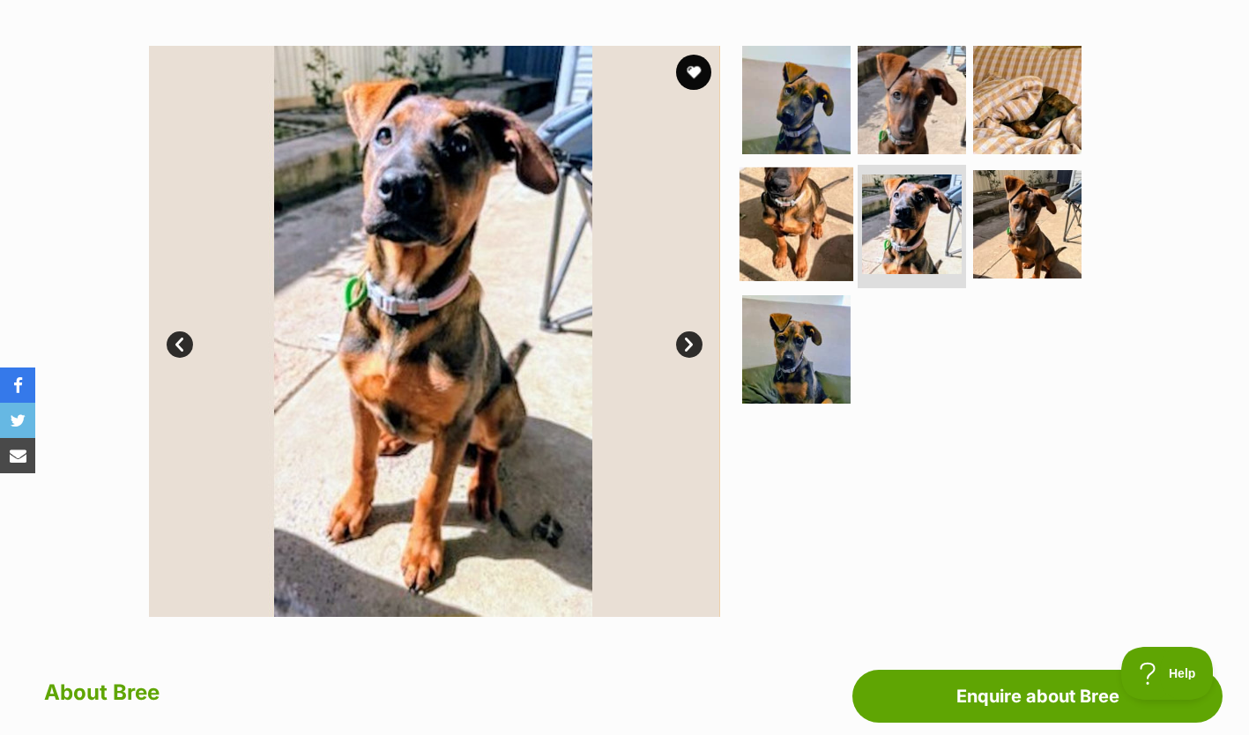
click at [812, 250] on img at bounding box center [796, 224] width 114 height 114
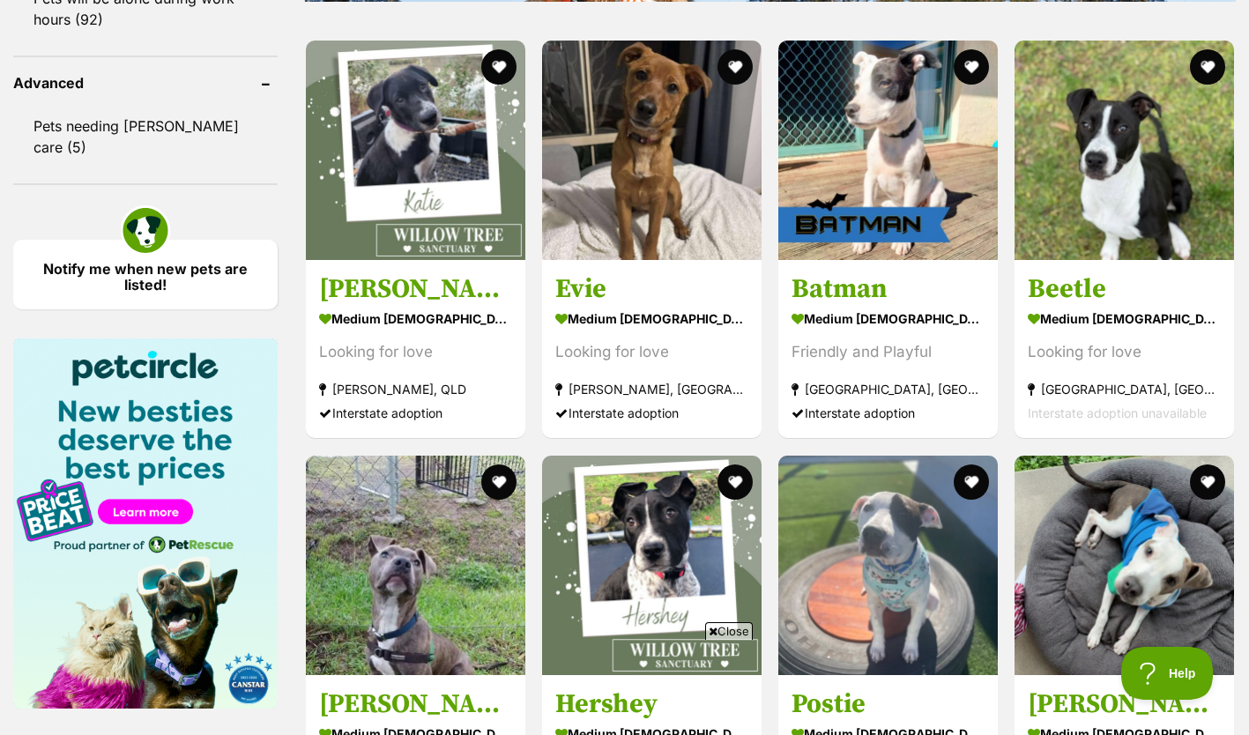
scroll to position [2271, 0]
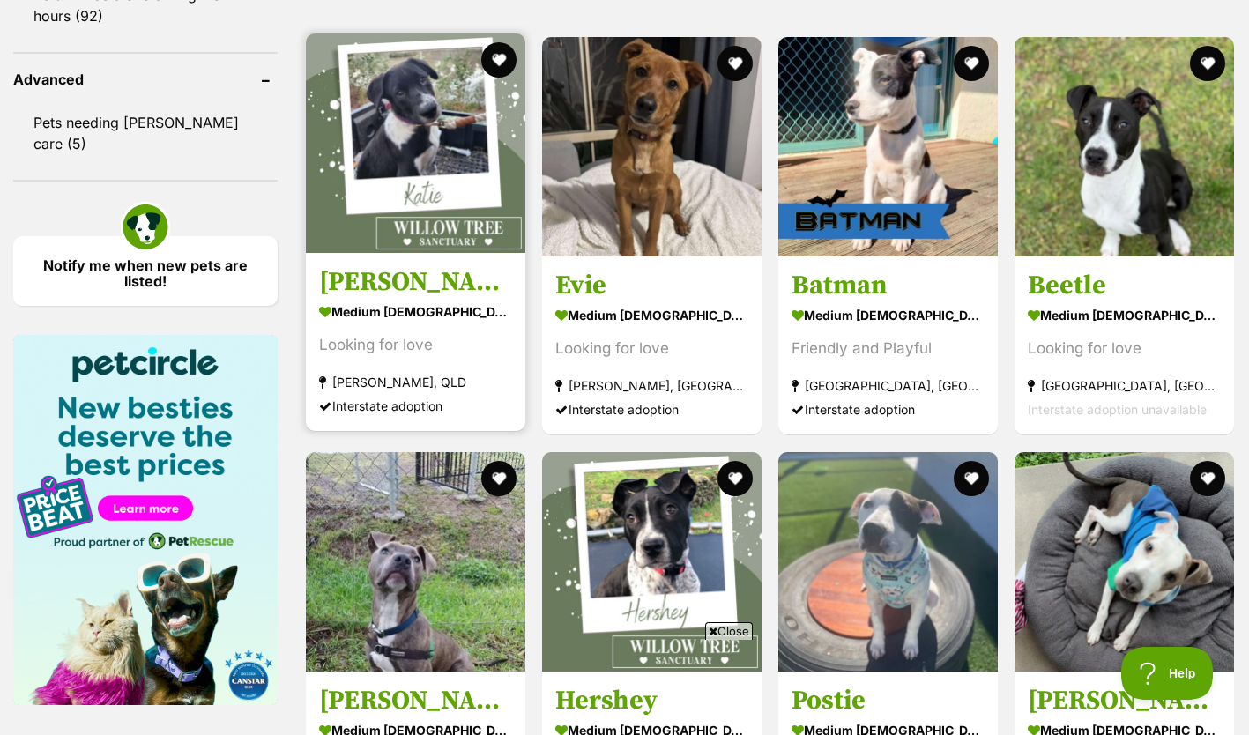
click at [334, 146] on img at bounding box center [415, 142] width 219 height 219
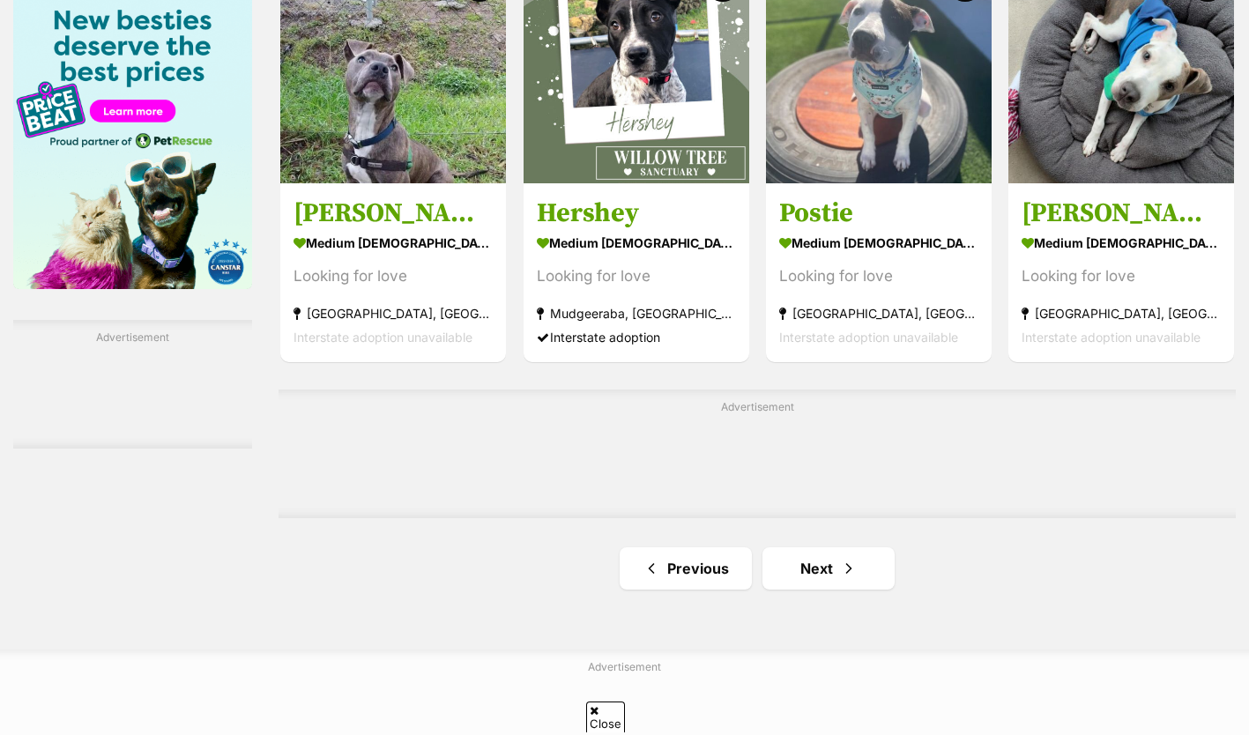
scroll to position [2723, 0]
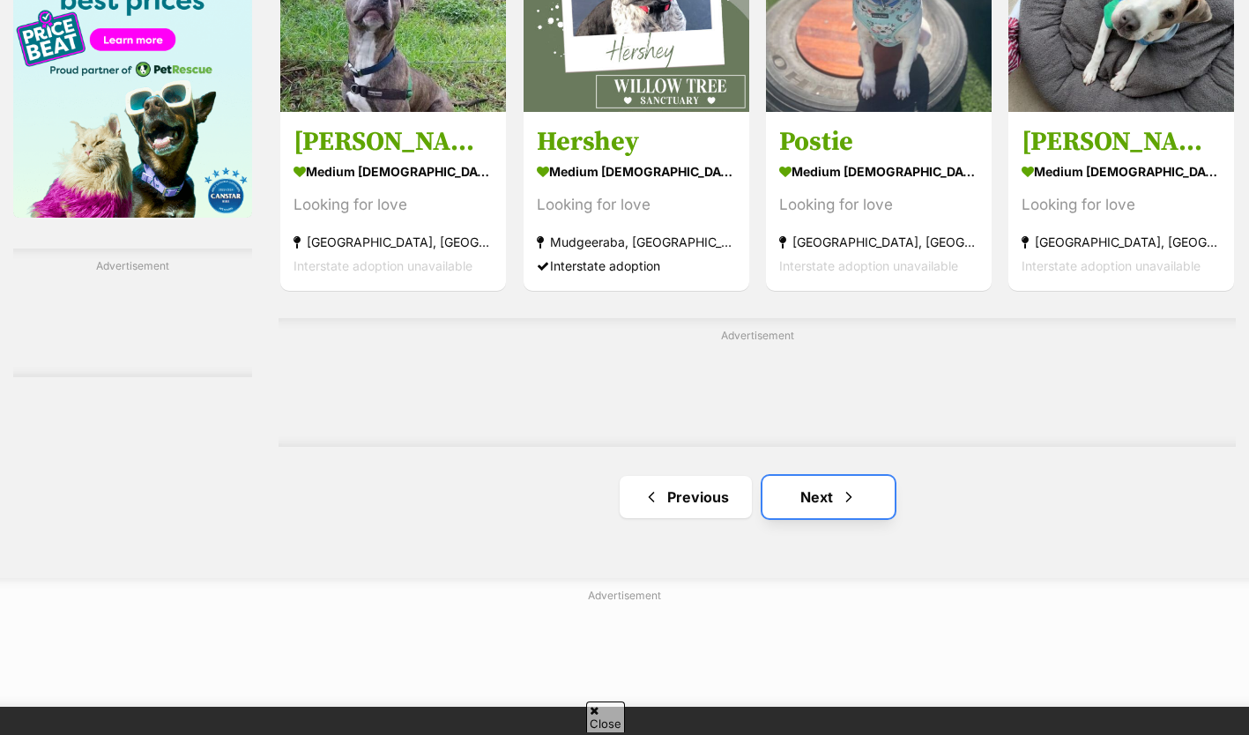
click at [839, 504] on link "Next" at bounding box center [828, 497] width 132 height 42
